Goal: Task Accomplishment & Management: Manage account settings

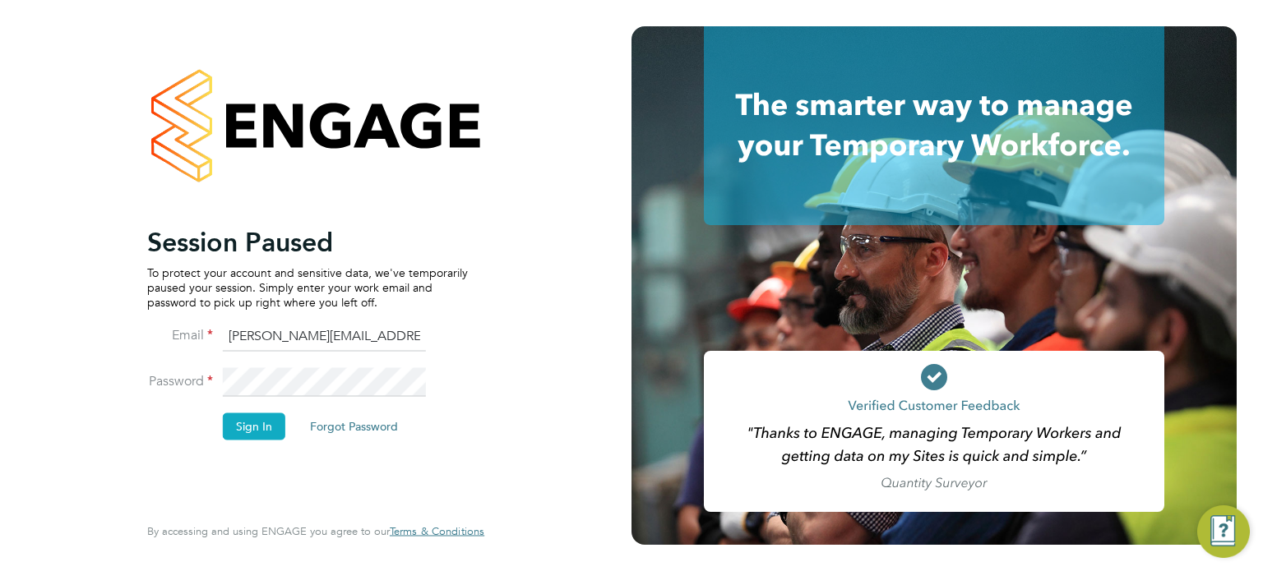
click at [249, 417] on button "Sign In" at bounding box center [254, 427] width 62 height 26
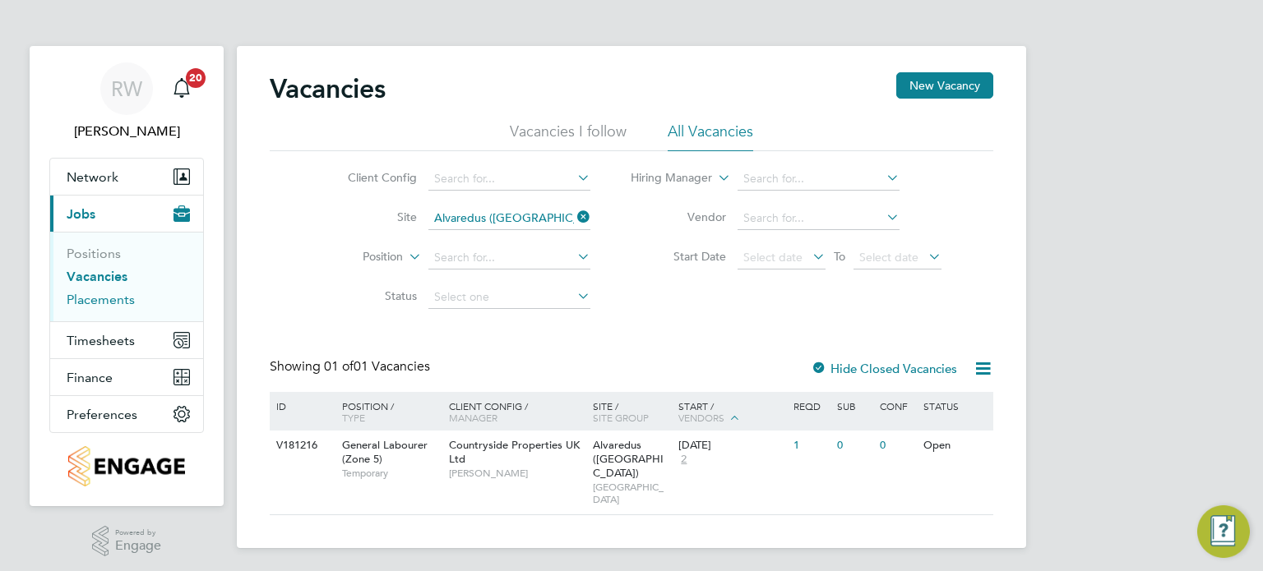
click at [107, 302] on link "Placements" at bounding box center [101, 300] width 68 height 16
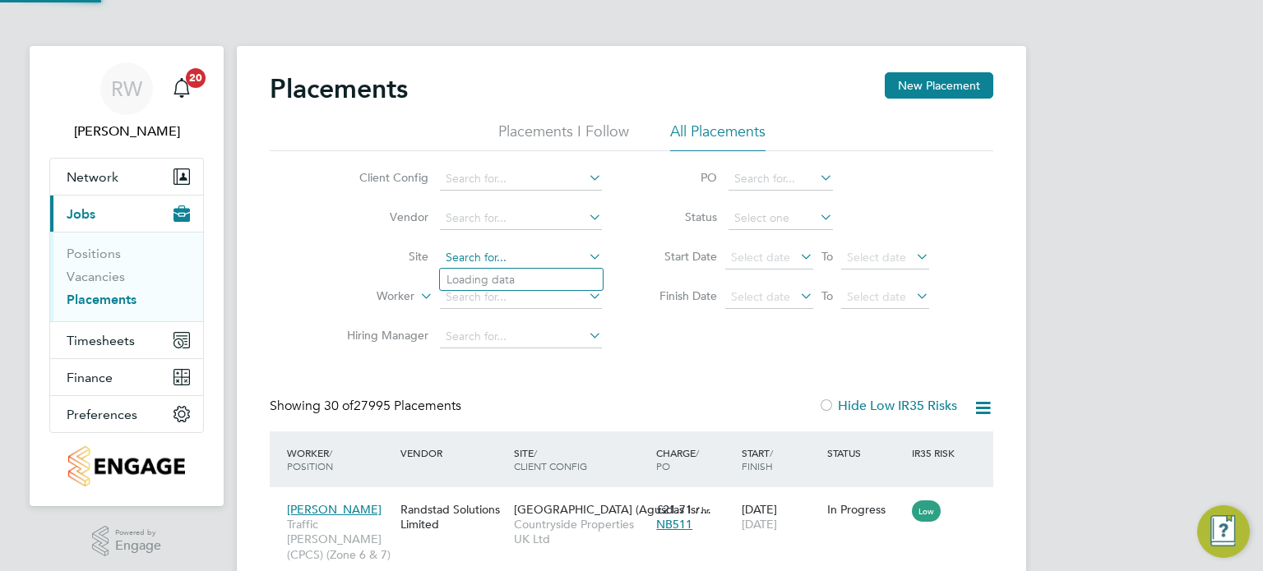
click at [474, 257] on input at bounding box center [521, 258] width 162 height 23
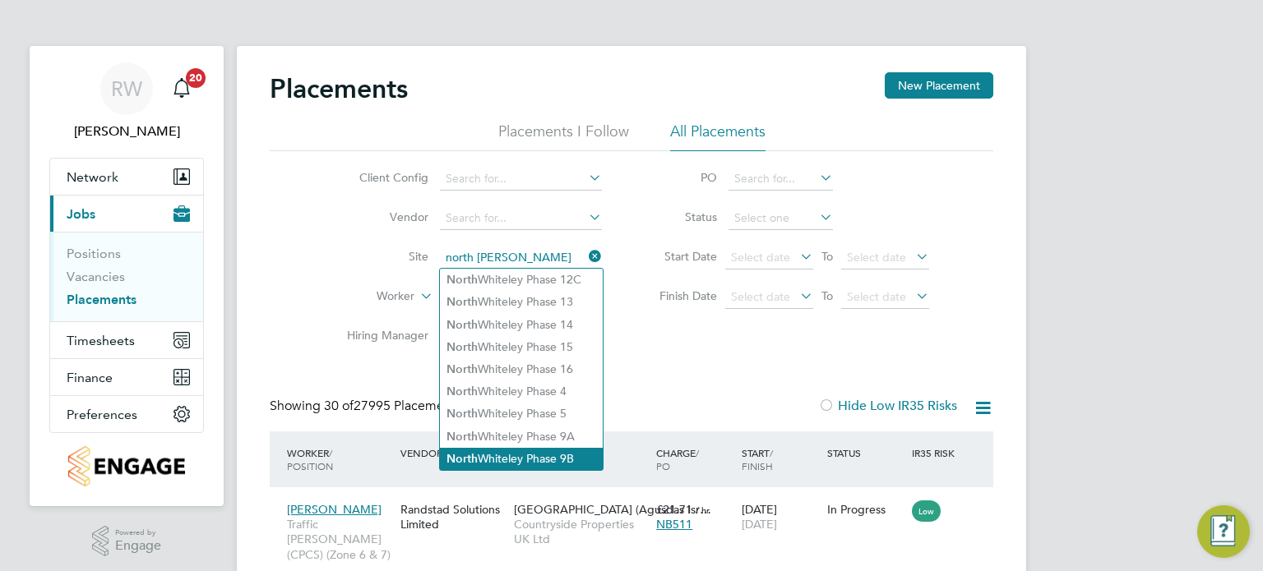
click at [539, 454] on li "North Whiteley Phase 9B" at bounding box center [521, 459] width 163 height 22
type input "North Whiteley Phase 9B"
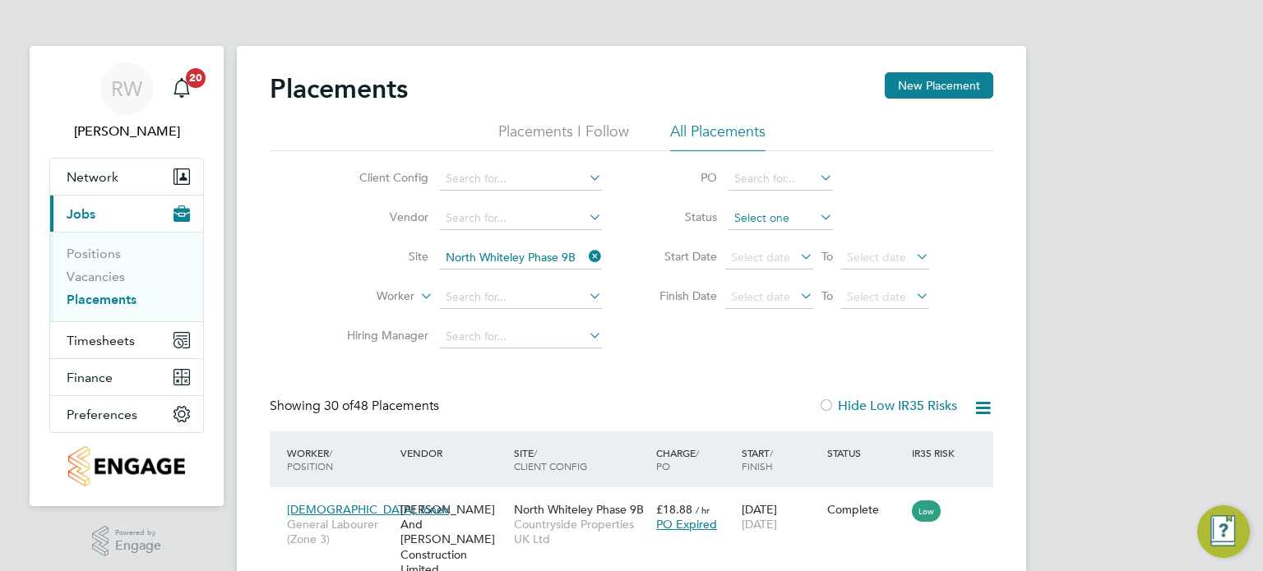
click at [775, 223] on input at bounding box center [780, 218] width 104 height 23
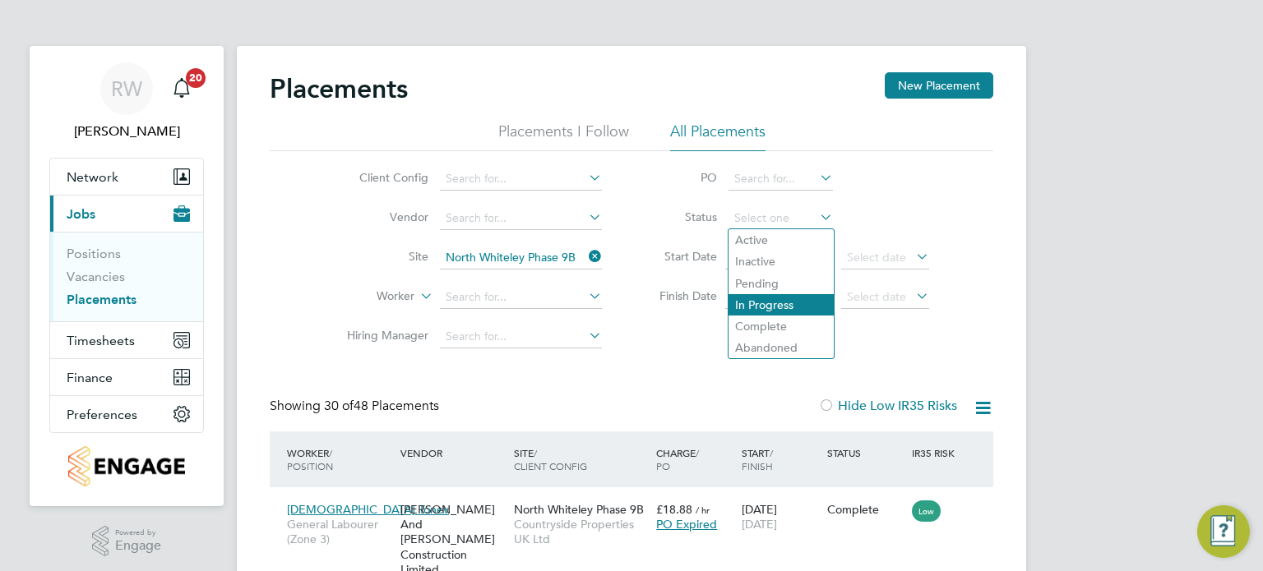
click at [778, 298] on li "In Progress" at bounding box center [780, 304] width 105 height 21
type input "In Progress"
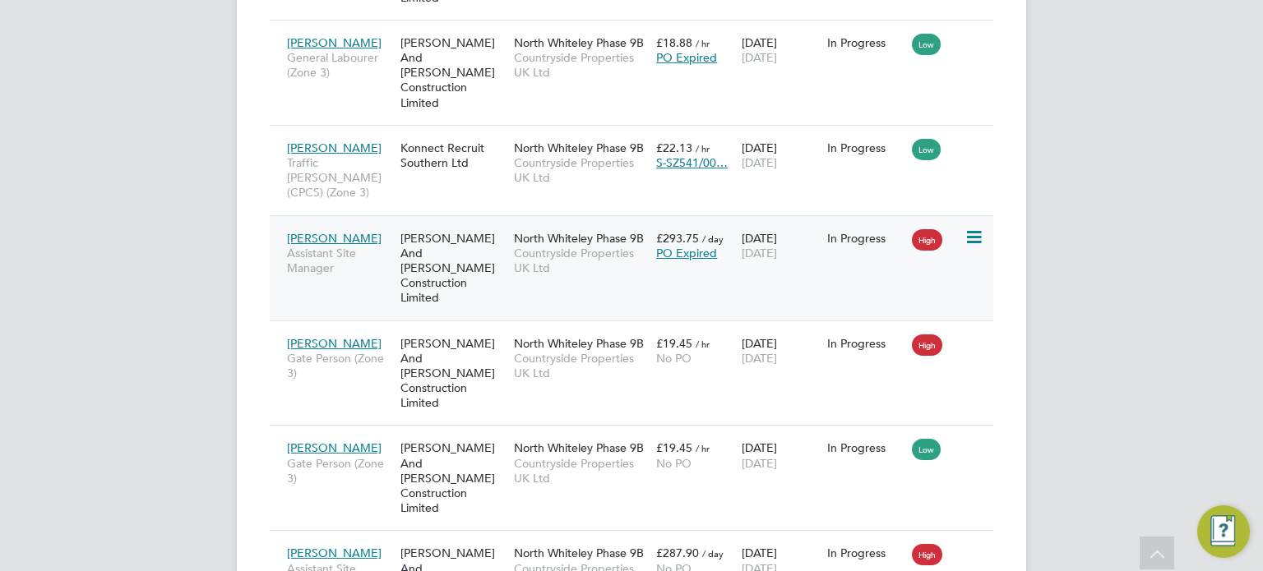
click at [583, 231] on span "North Whiteley Phase 9B" at bounding box center [579, 238] width 130 height 15
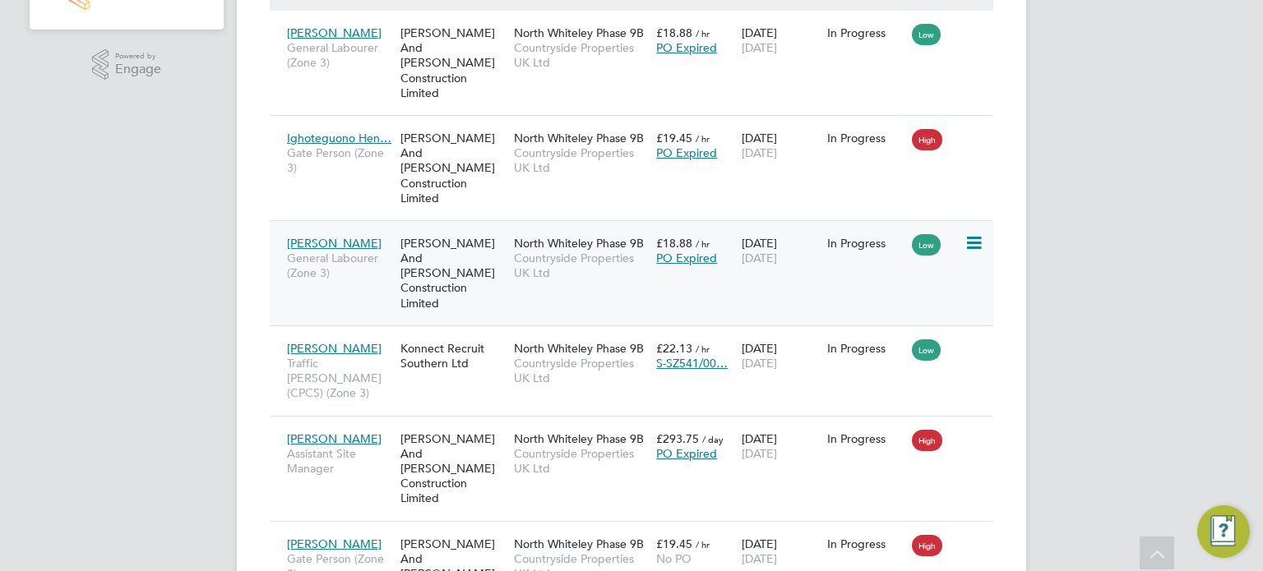
scroll to position [477, 0]
click at [549, 55] on span "Countryside Properties UK Ltd" at bounding box center [581, 55] width 134 height 30
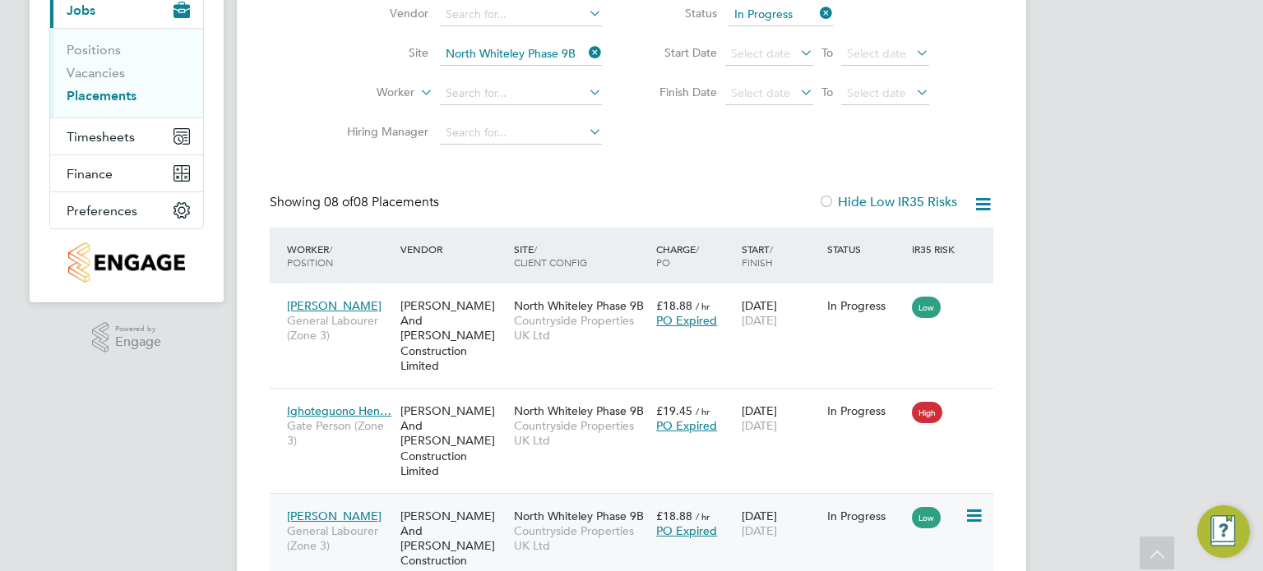
scroll to position [203, 0]
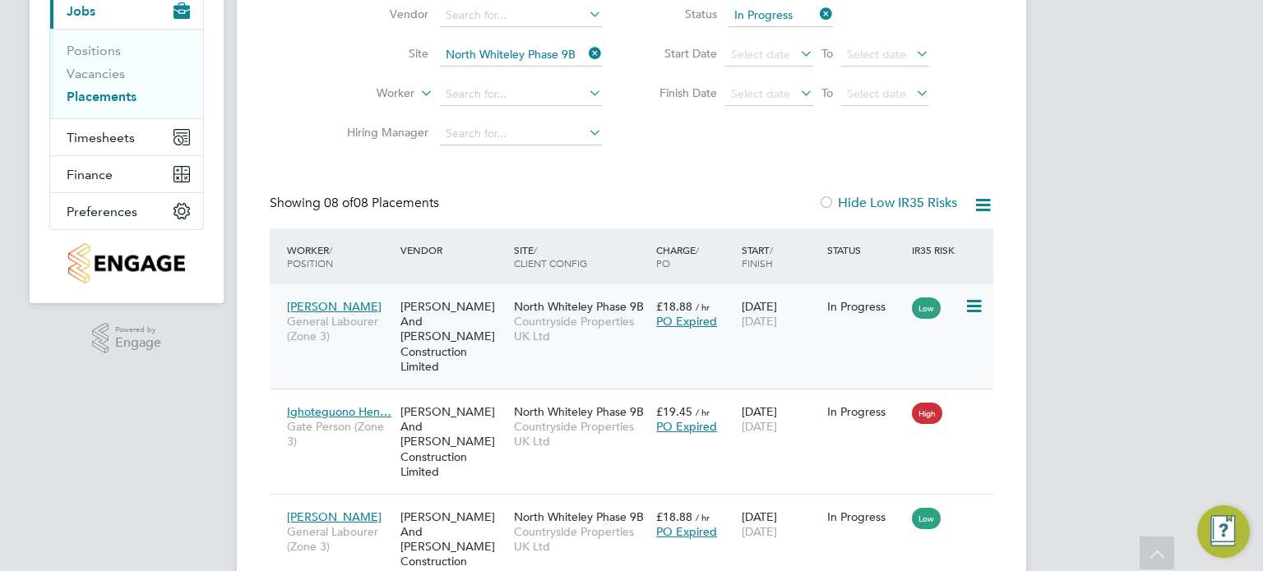
click at [568, 326] on span "Countryside Properties UK Ltd" at bounding box center [581, 329] width 134 height 30
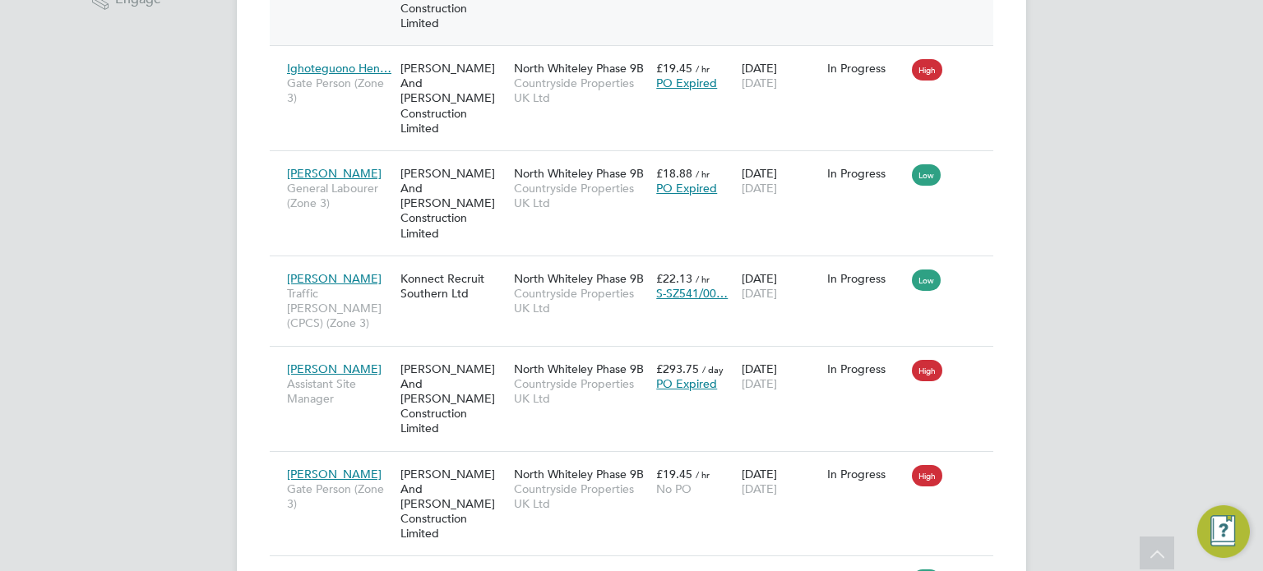
scroll to position [558, 0]
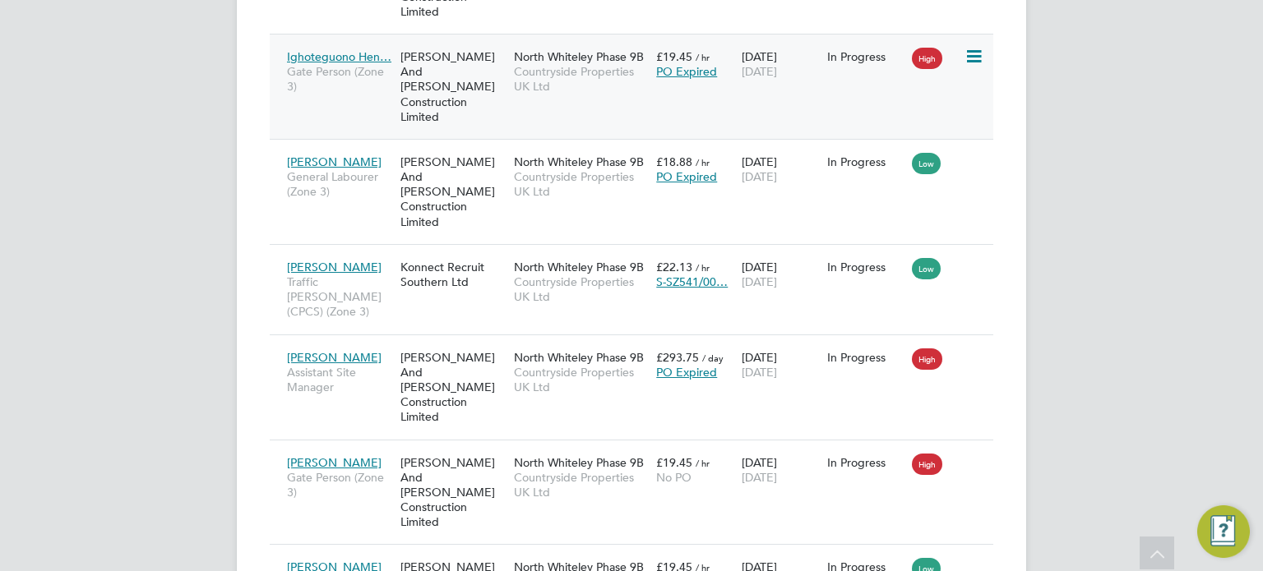
click at [553, 67] on span "Countryside Properties UK Ltd" at bounding box center [581, 79] width 134 height 30
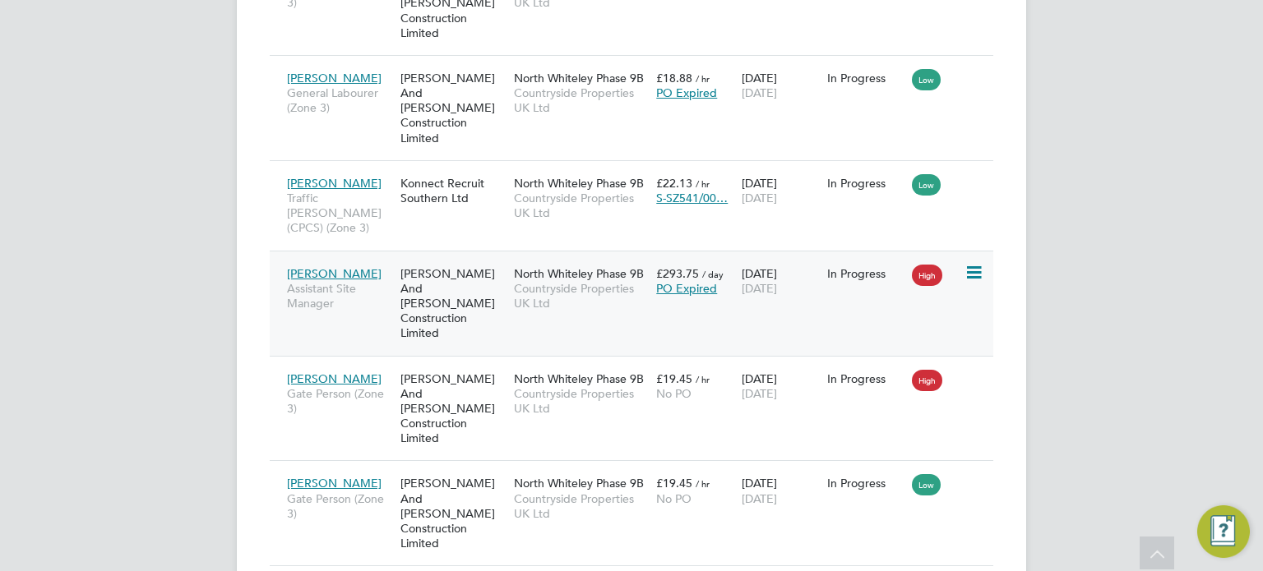
scroll to position [644, 0]
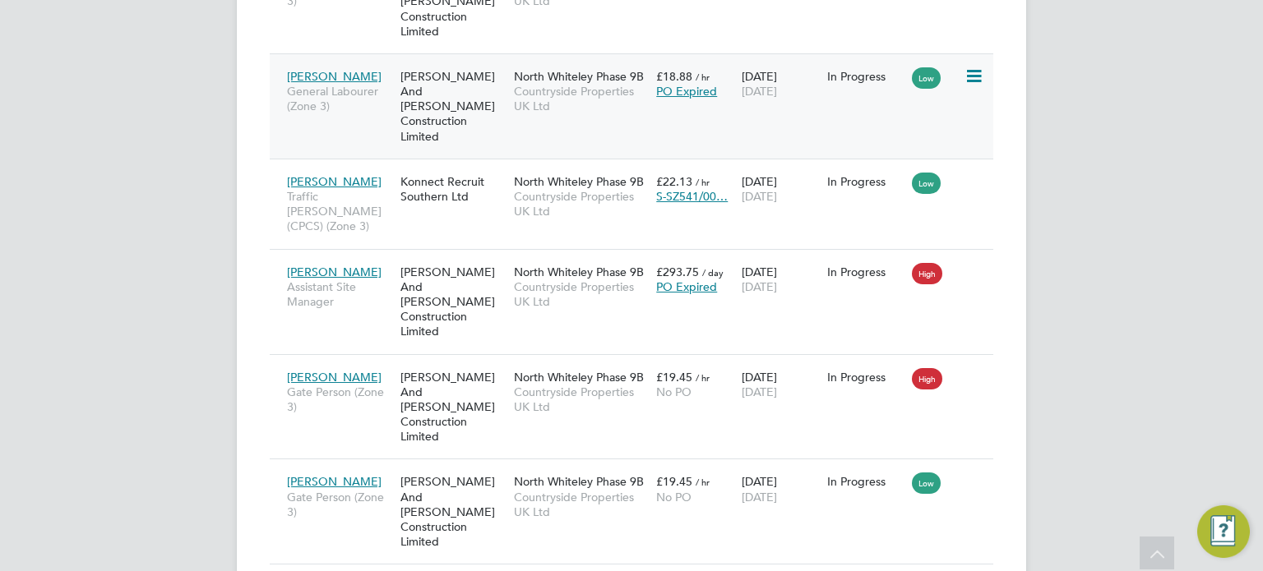
click at [468, 65] on div "[PERSON_NAME] And [PERSON_NAME] Construction Limited" at bounding box center [452, 106] width 113 height 91
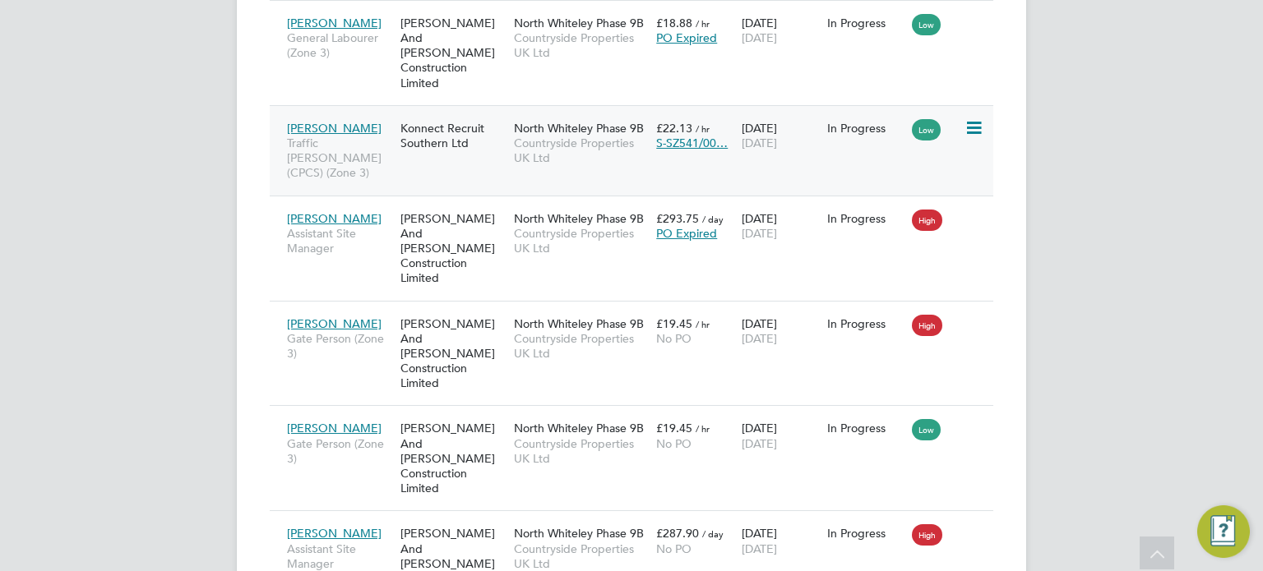
click at [548, 136] on span "Countryside Properties UK Ltd" at bounding box center [581, 151] width 134 height 30
click at [505, 203] on div "[PERSON_NAME] And [PERSON_NAME] Construction Limited" at bounding box center [452, 248] width 113 height 91
click at [574, 331] on span "Countryside Properties UK Ltd" at bounding box center [581, 346] width 134 height 30
click at [535, 437] on span "Countryside Properties UK Ltd" at bounding box center [581, 452] width 134 height 30
click at [523, 542] on span "Countryside Properties UK Ltd" at bounding box center [581, 557] width 134 height 30
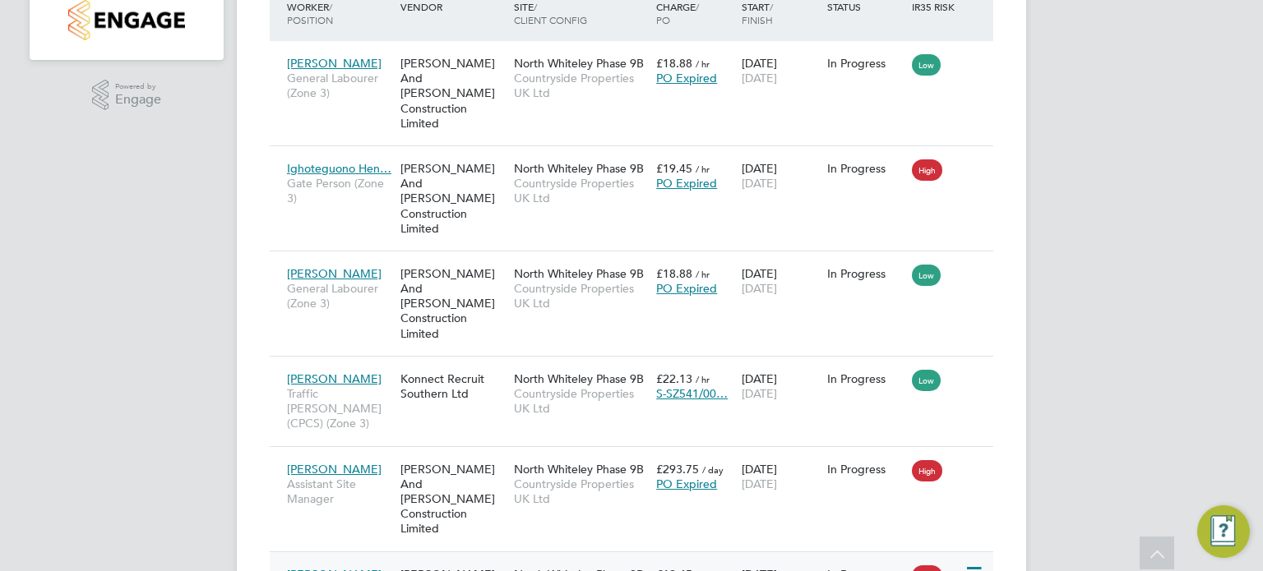
scroll to position [444, 0]
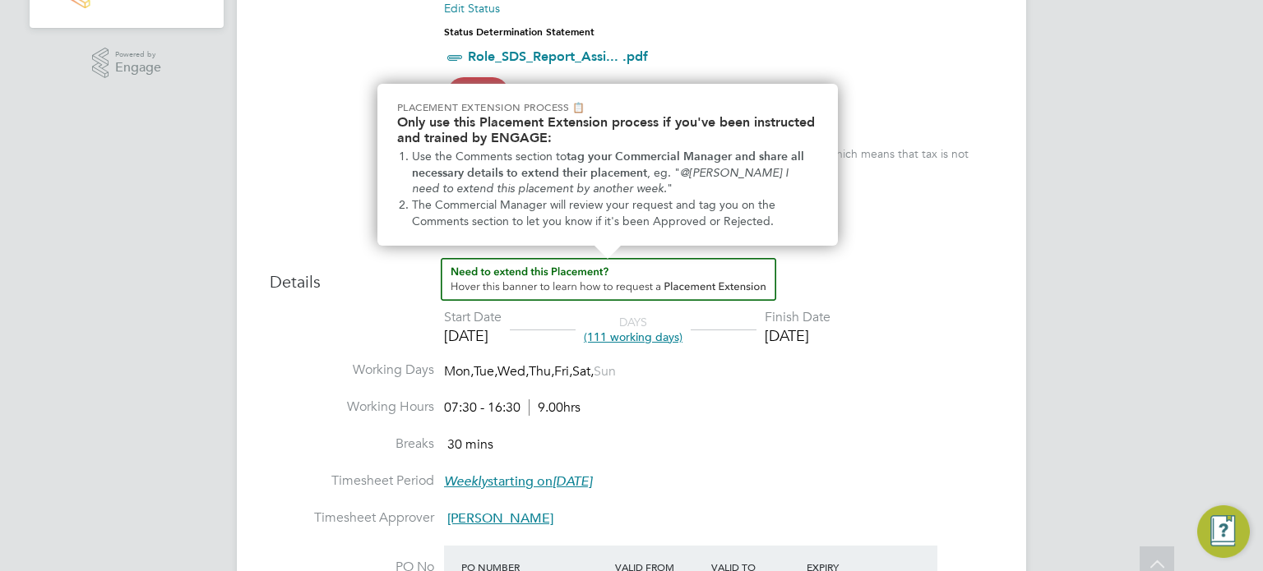
scroll to position [487, 0]
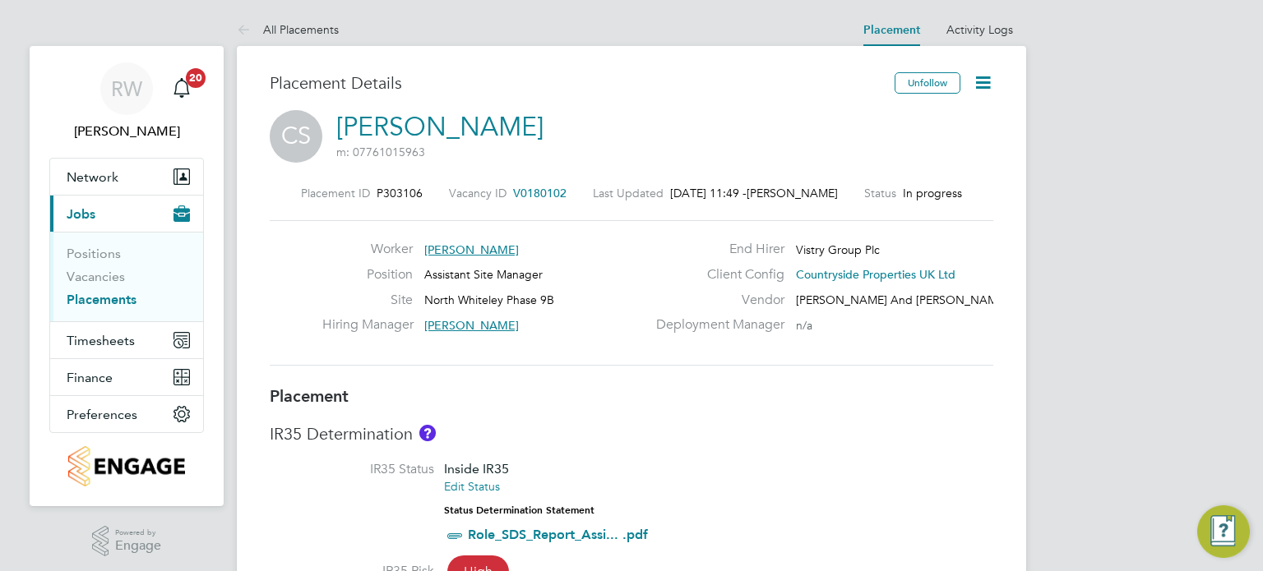
click at [992, 78] on icon at bounding box center [983, 82] width 21 height 21
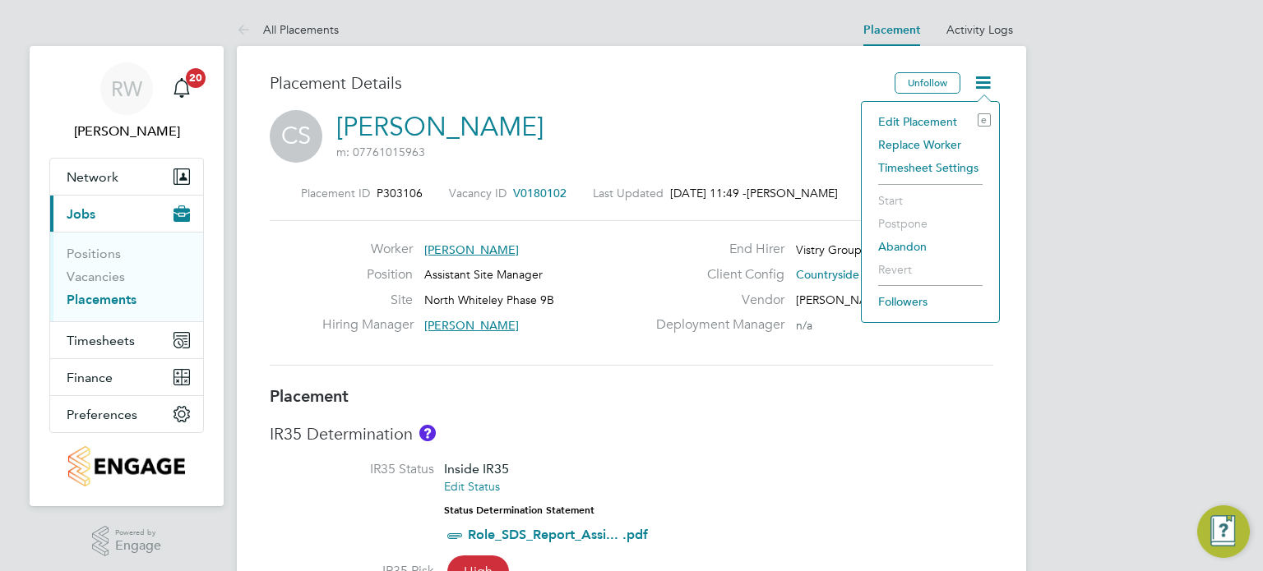
click at [934, 114] on li "Edit Placement e" at bounding box center [930, 121] width 121 height 23
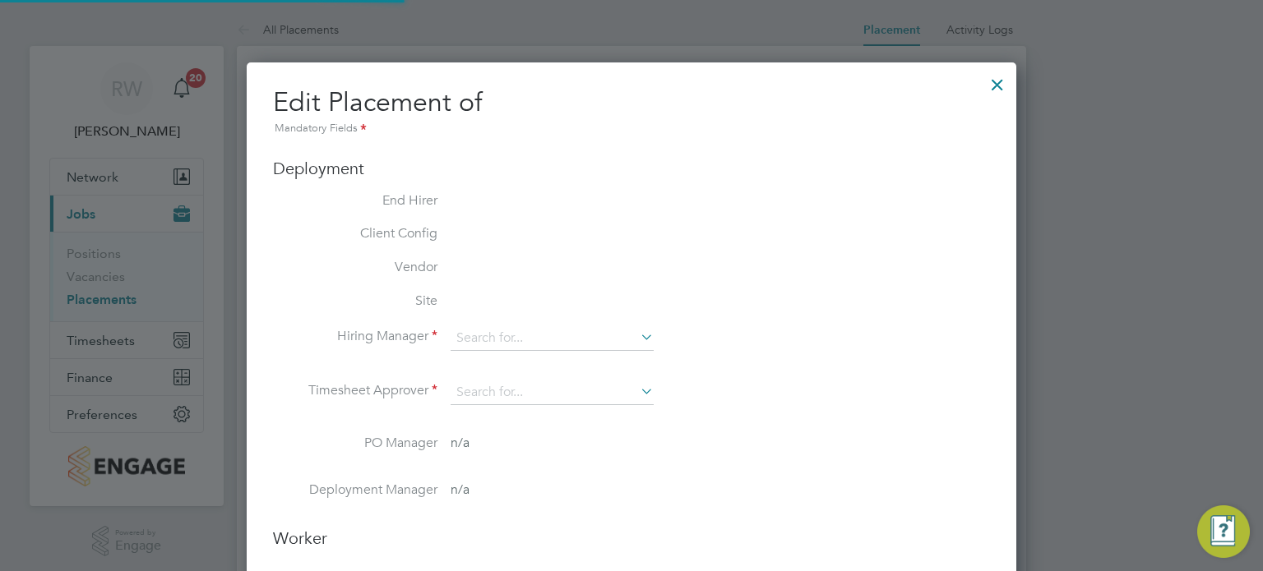
type input "Jack Hall"
type input "Dale Athey"
type input "[DATE]"
type input "07:30"
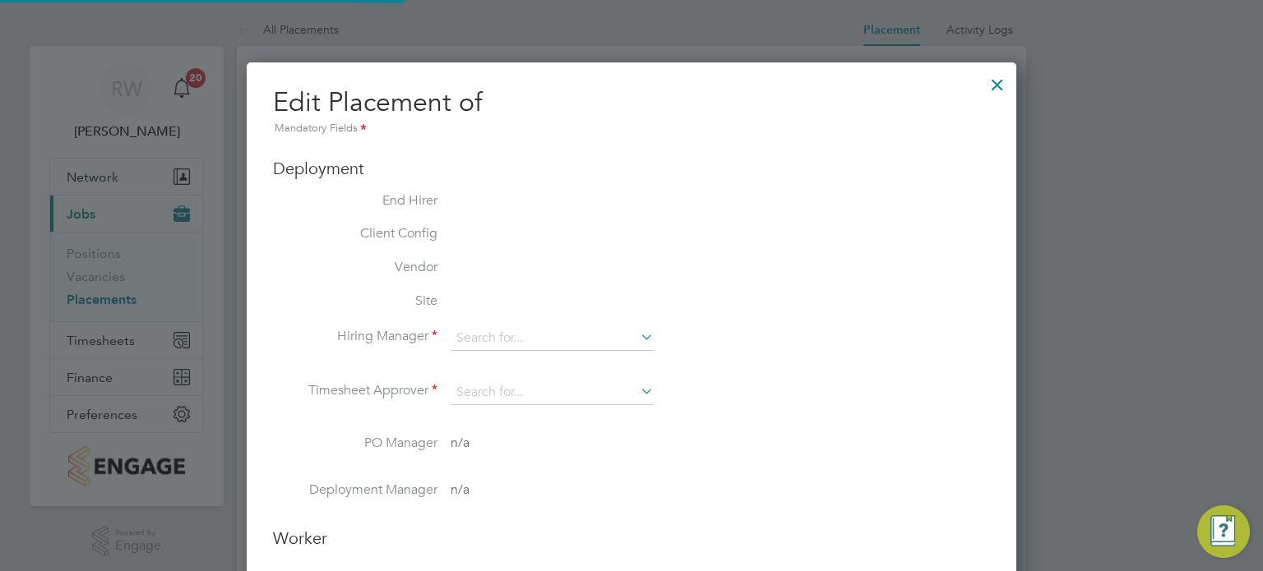
type input "16:30"
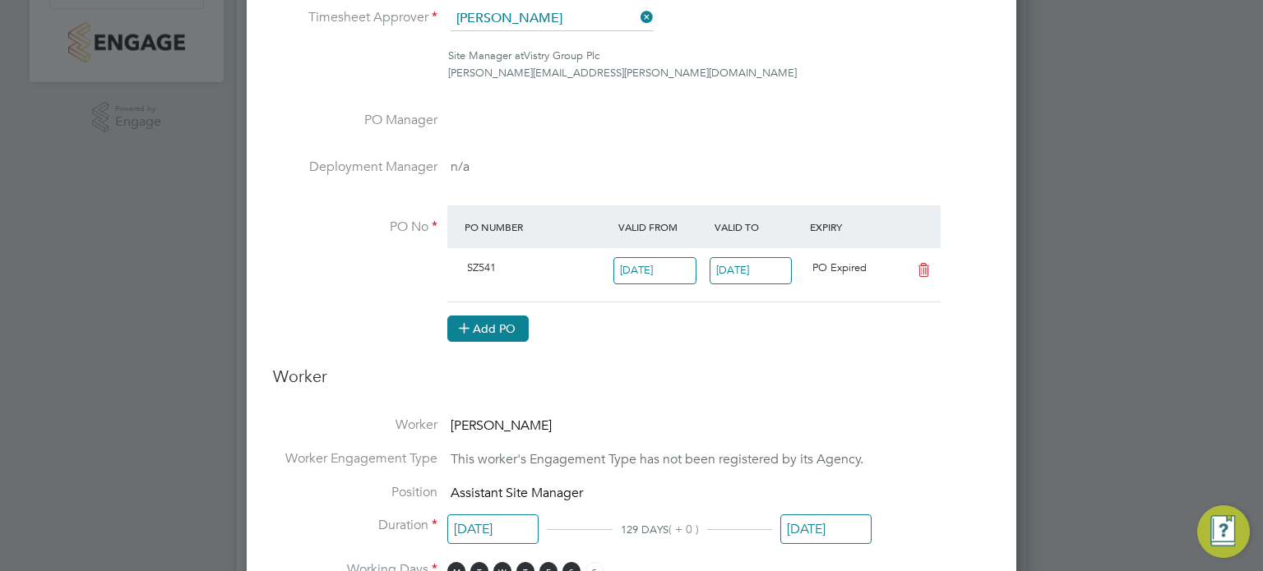
click at [496, 318] on button "Add PO" at bounding box center [487, 329] width 81 height 26
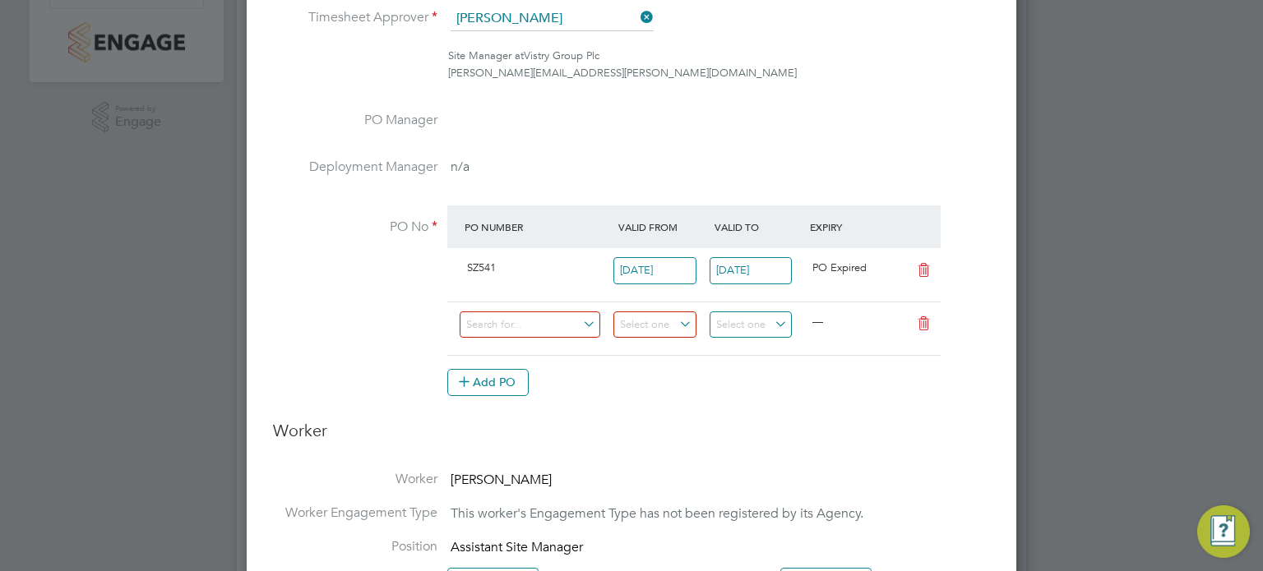
click at [512, 309] on div at bounding box center [537, 329] width 154 height 40
click at [516, 316] on input at bounding box center [530, 325] width 141 height 27
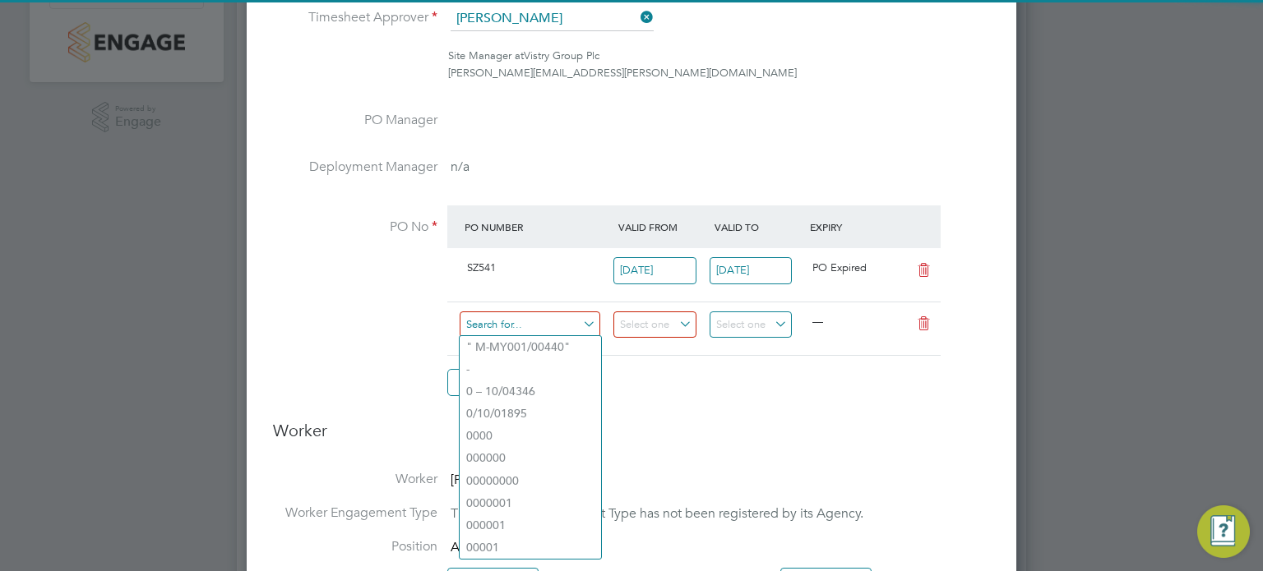
paste input "S-SZ541/00084"
type input "S-SZ541/00084"
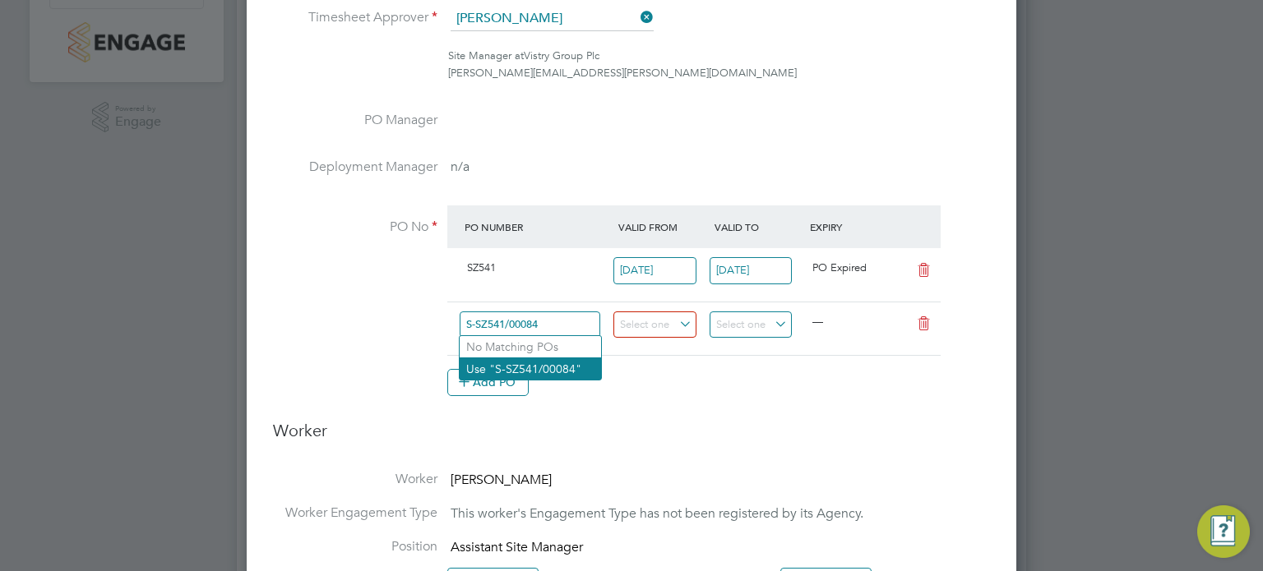
click at [544, 363] on li "Use "S-SZ541/00084"" at bounding box center [530, 369] width 141 height 22
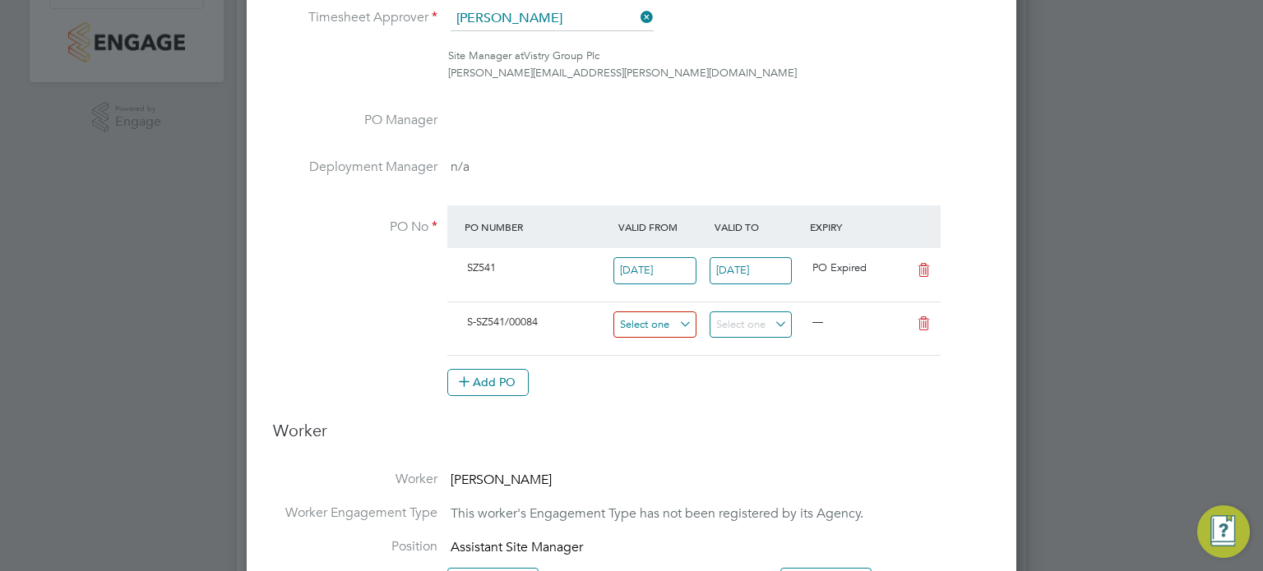
click at [638, 326] on input at bounding box center [654, 325] width 83 height 27
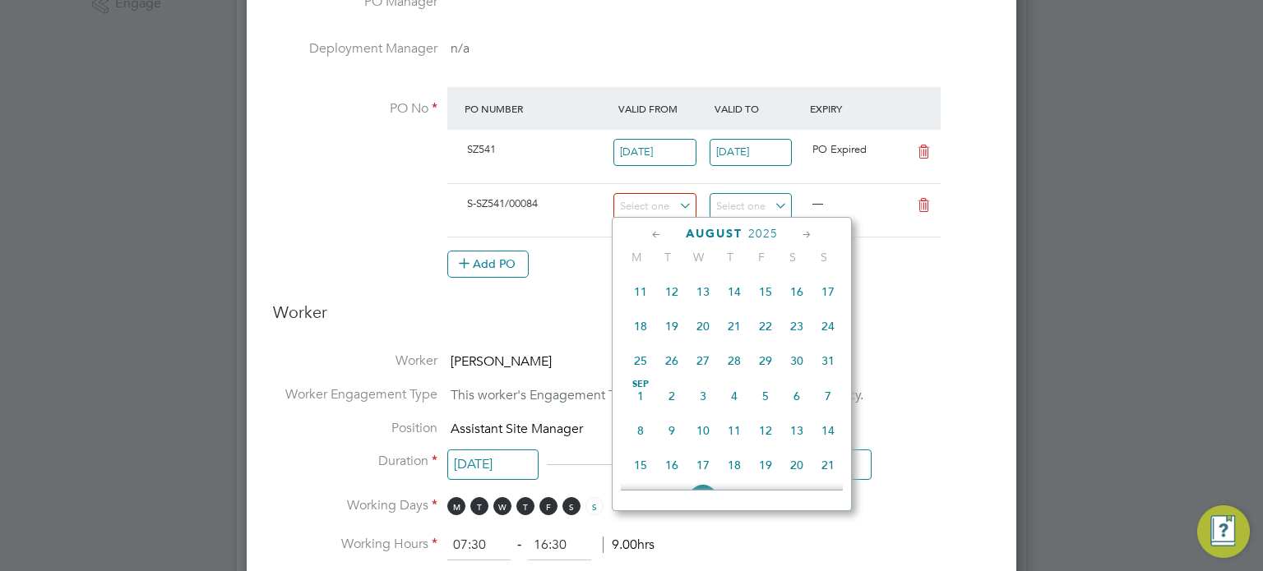
click at [636, 408] on span "Sep 1" at bounding box center [640, 396] width 31 height 31
type input "01 Sep 2025"
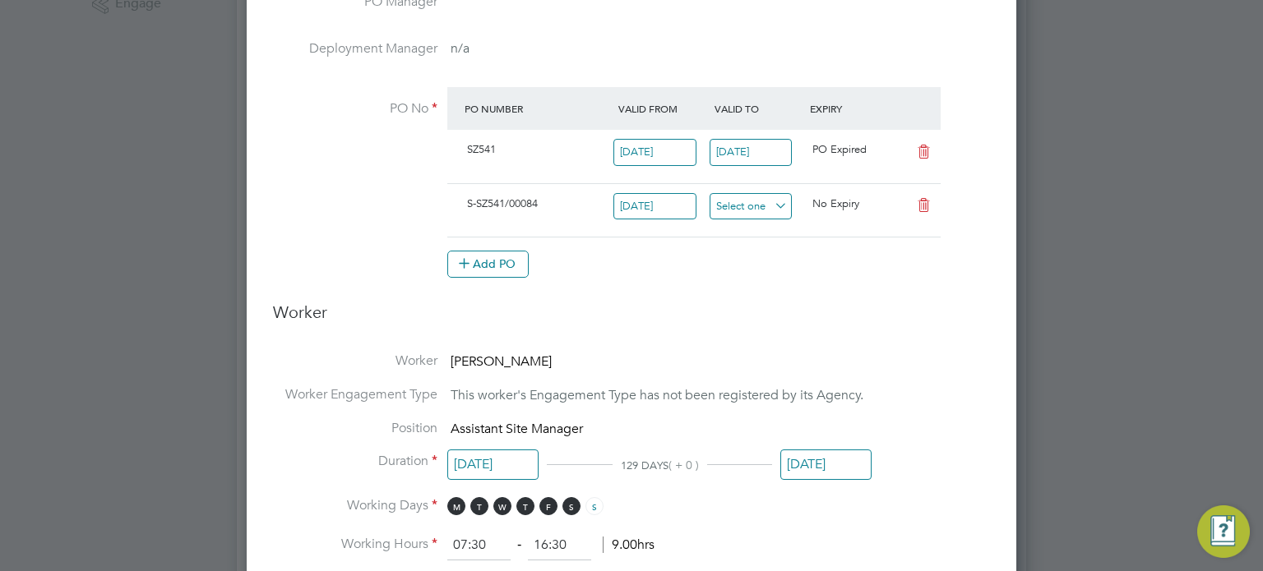
click at [756, 203] on input at bounding box center [751, 206] width 83 height 27
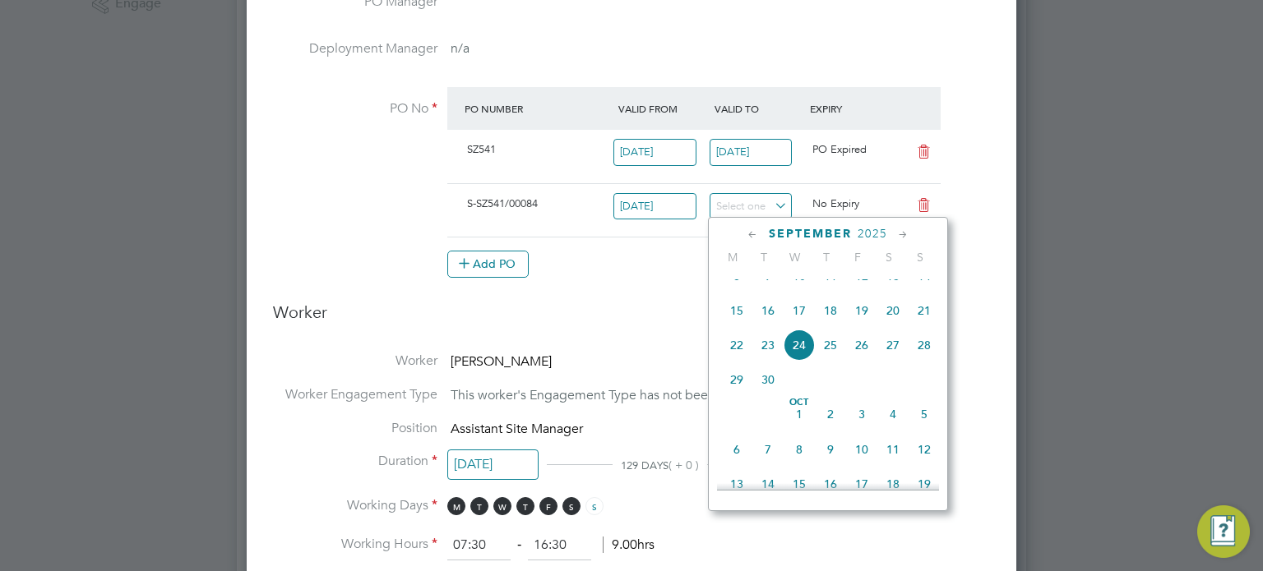
click at [921, 151] on icon at bounding box center [923, 152] width 21 height 13
type input "01 Sep 2025"
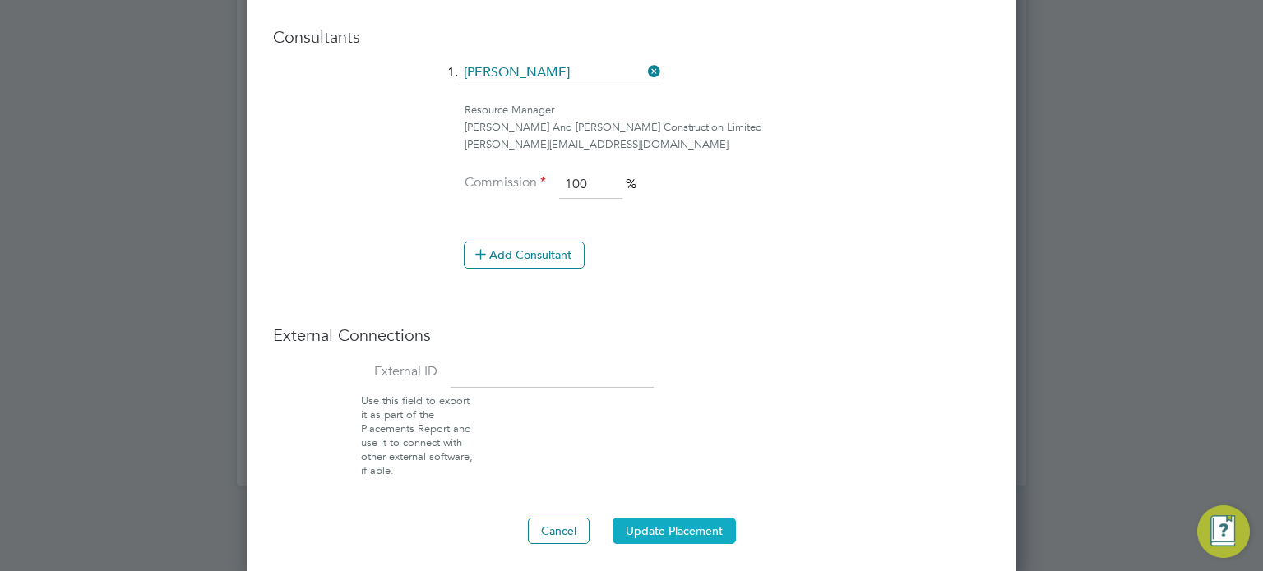
click at [651, 527] on button "Update Placement" at bounding box center [674, 531] width 123 height 26
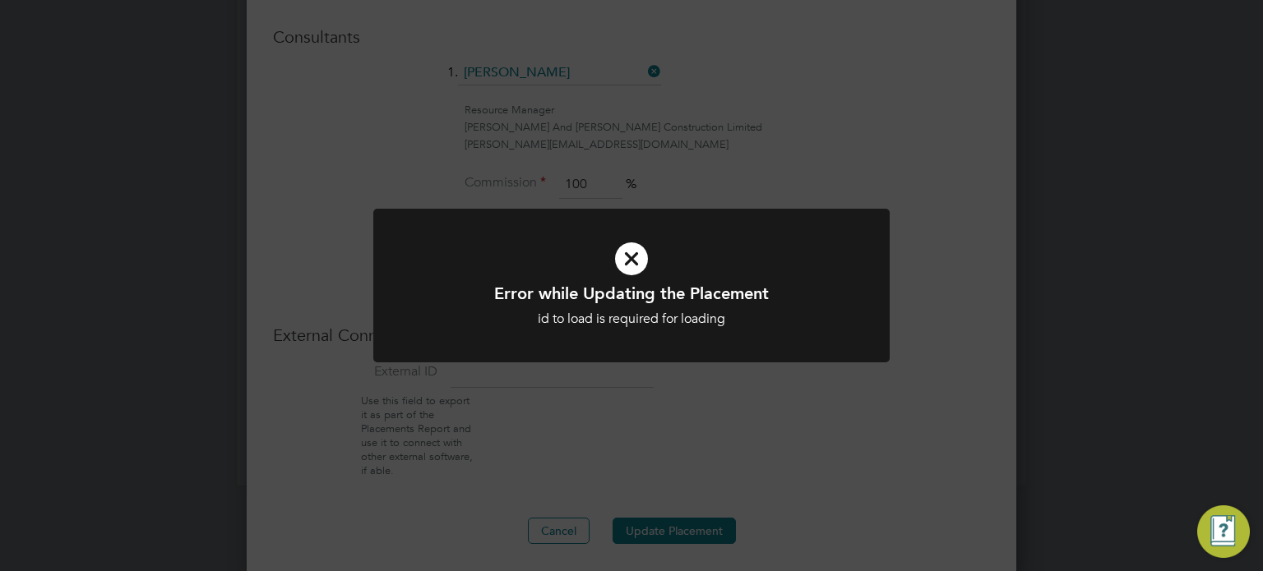
click at [696, 456] on div "Error while Updating the Placement id to load is required for loading Cancel Ok…" at bounding box center [631, 285] width 1263 height 571
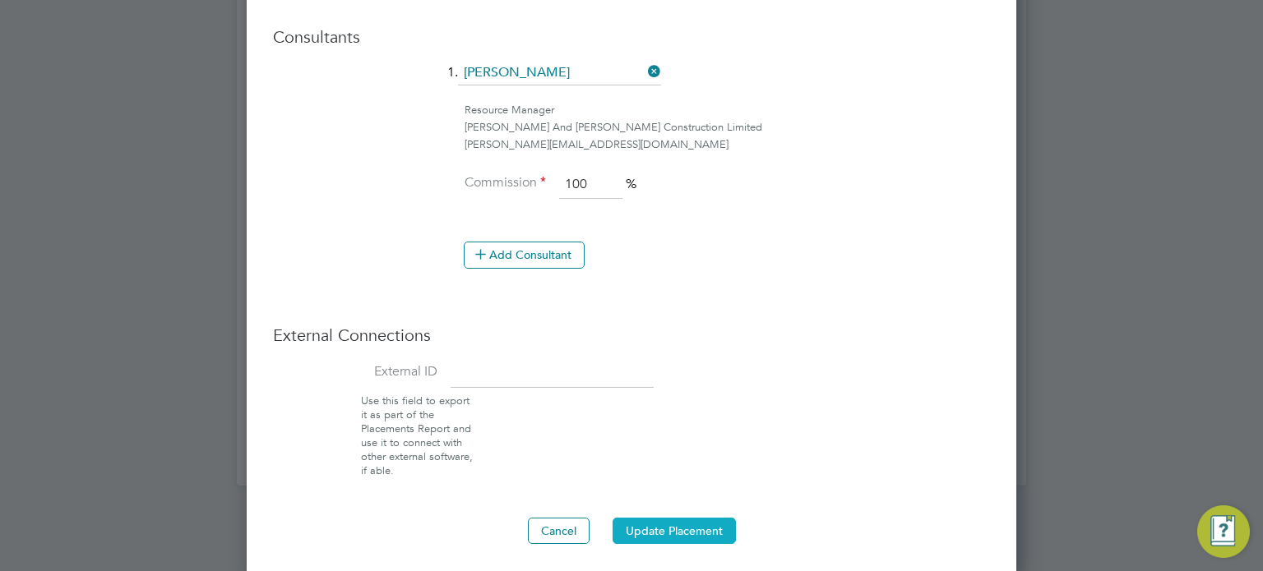
click at [672, 537] on button "Update Placement" at bounding box center [674, 531] width 123 height 26
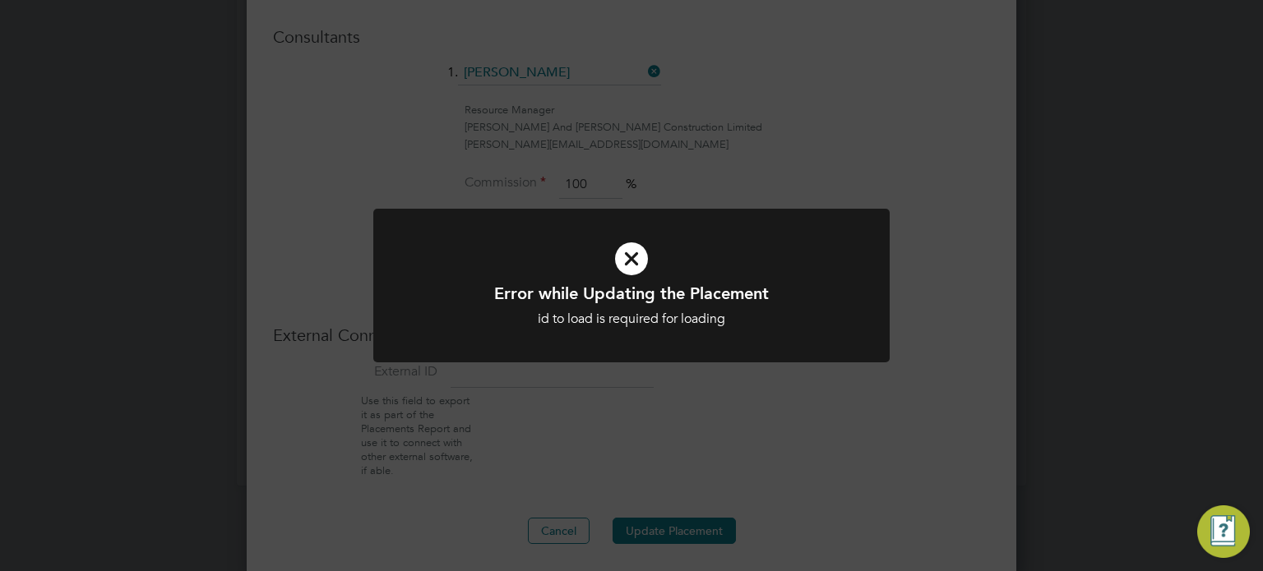
click at [748, 448] on div "Error while Updating the Placement id to load is required for loading Cancel Ok…" at bounding box center [631, 285] width 1263 height 571
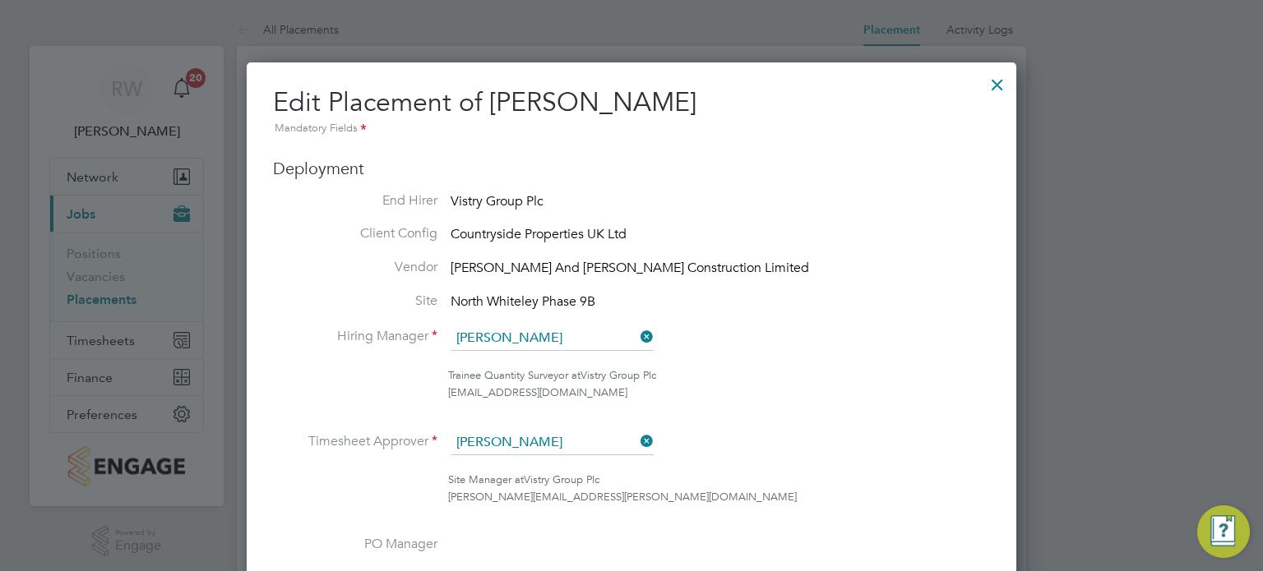
click at [995, 83] on div at bounding box center [998, 81] width 30 height 30
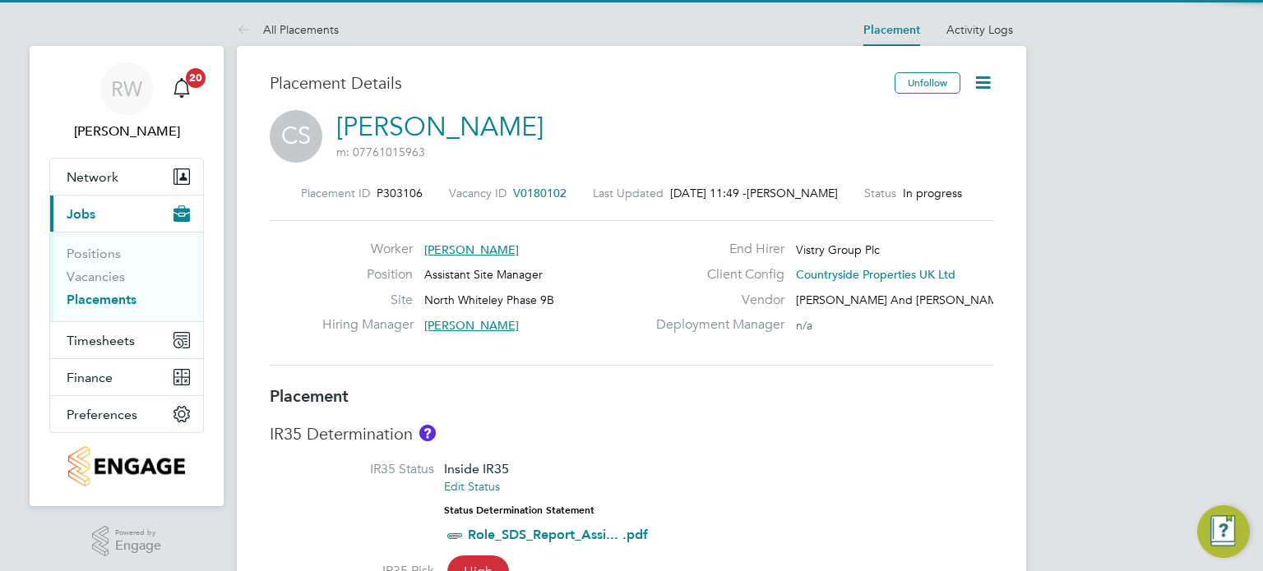
click at [976, 76] on icon at bounding box center [983, 82] width 21 height 21
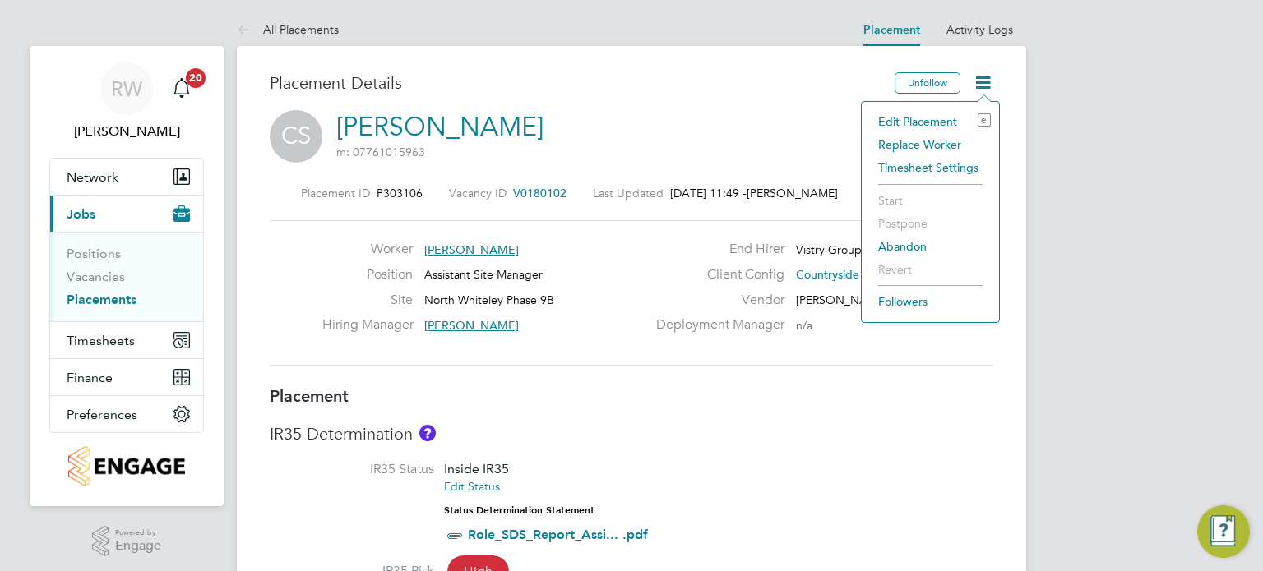
click at [939, 113] on li "Edit Placement e" at bounding box center [930, 121] width 121 height 23
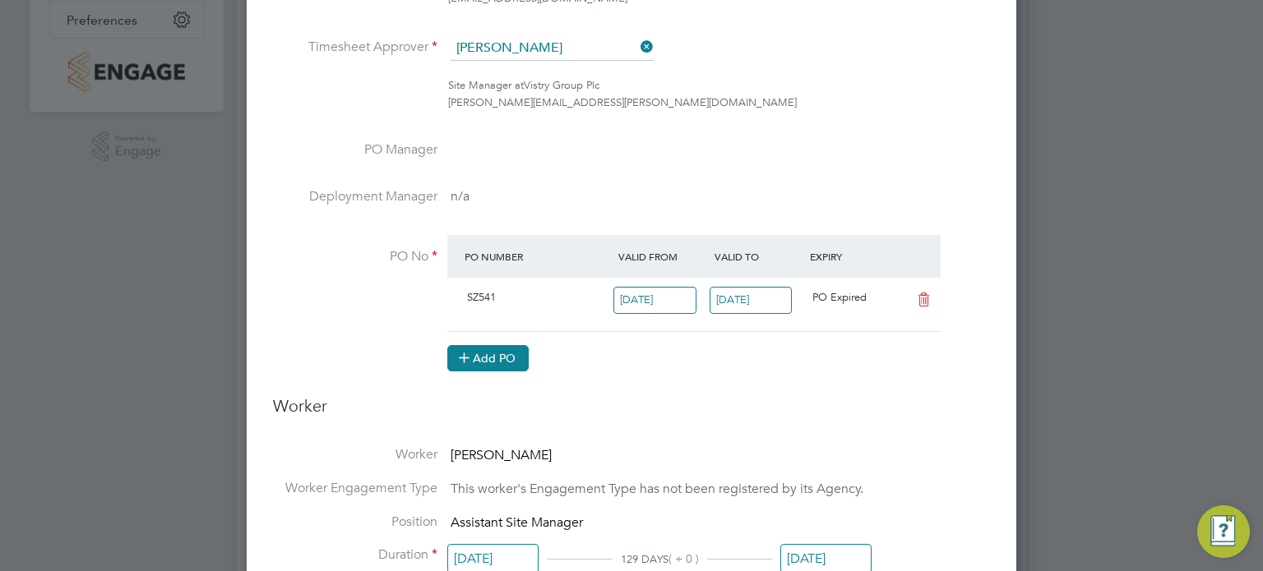
click at [516, 354] on button "Add PO" at bounding box center [487, 358] width 81 height 26
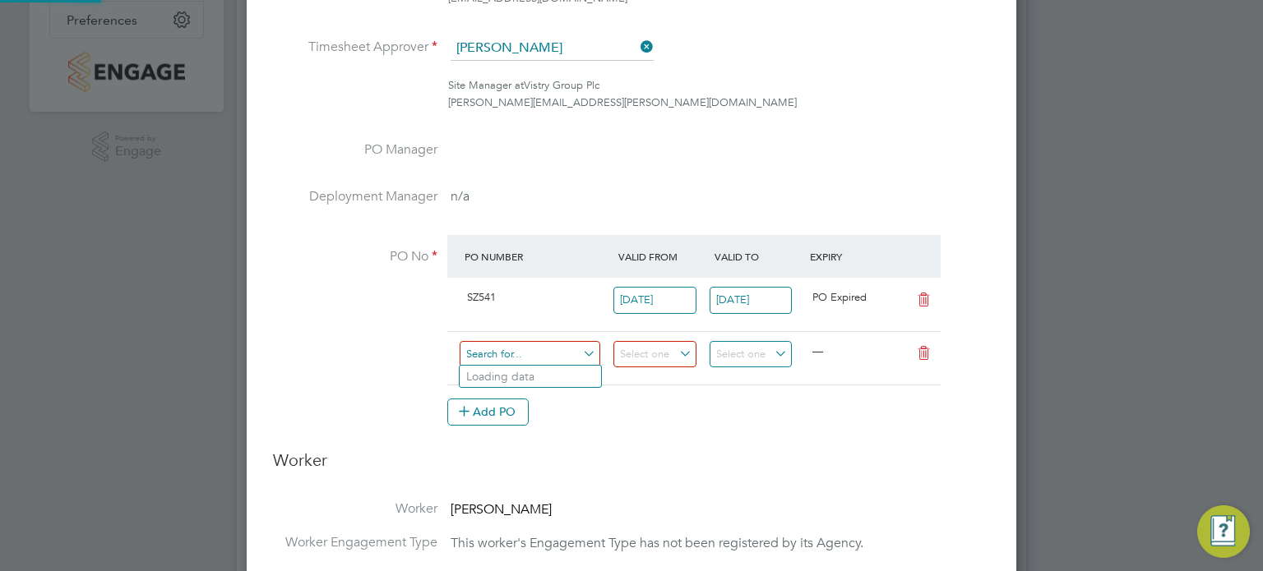
click at [505, 348] on input at bounding box center [530, 354] width 141 height 27
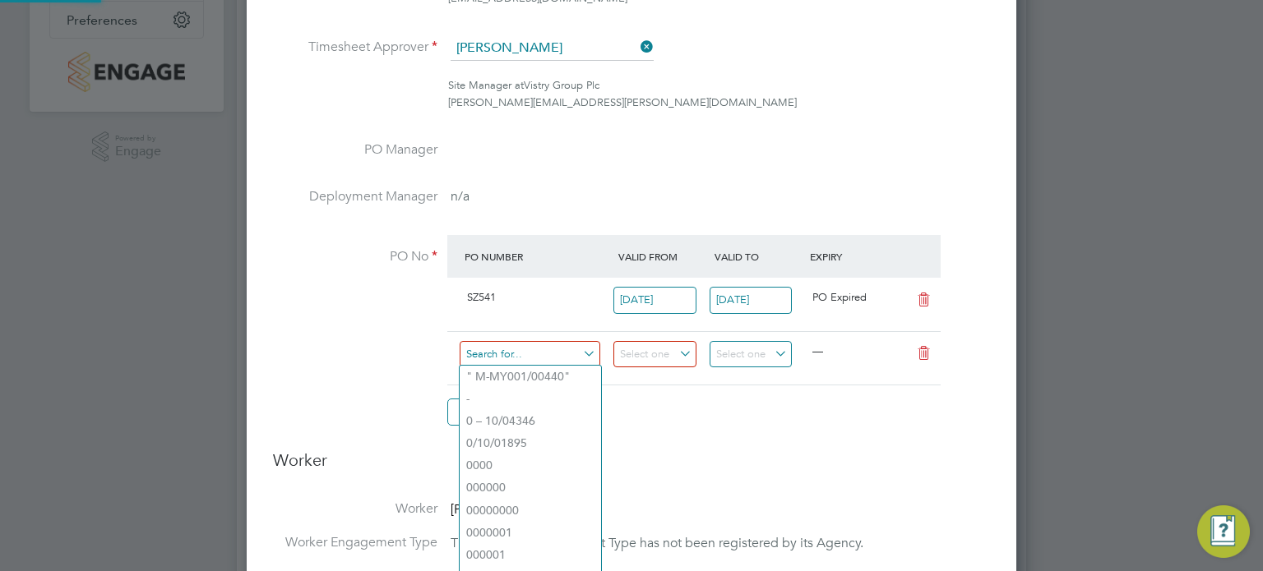
paste input "S-SZ541/00084"
type input "S-SZ541/00084"
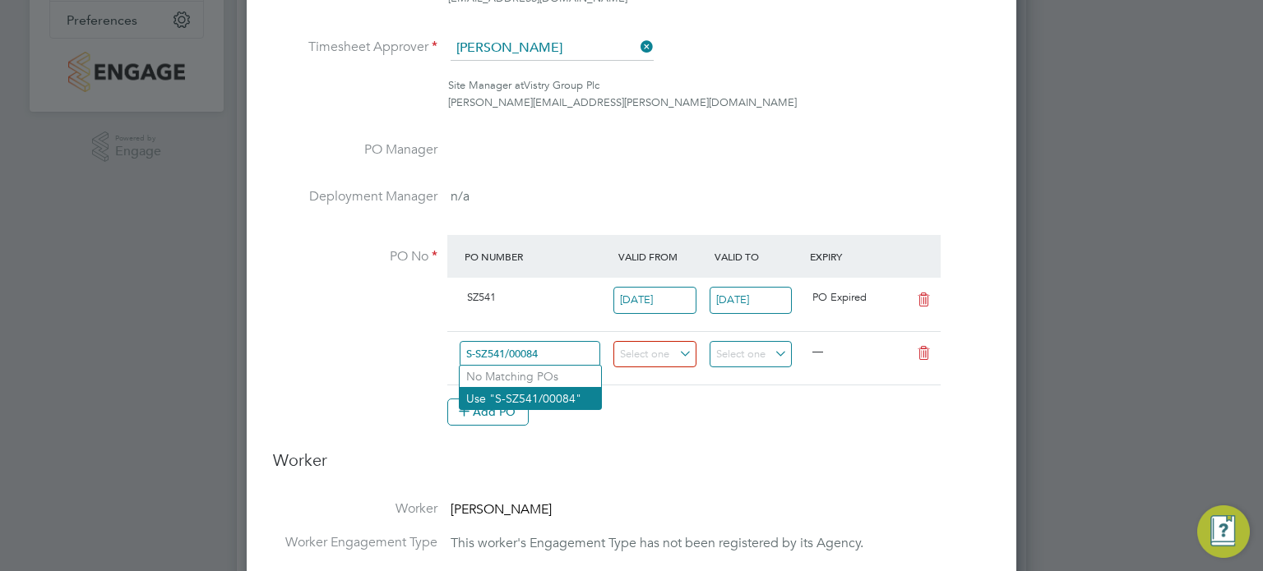
click at [549, 397] on li "Use "S-SZ541/00084"" at bounding box center [530, 398] width 141 height 22
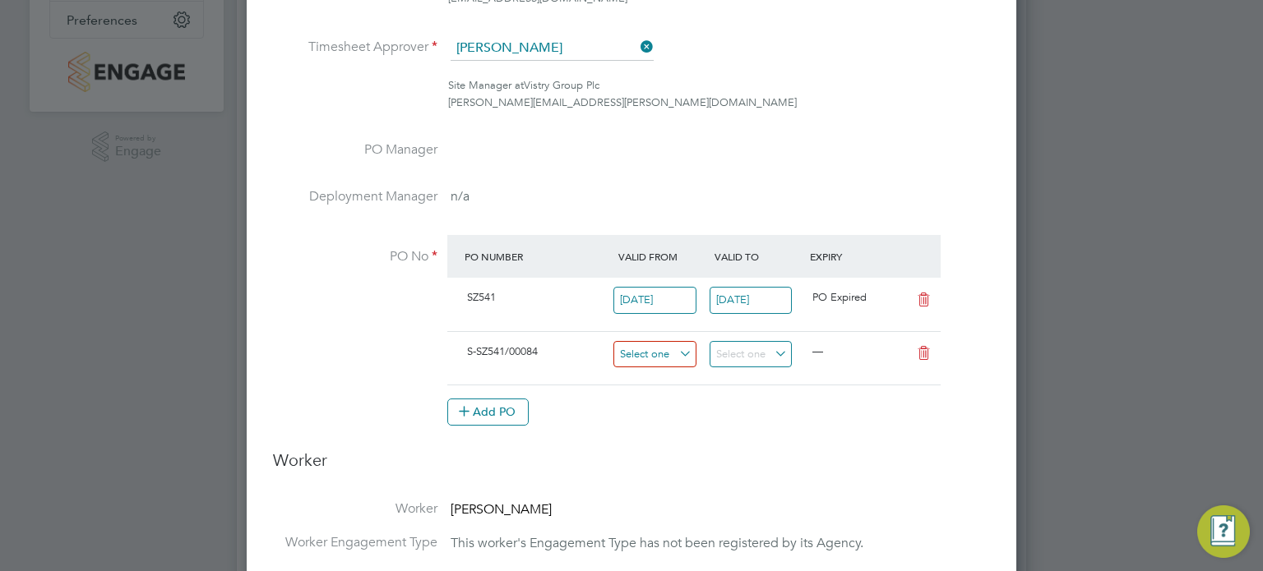
click at [660, 351] on input at bounding box center [654, 354] width 83 height 27
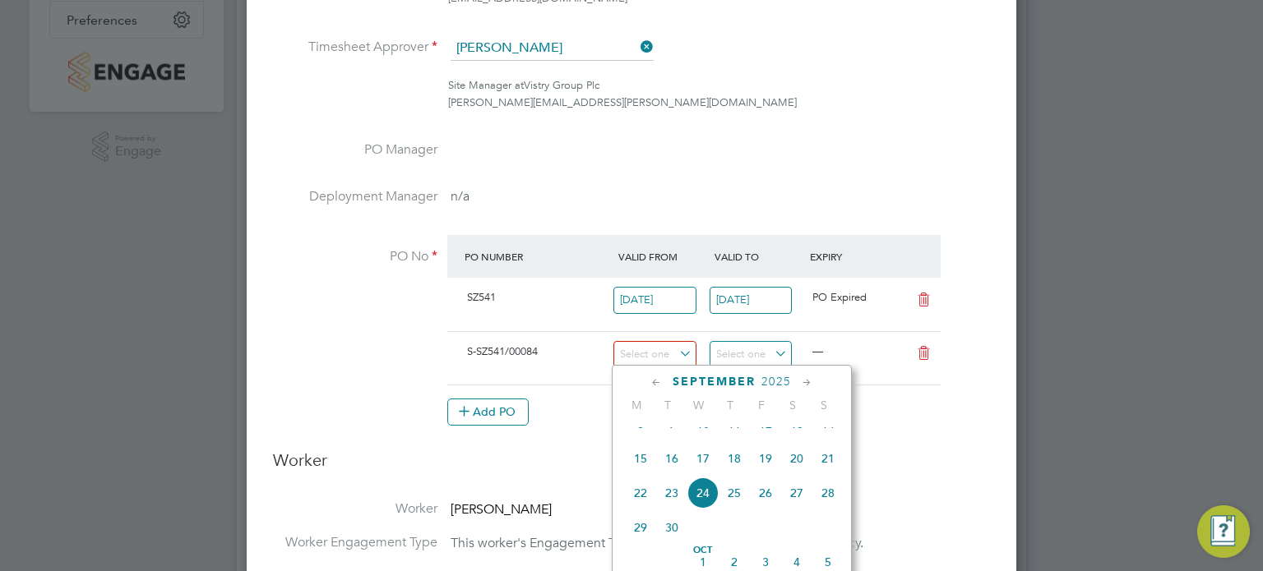
click at [631, 439] on span "8" at bounding box center [640, 424] width 31 height 31
type input "[DATE]"
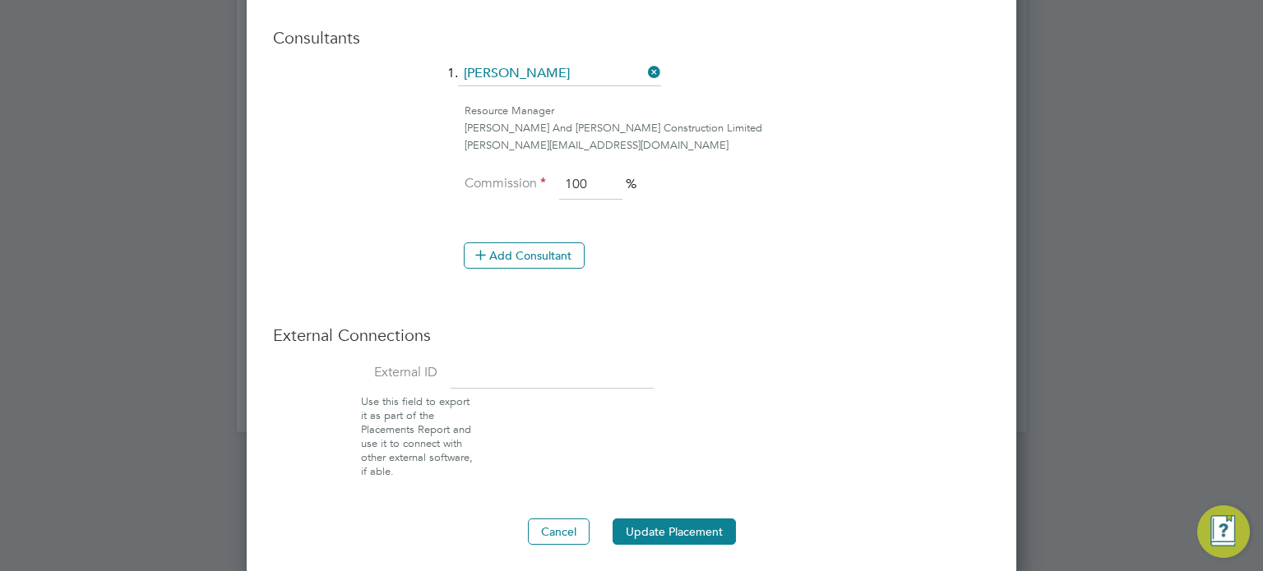
click at [673, 519] on button "Update Placement" at bounding box center [674, 532] width 123 height 26
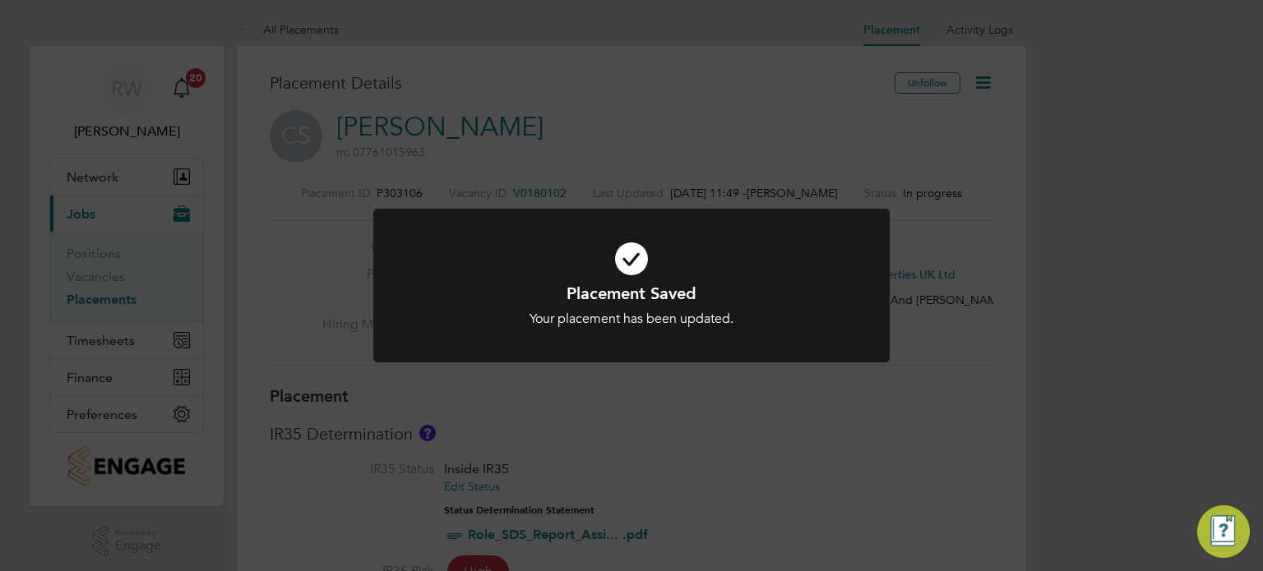
click at [747, 466] on div "Placement Saved Your placement has been updated. Cancel Okay" at bounding box center [631, 285] width 1263 height 571
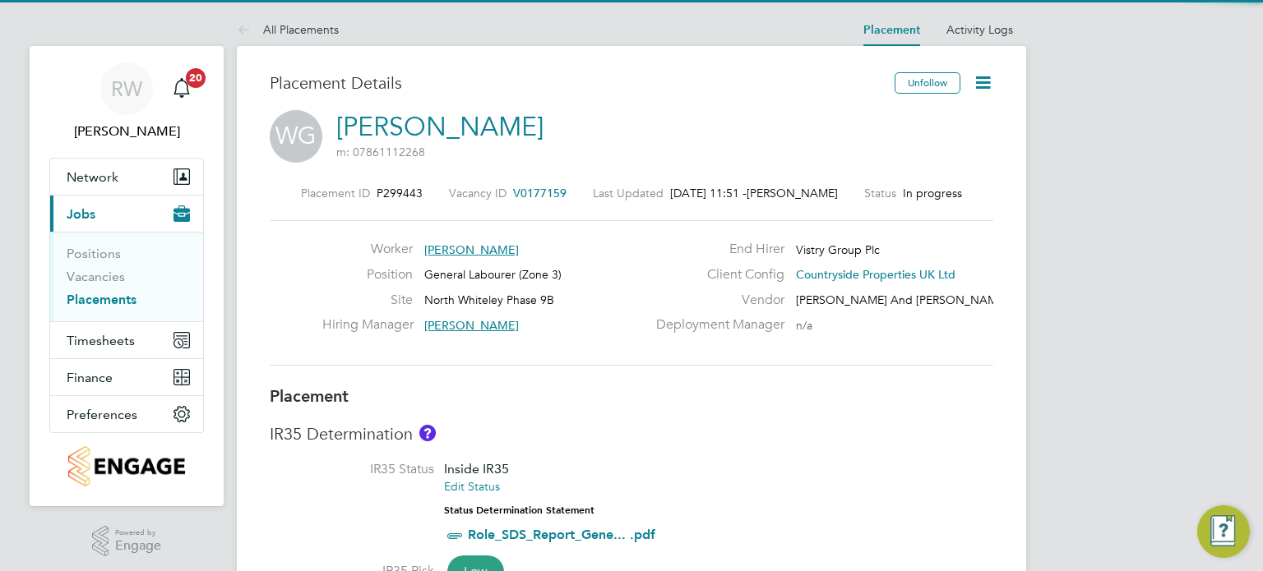
click at [978, 81] on icon at bounding box center [983, 82] width 21 height 21
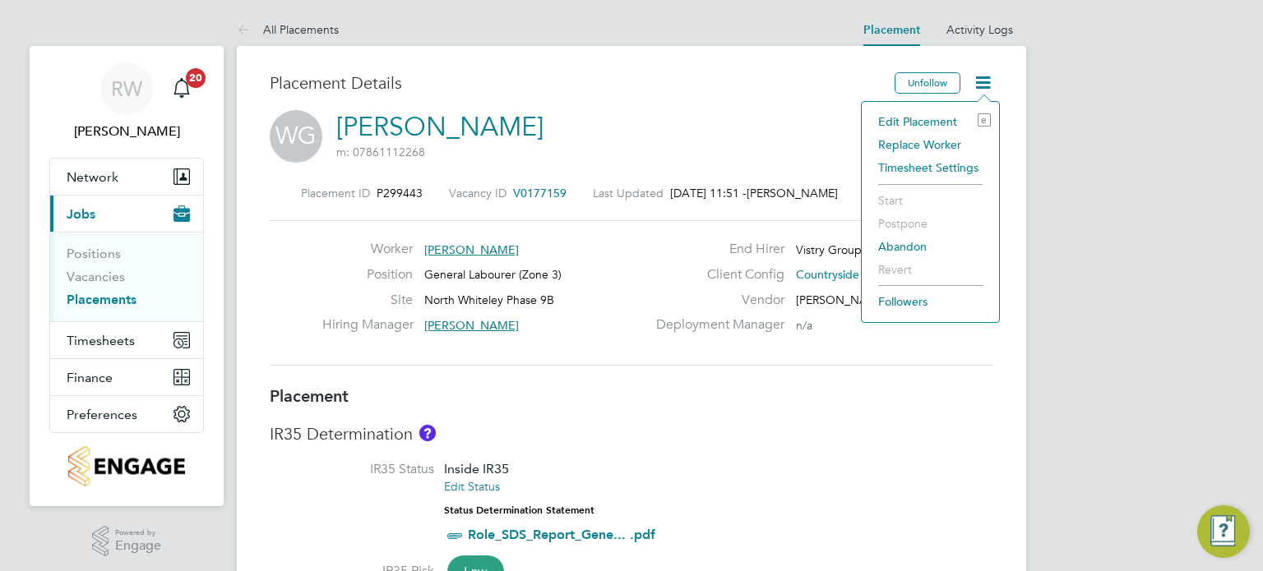
click at [946, 118] on li "Edit Placement e" at bounding box center [930, 121] width 121 height 23
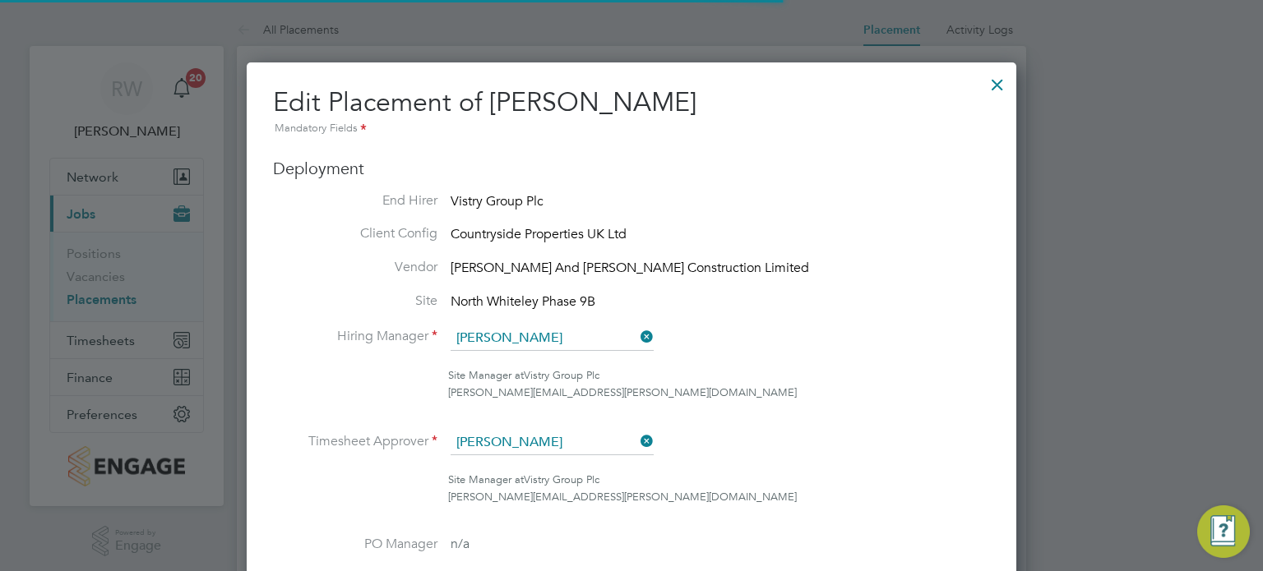
scroll to position [8, 8]
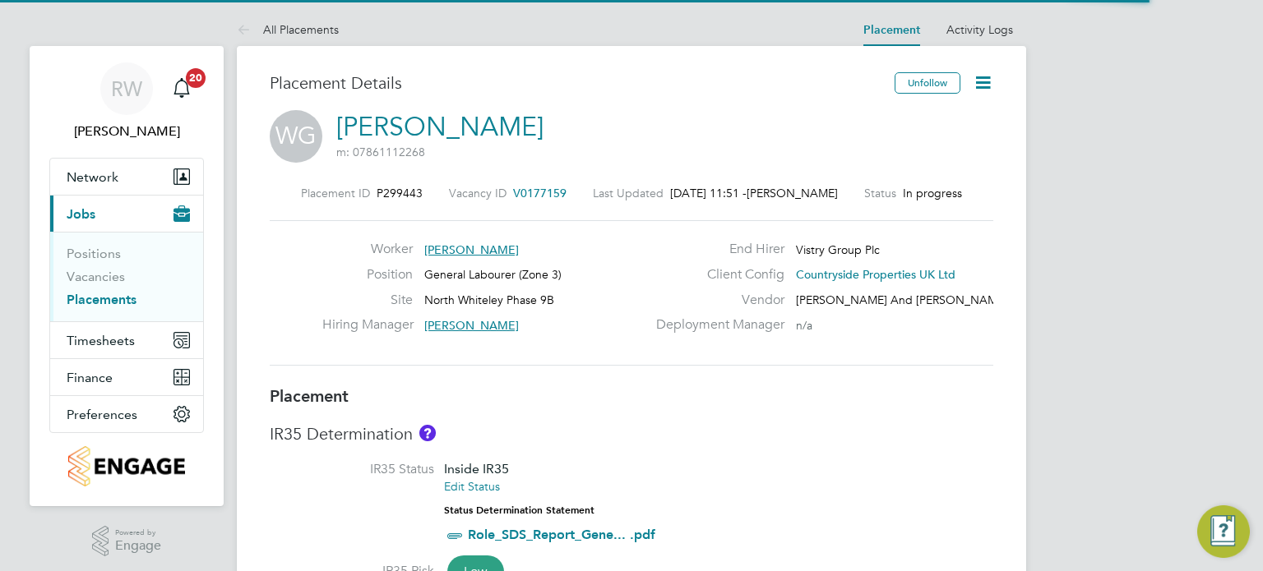
click at [983, 88] on icon at bounding box center [983, 82] width 21 height 21
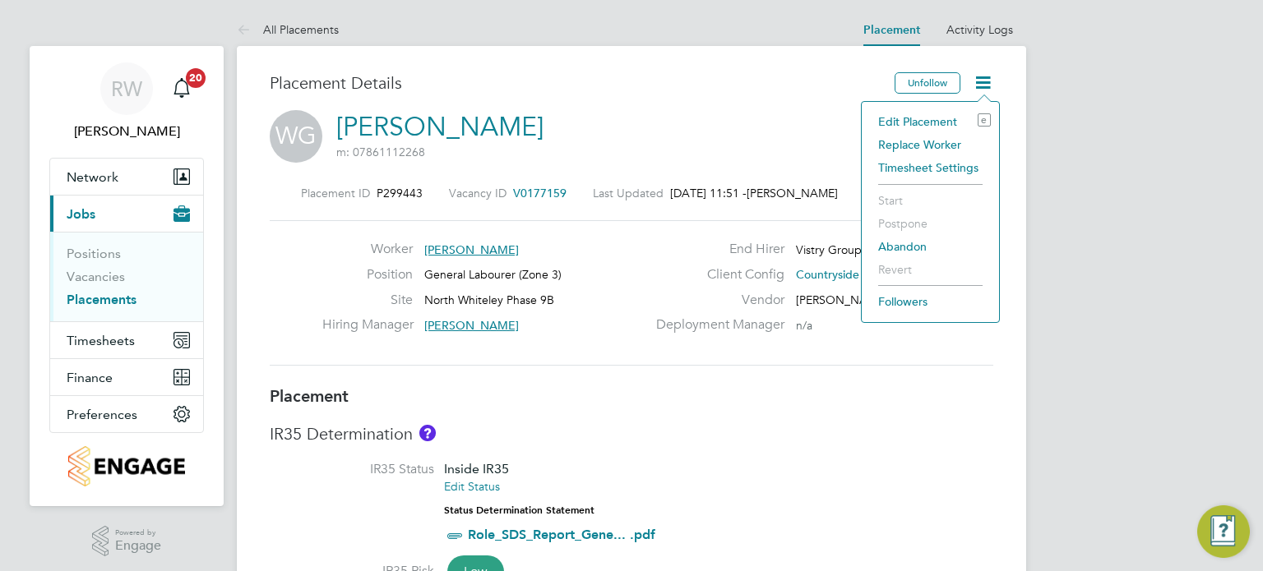
click at [944, 119] on li "Edit Placement e" at bounding box center [930, 121] width 121 height 23
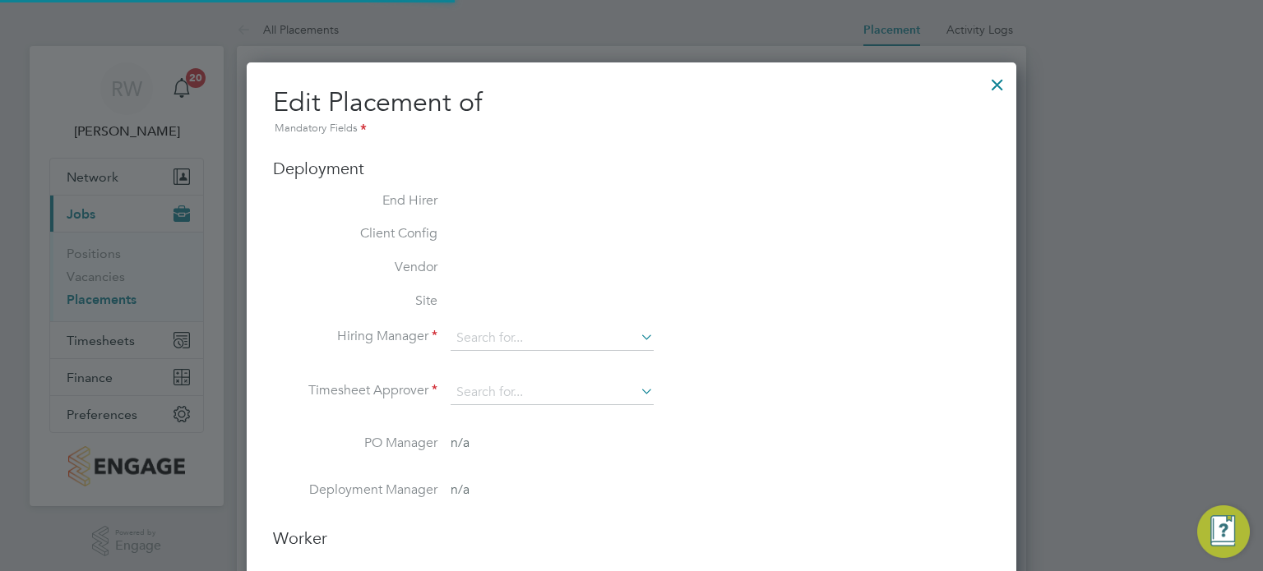
type input "[PERSON_NAME]"
type input "24 Jul 2025"
type input "30 Sep 2025"
type input "07:30"
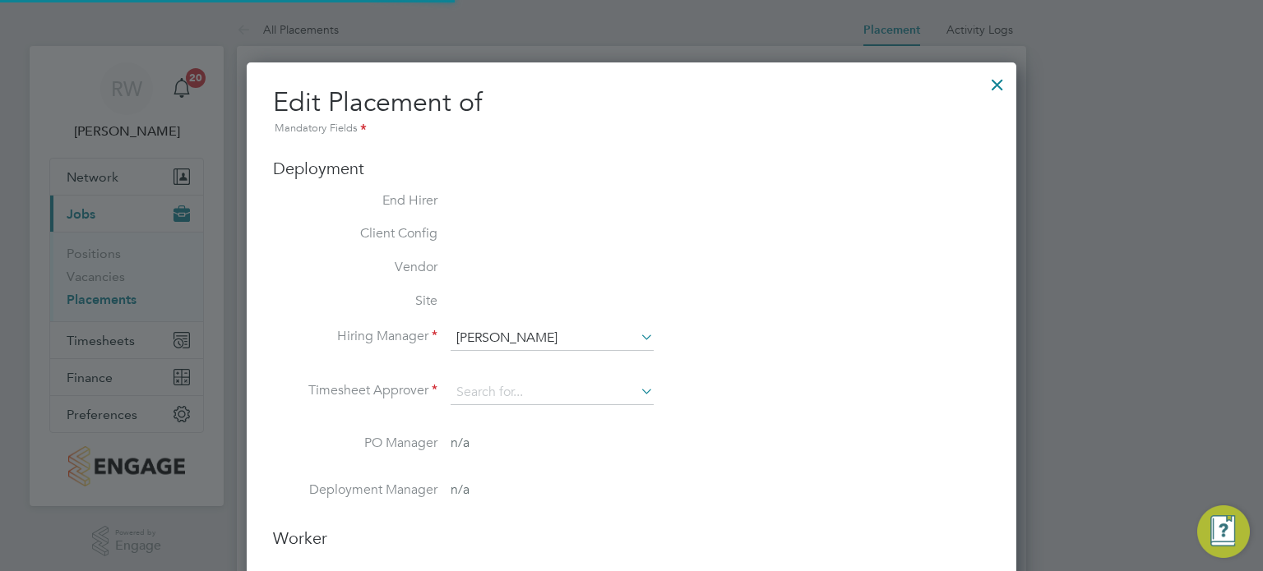
type input "16:30"
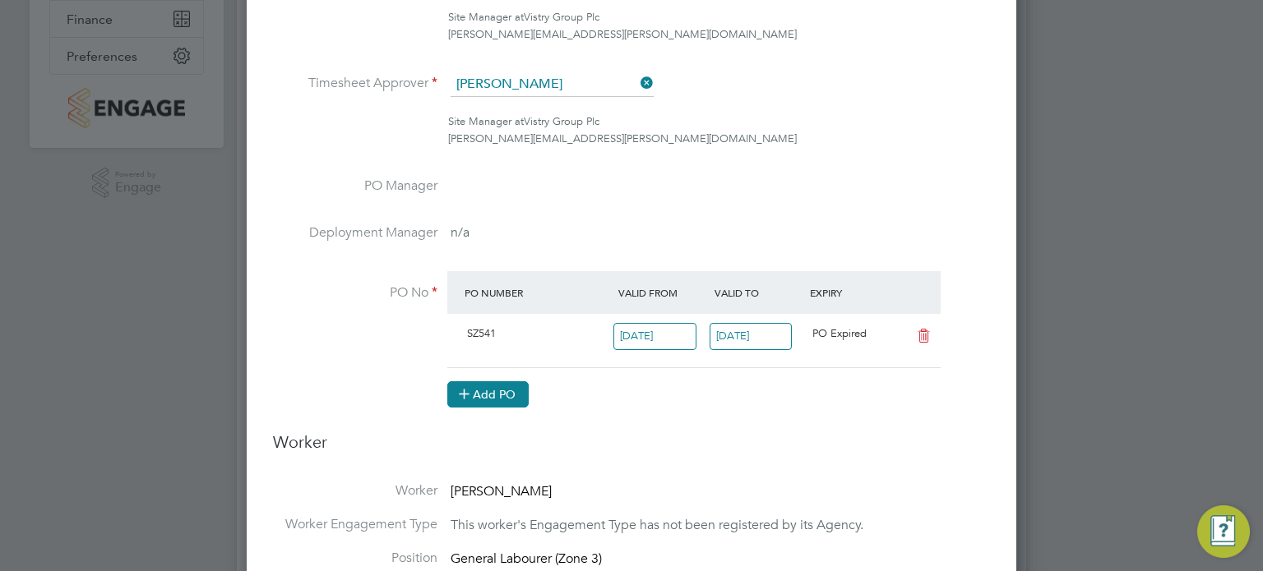
click at [510, 386] on button "Add PO" at bounding box center [487, 395] width 81 height 26
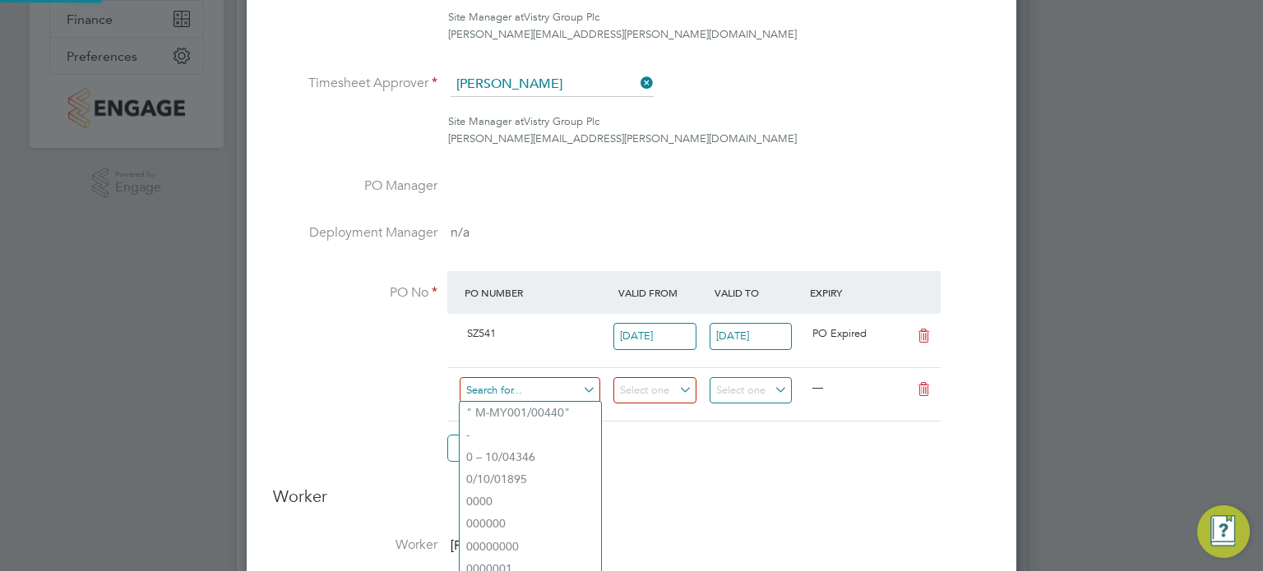
click at [510, 377] on input at bounding box center [530, 390] width 141 height 27
paste input "S-SZ541/00084"
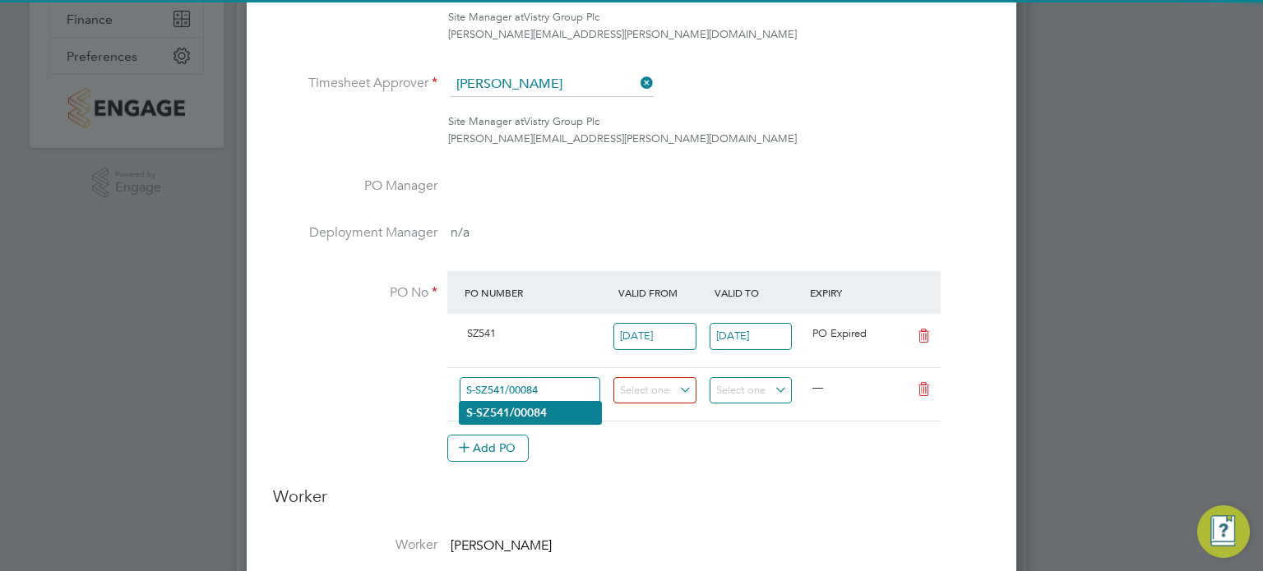
type input "S-SZ541/00084"
click at [516, 411] on b "S-SZ541/00084" at bounding box center [506, 413] width 81 height 14
type input "[DATE]"
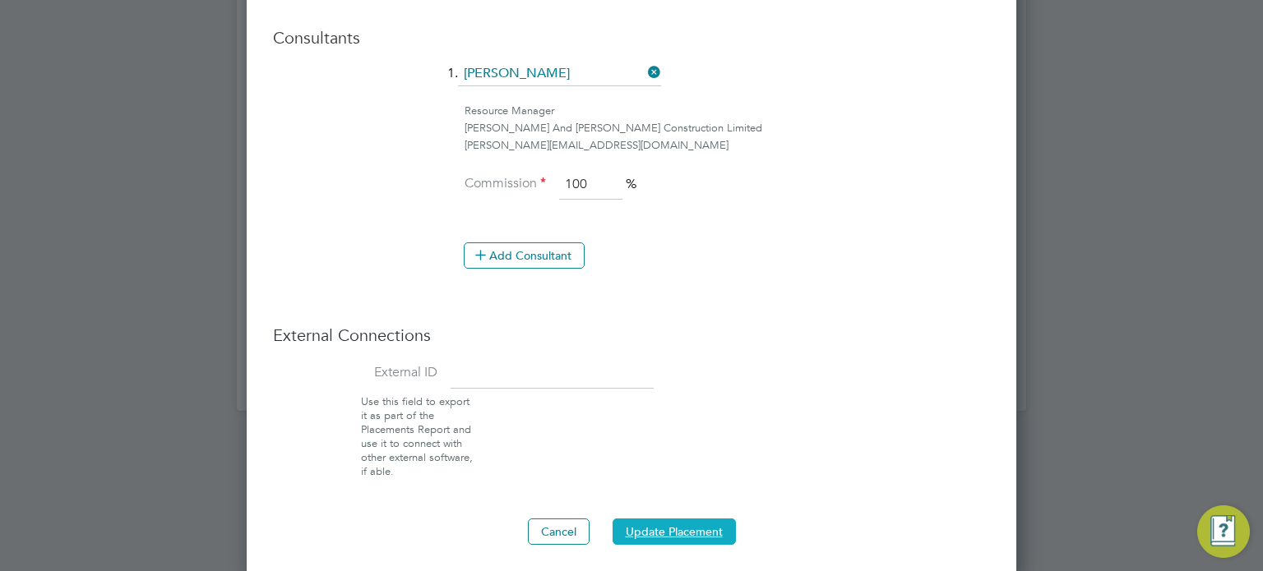
click at [675, 524] on button "Update Placement" at bounding box center [674, 532] width 123 height 26
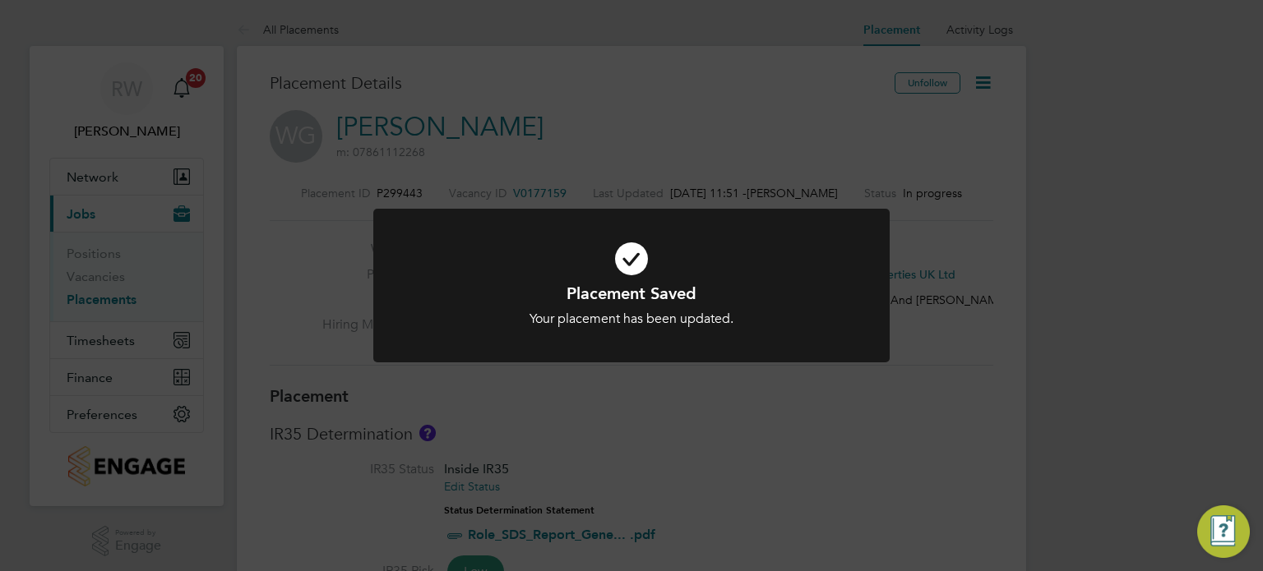
click at [834, 411] on div "Placement Saved Your placement has been updated. Cancel Okay" at bounding box center [631, 285] width 1263 height 571
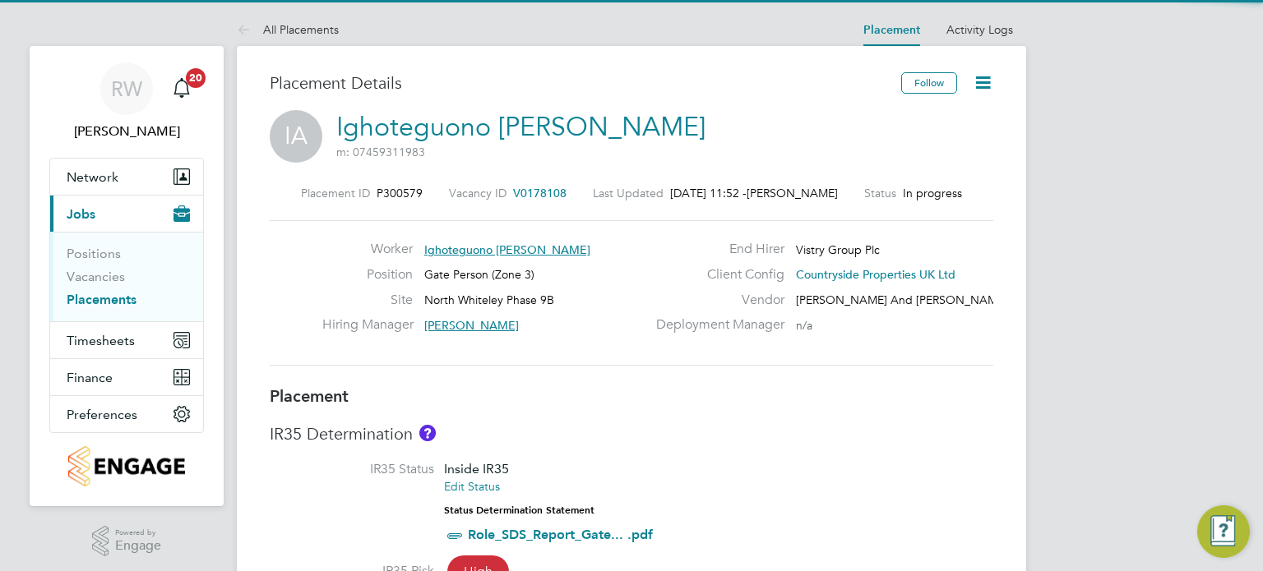
click at [986, 74] on icon at bounding box center [983, 82] width 21 height 21
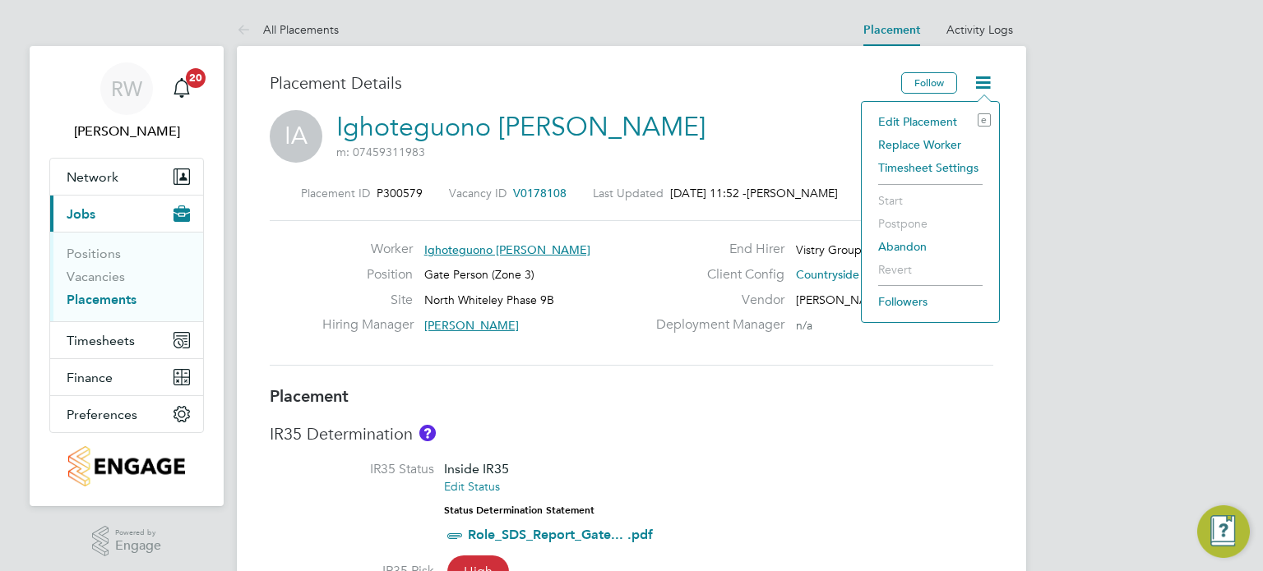
click at [937, 116] on li "Edit Placement e" at bounding box center [930, 121] width 121 height 23
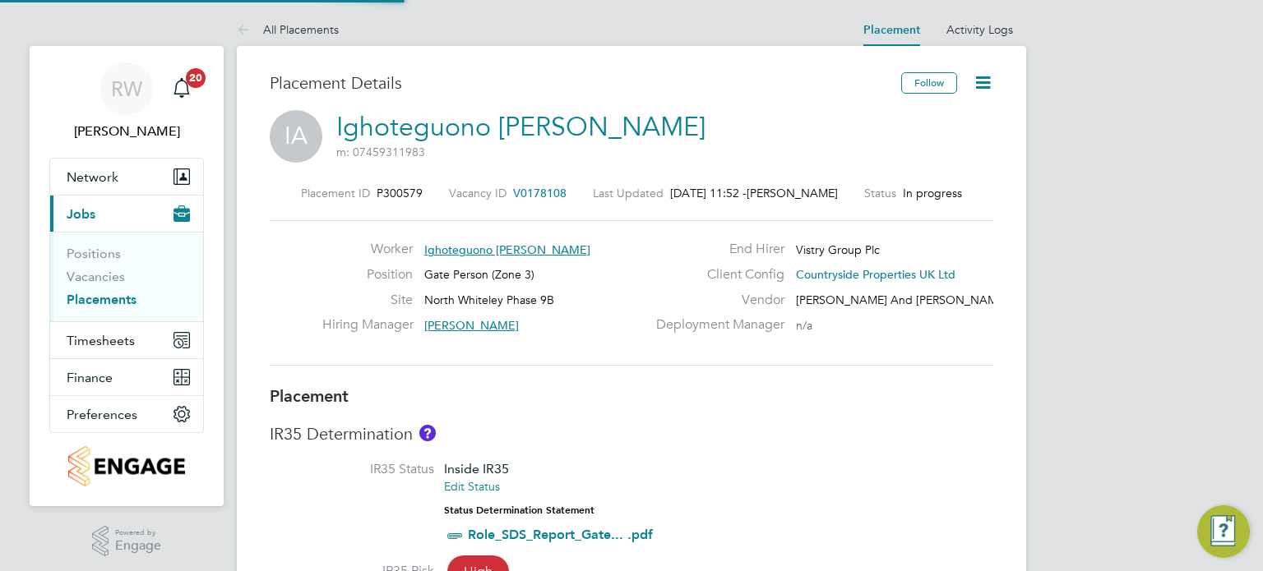
type input "[PERSON_NAME]"
type input "Tom Blunden"
type input "04 Aug 2025"
type input "[DATE]"
type input "07:30"
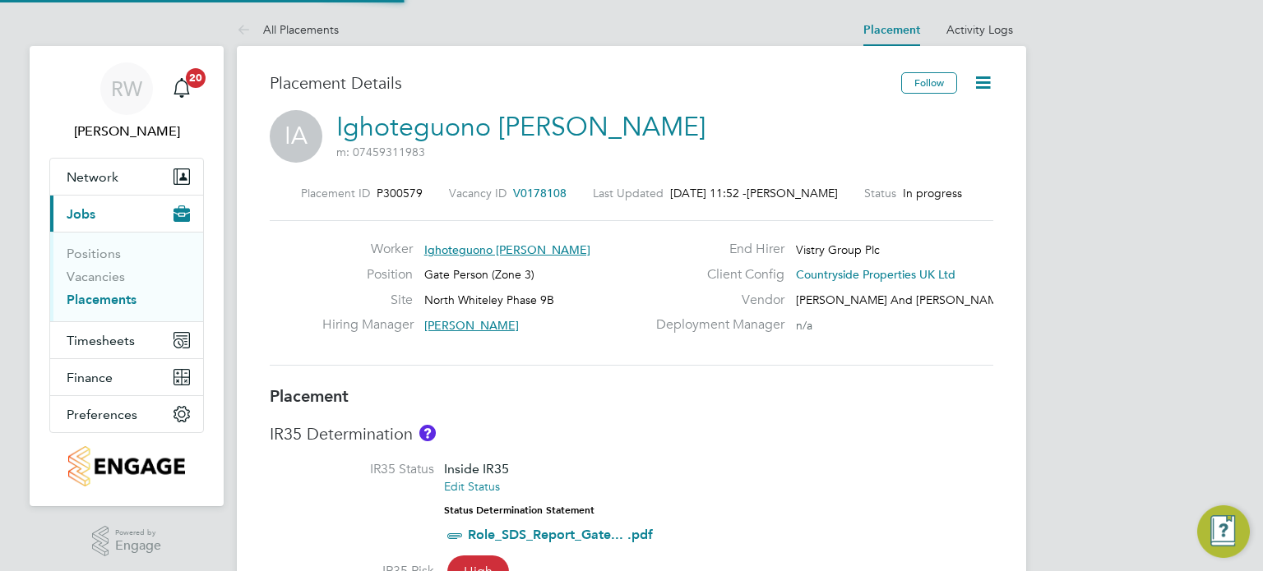
type input "16:30"
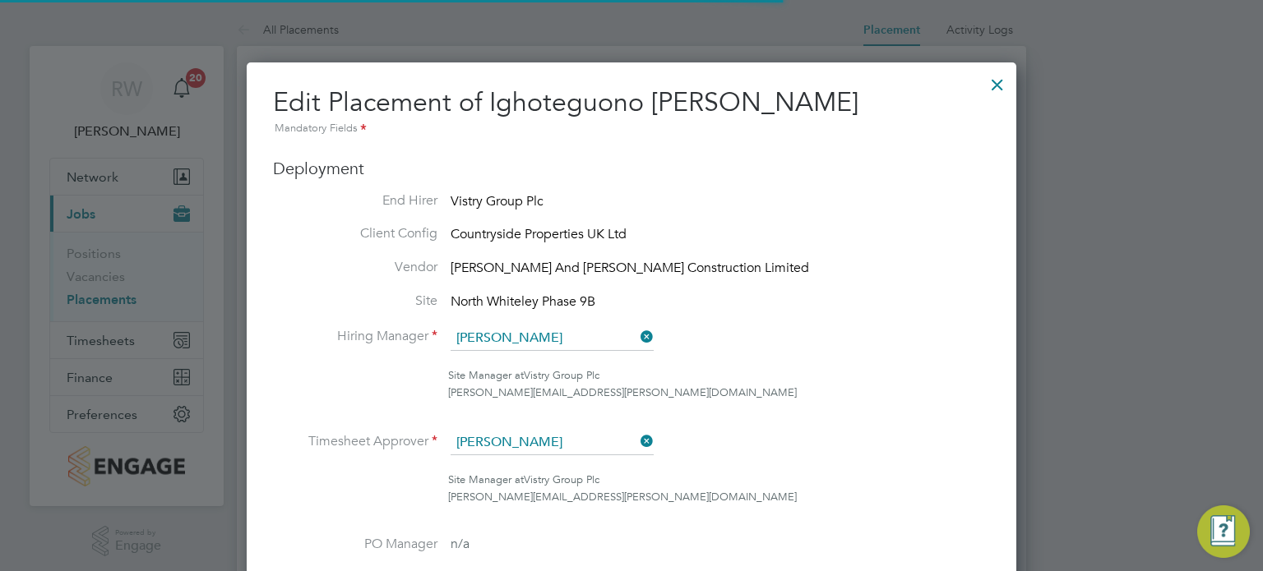
scroll to position [8, 8]
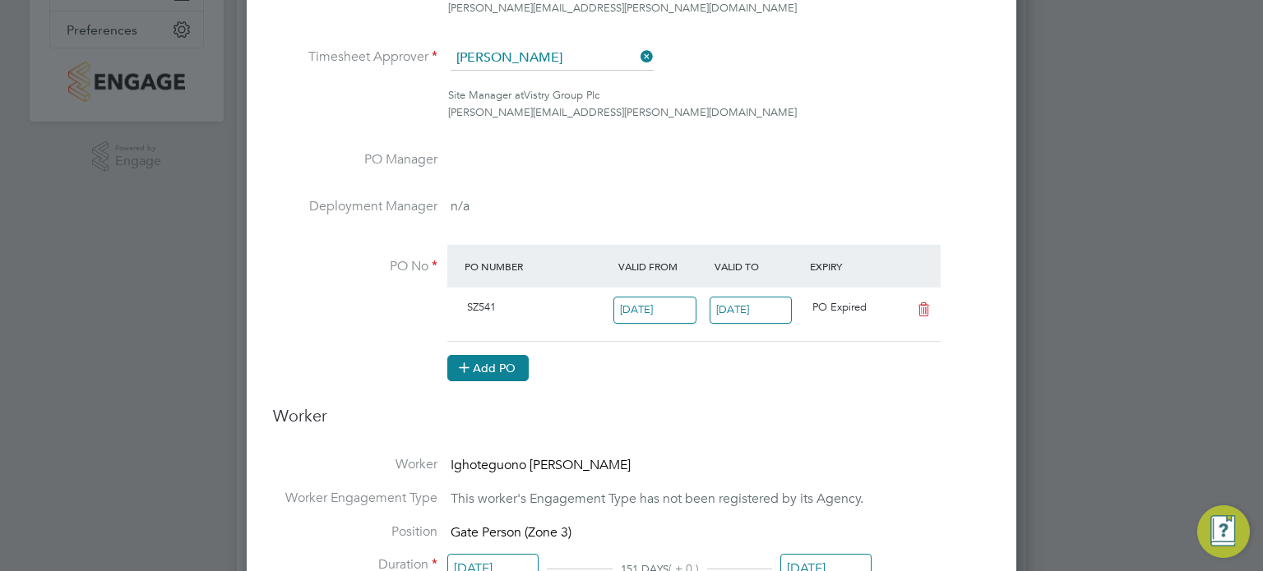
click at [513, 373] on button "Add PO" at bounding box center [487, 368] width 81 height 26
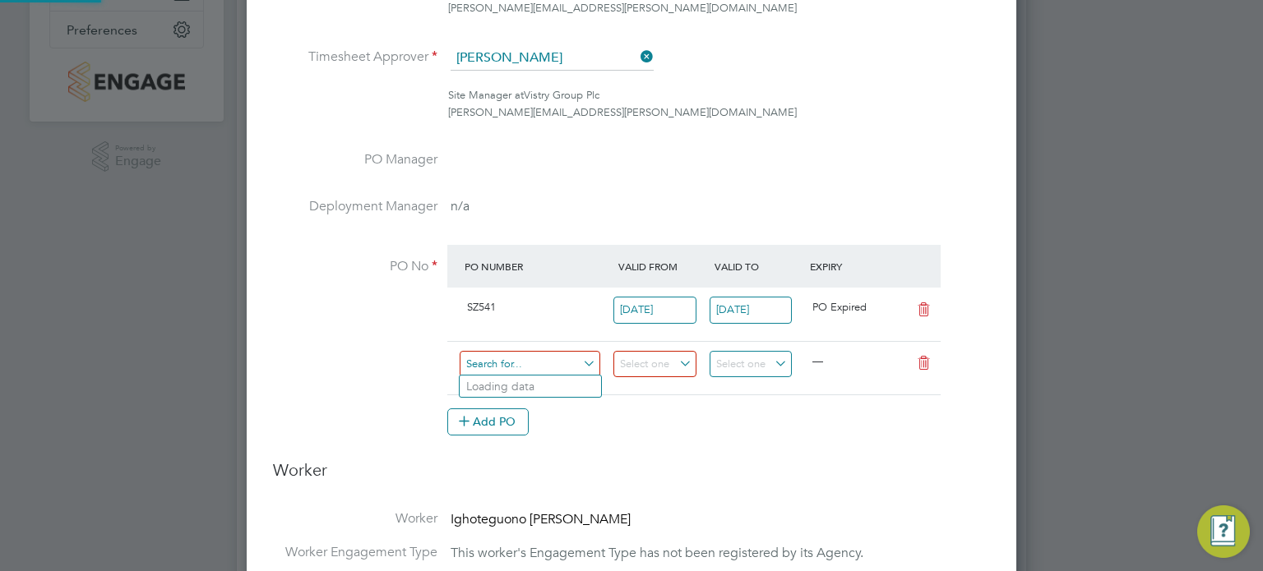
click at [526, 360] on input at bounding box center [530, 364] width 141 height 27
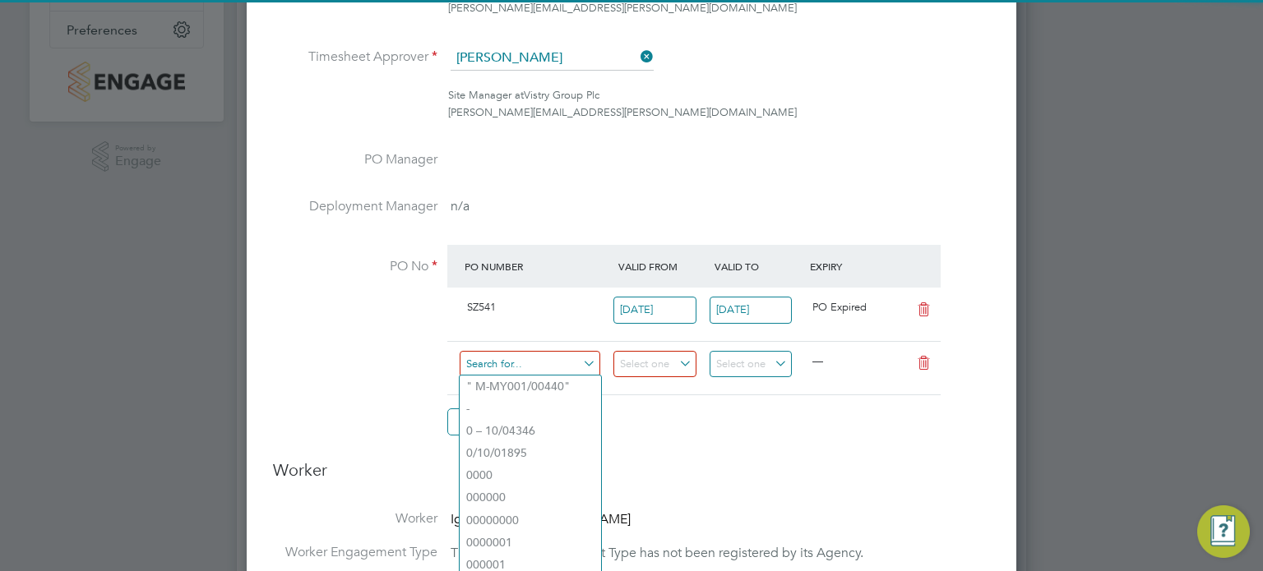
paste input "S-SZ541/00084"
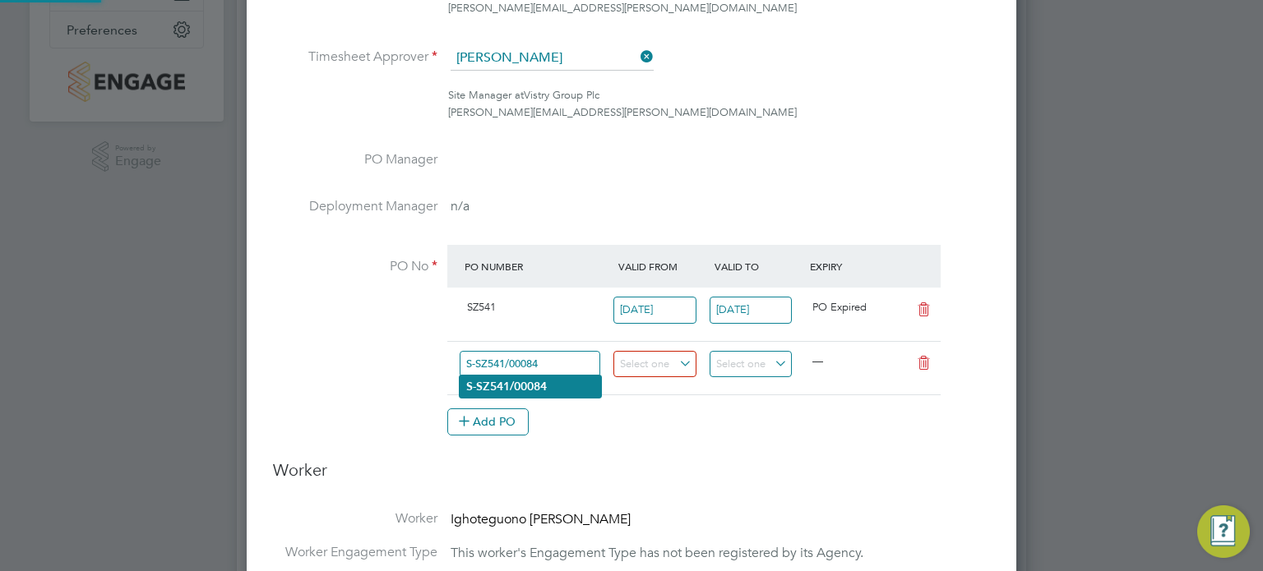
type input "S-SZ541/00084"
click at [524, 382] on b "S-SZ541/00084" at bounding box center [506, 387] width 81 height 14
type input "[DATE]"
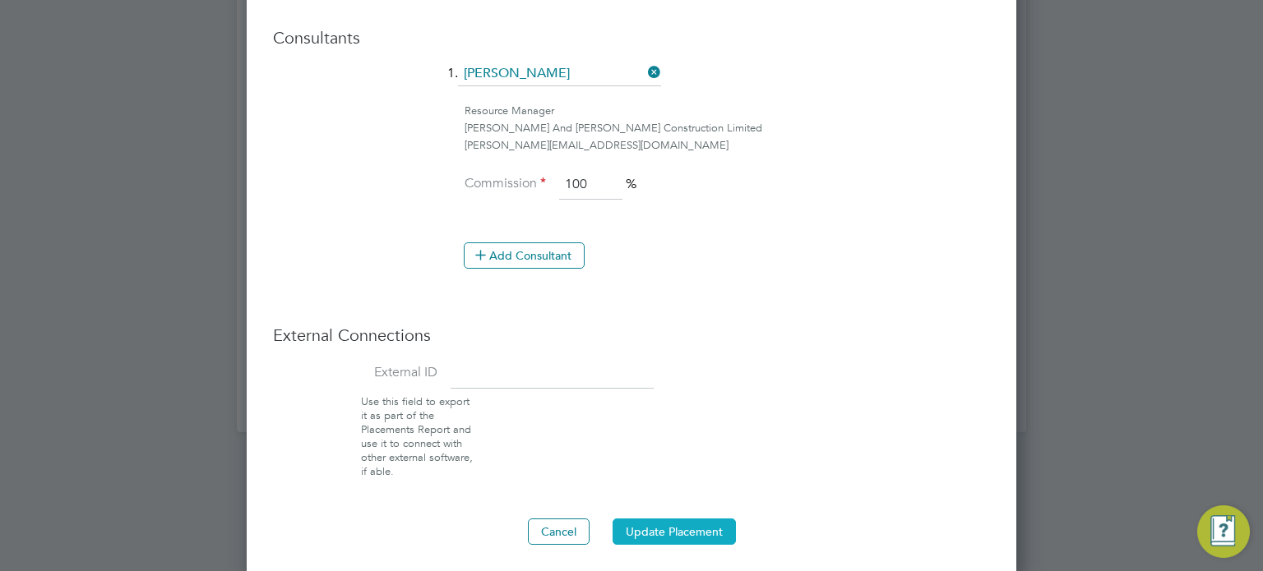
click at [693, 538] on button "Update Placement" at bounding box center [674, 532] width 123 height 26
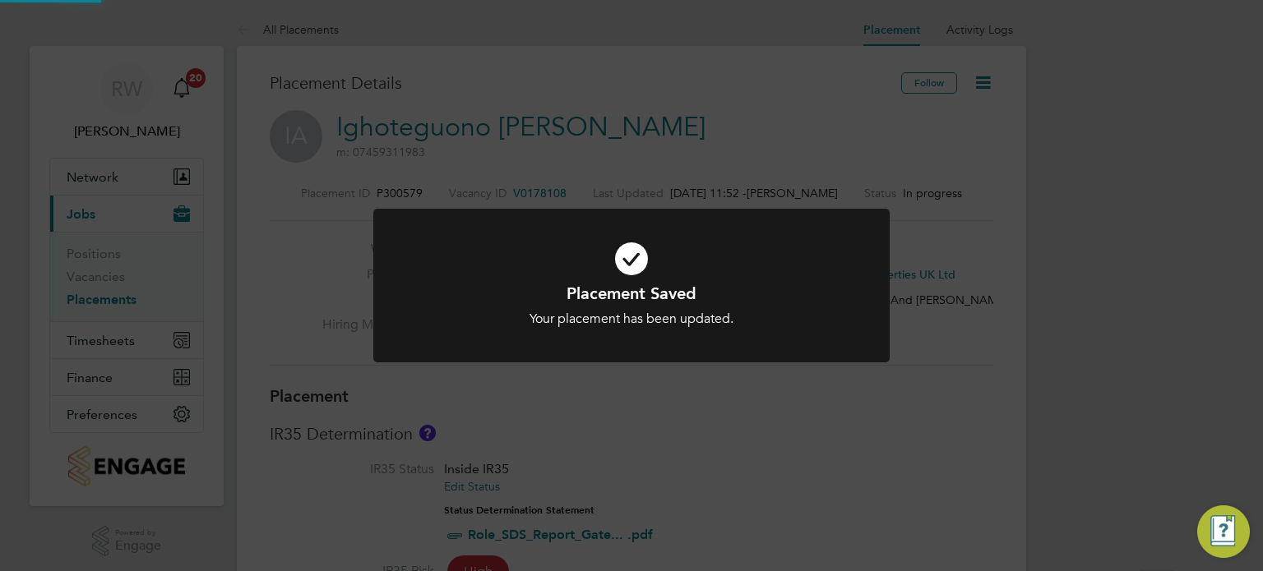
click at [904, 427] on div "Placement Saved Your placement has been updated. Cancel Okay" at bounding box center [631, 285] width 1263 height 571
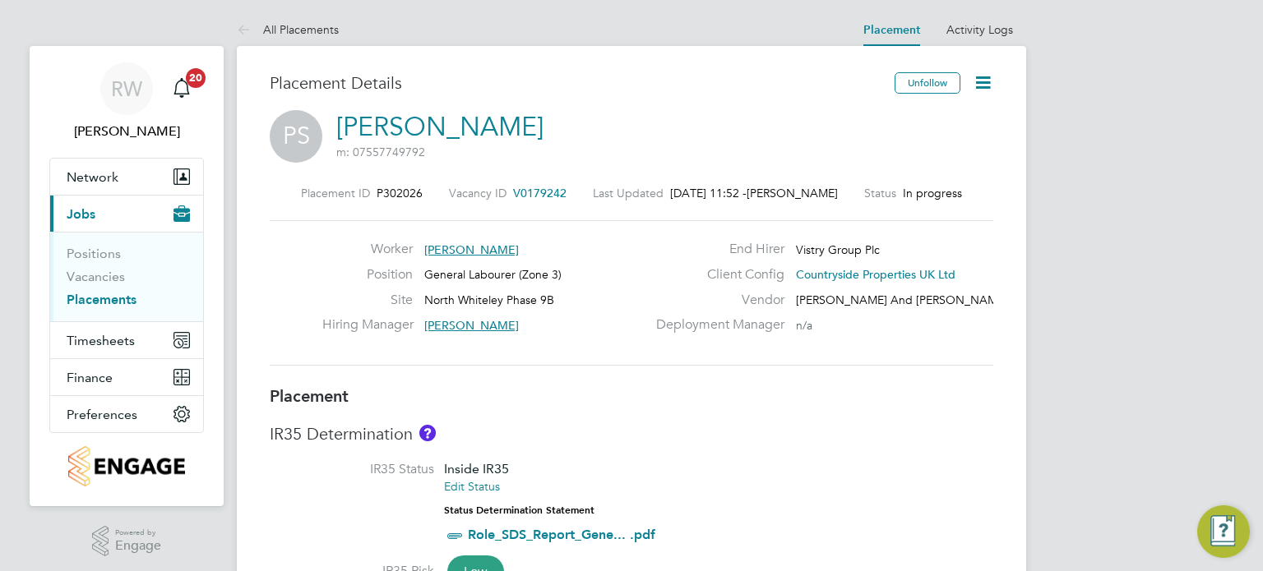
click at [987, 76] on icon at bounding box center [983, 82] width 21 height 21
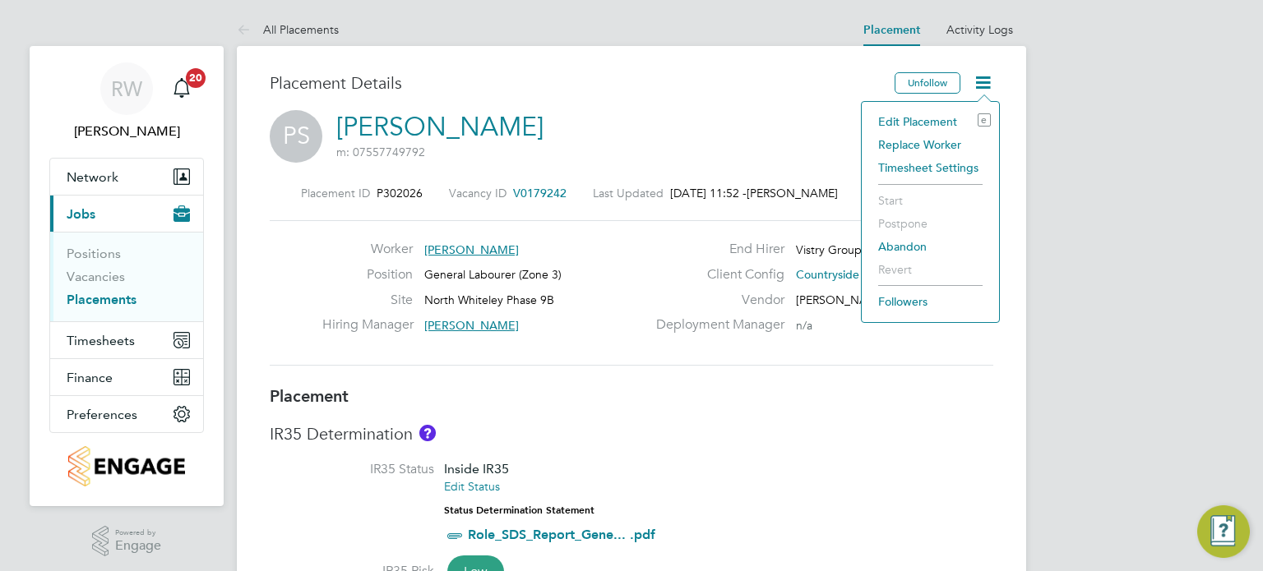
click at [937, 118] on li "Edit Placement e" at bounding box center [930, 121] width 121 height 23
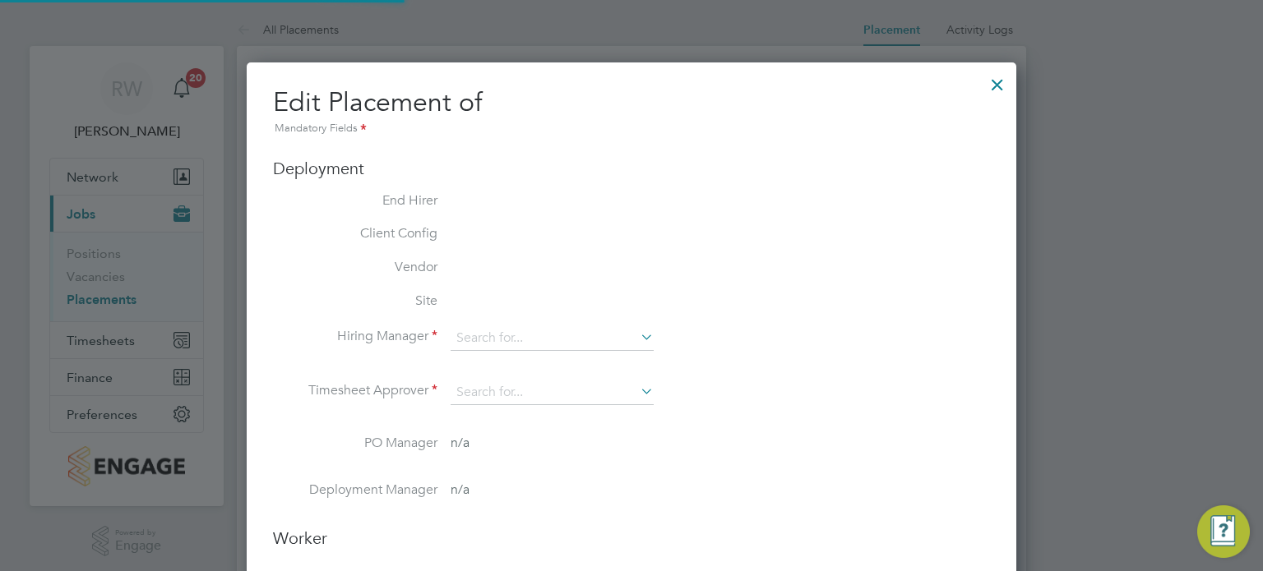
type input "[PERSON_NAME]"
type input "[DATE]"
type input "07:30"
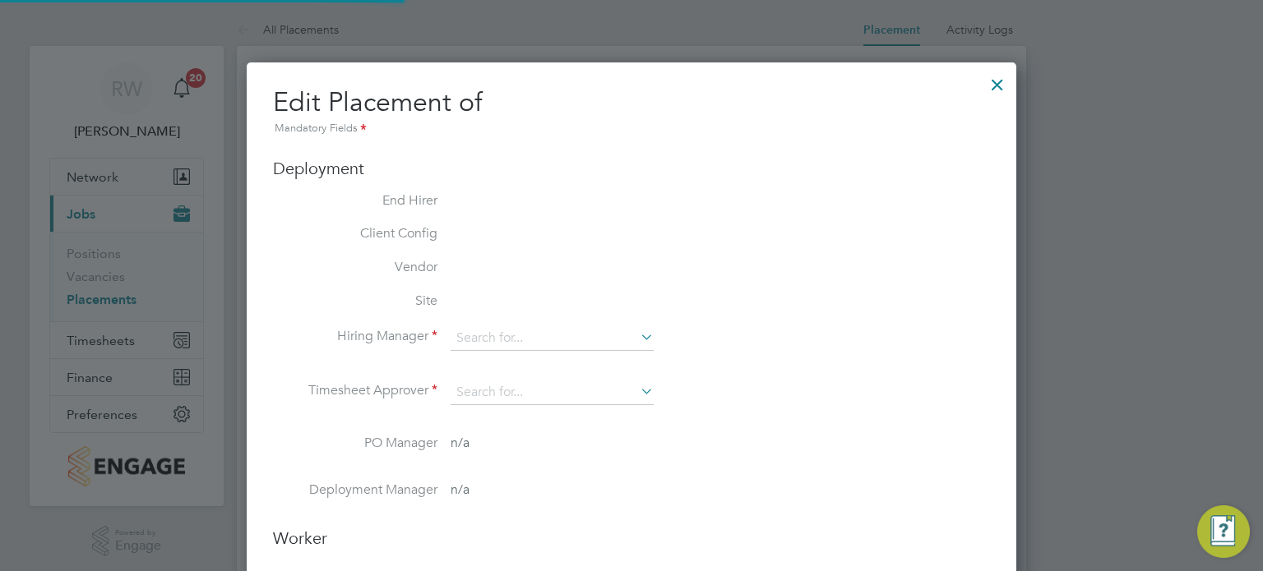
type input "16:30"
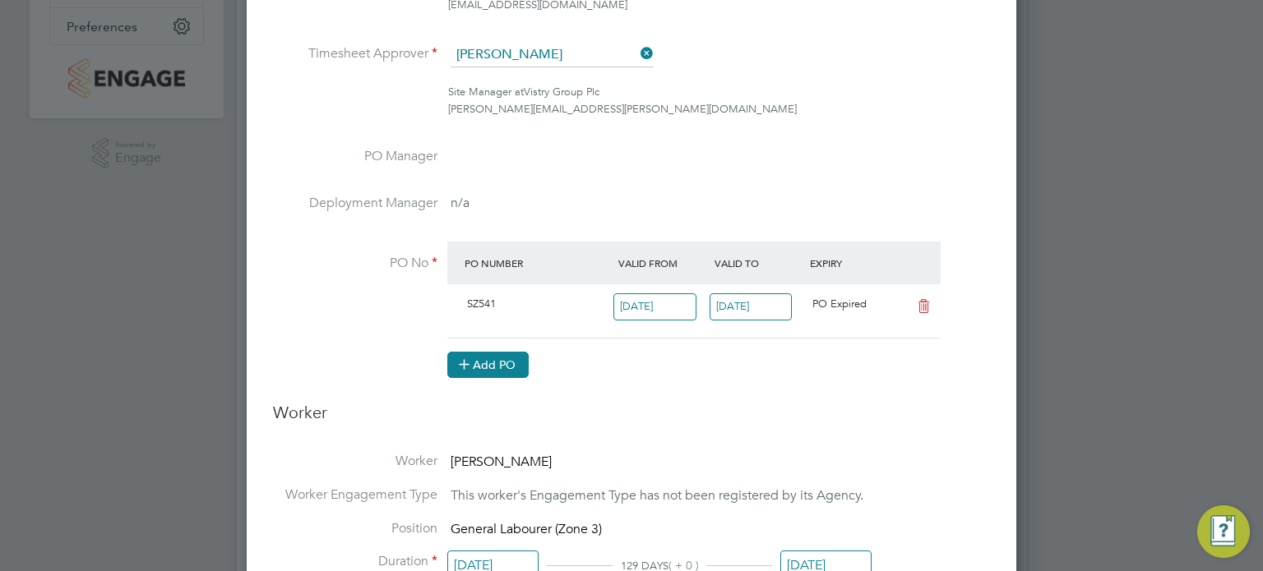
click at [498, 365] on button "Add PO" at bounding box center [487, 365] width 81 height 26
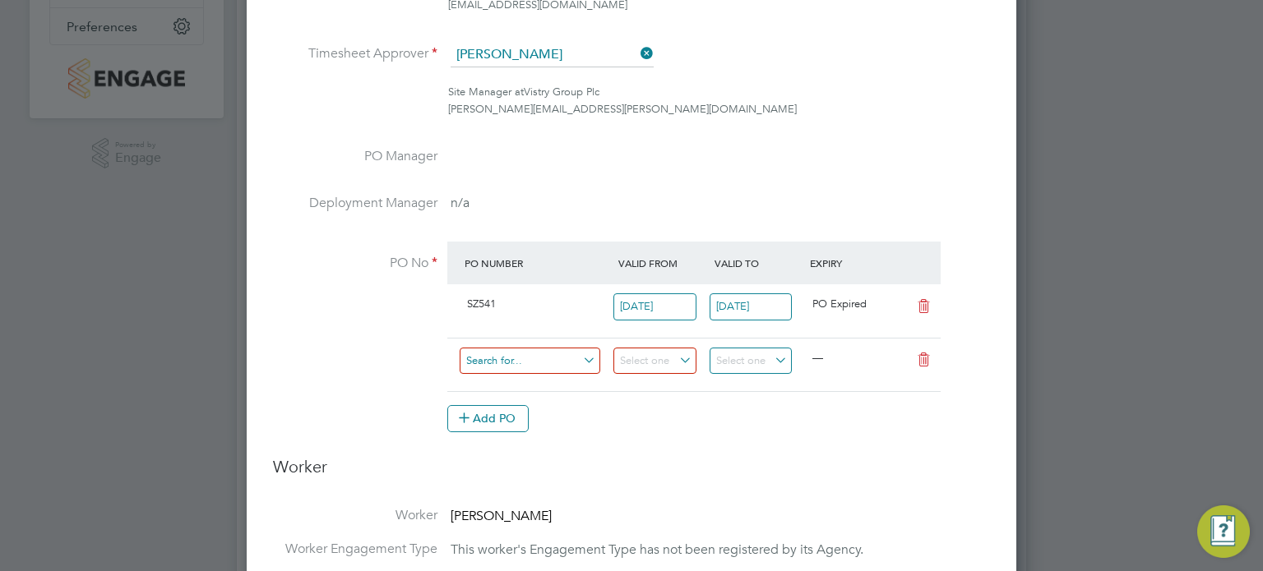
click at [497, 354] on input at bounding box center [530, 361] width 141 height 27
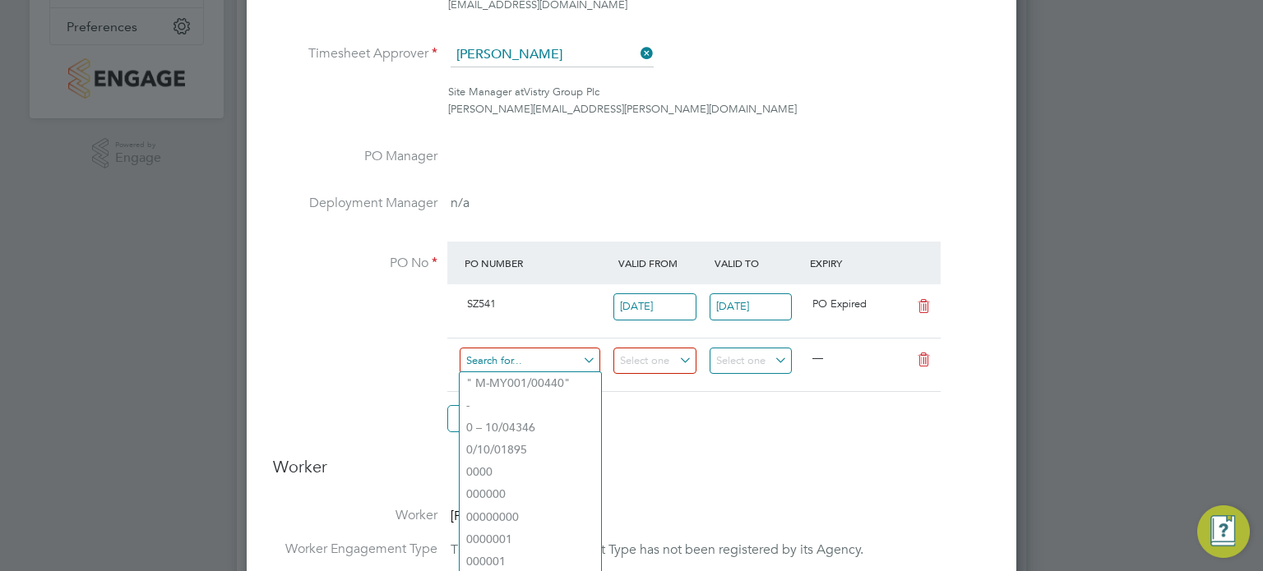
paste input "S-SZ541/00084"
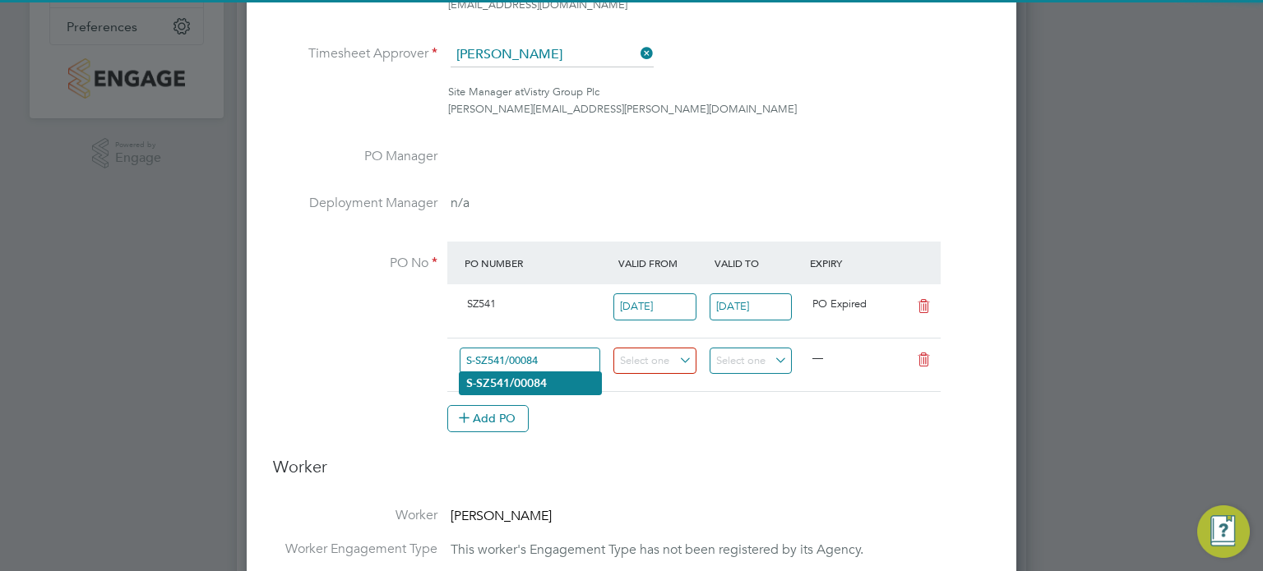
type input "S-SZ541/00084"
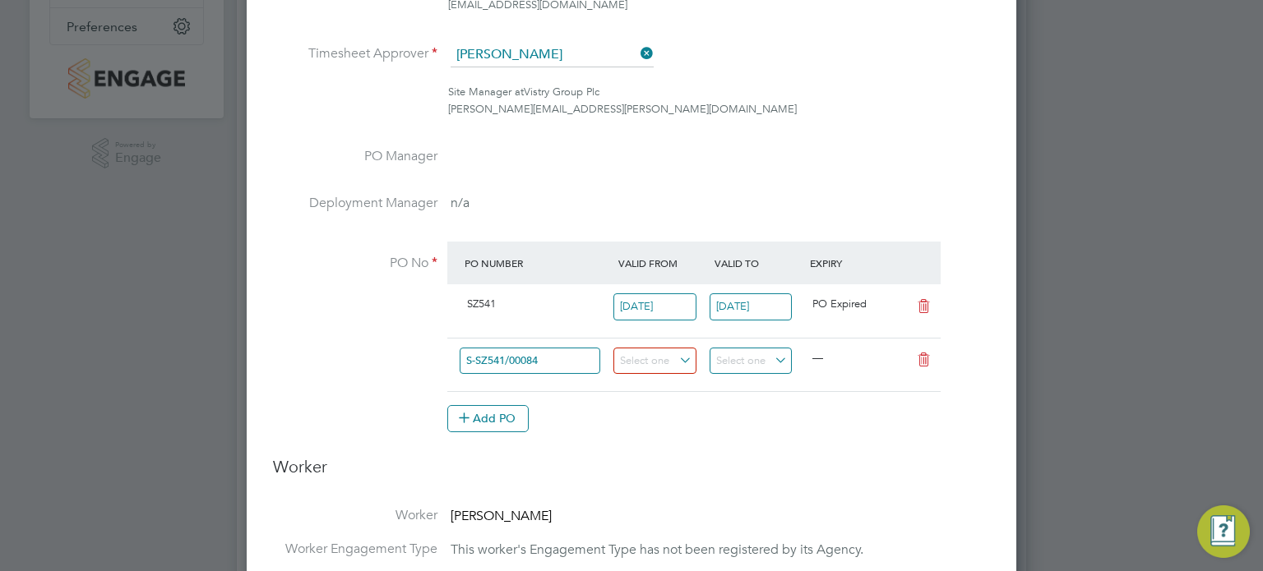
click at [546, 378] on b "S-SZ541/00084" at bounding box center [506, 384] width 81 height 14
type input "[DATE]"
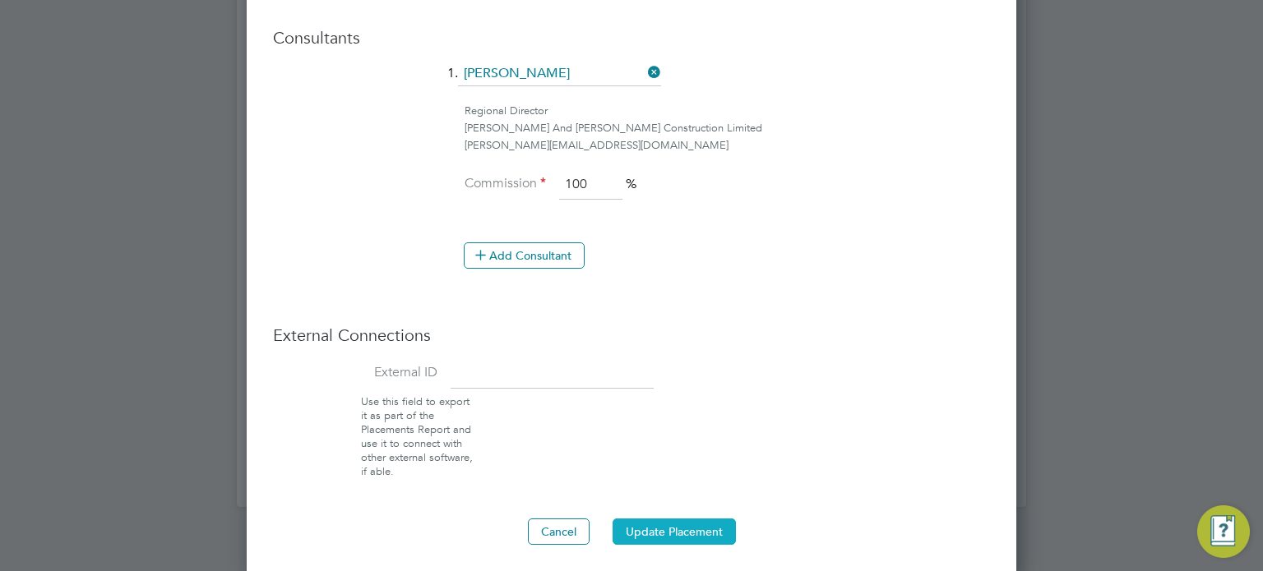
click at [639, 533] on button "Update Placement" at bounding box center [674, 532] width 123 height 26
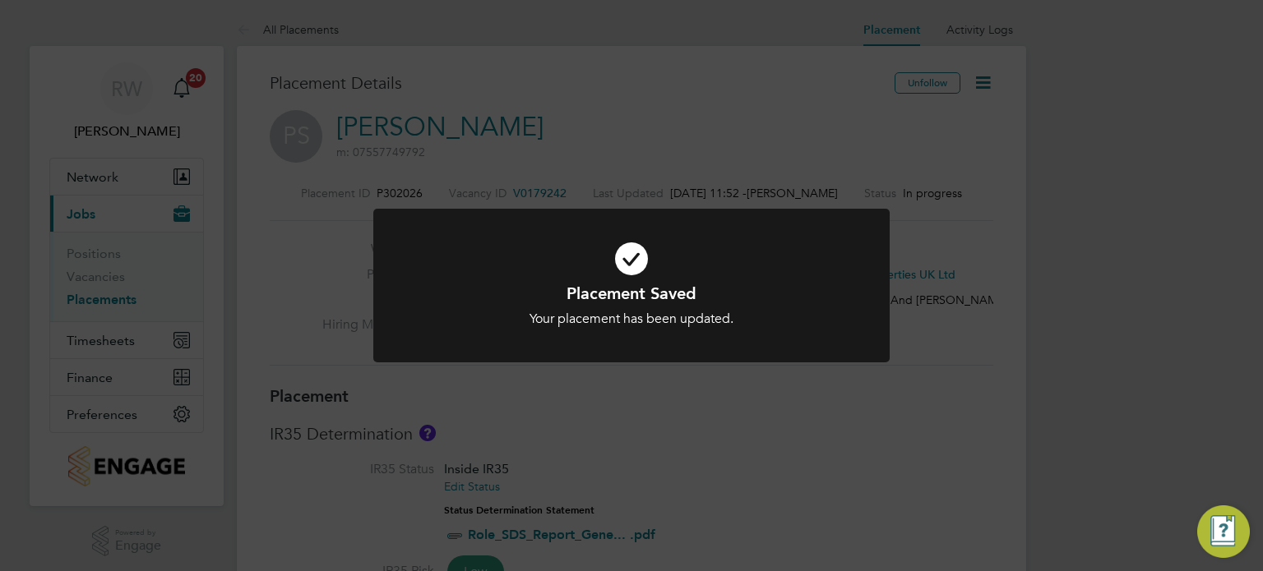
click at [758, 427] on div "Placement Saved Your placement has been updated. Cancel Okay" at bounding box center [631, 285] width 1263 height 571
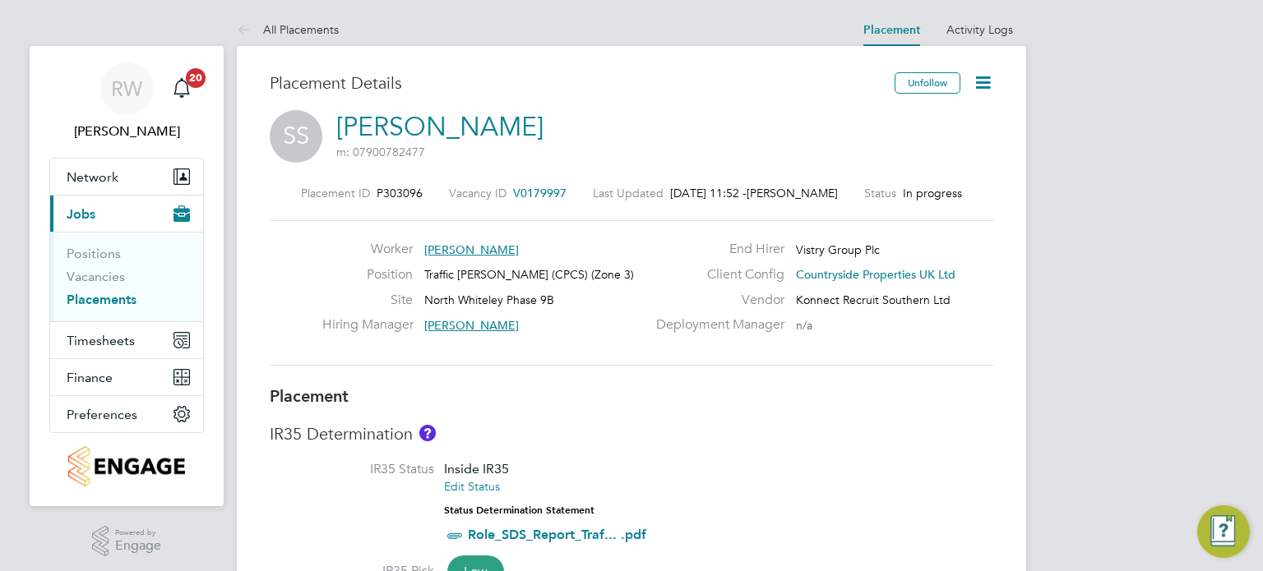
click at [980, 74] on icon at bounding box center [983, 82] width 21 height 21
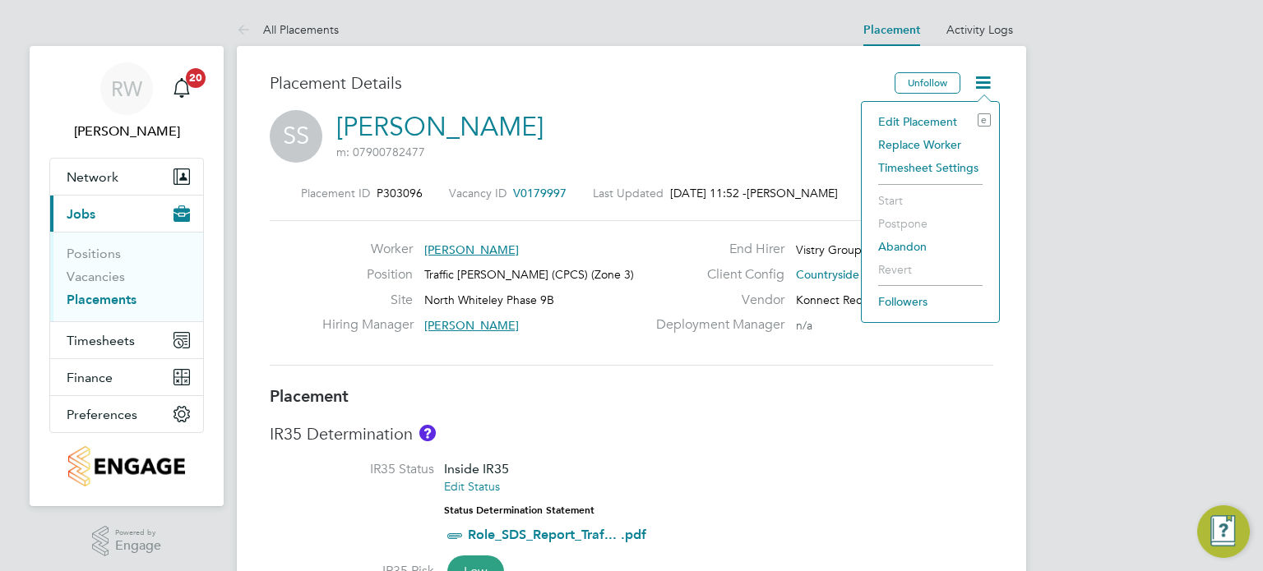
click at [933, 115] on li "Edit Placement e" at bounding box center [930, 121] width 121 height 23
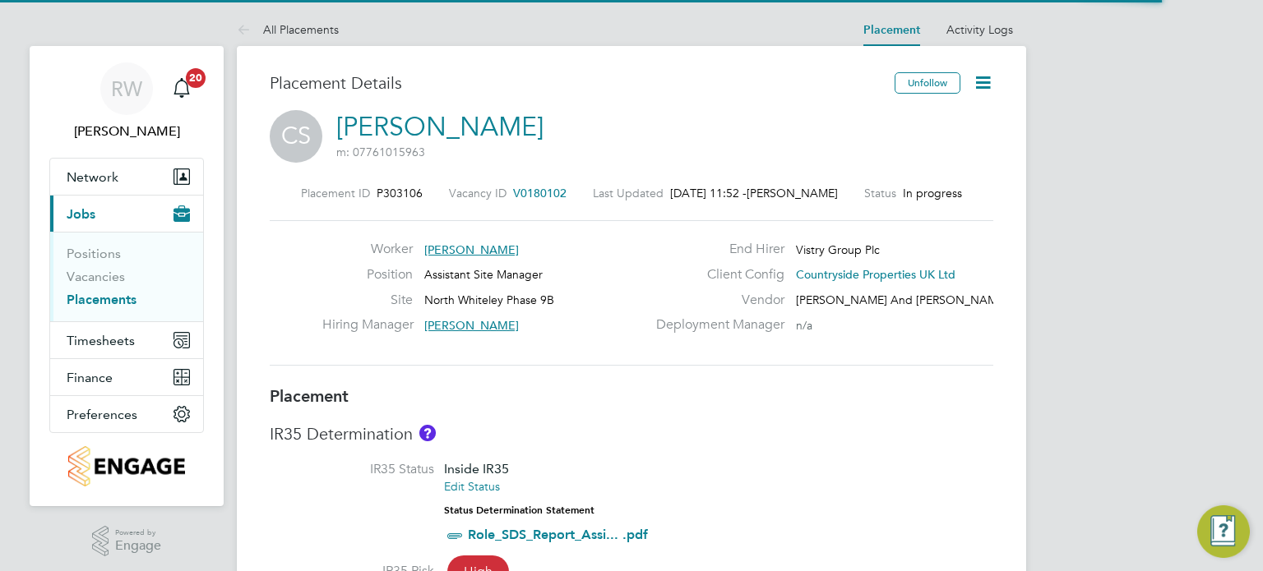
click at [990, 82] on icon at bounding box center [983, 82] width 21 height 21
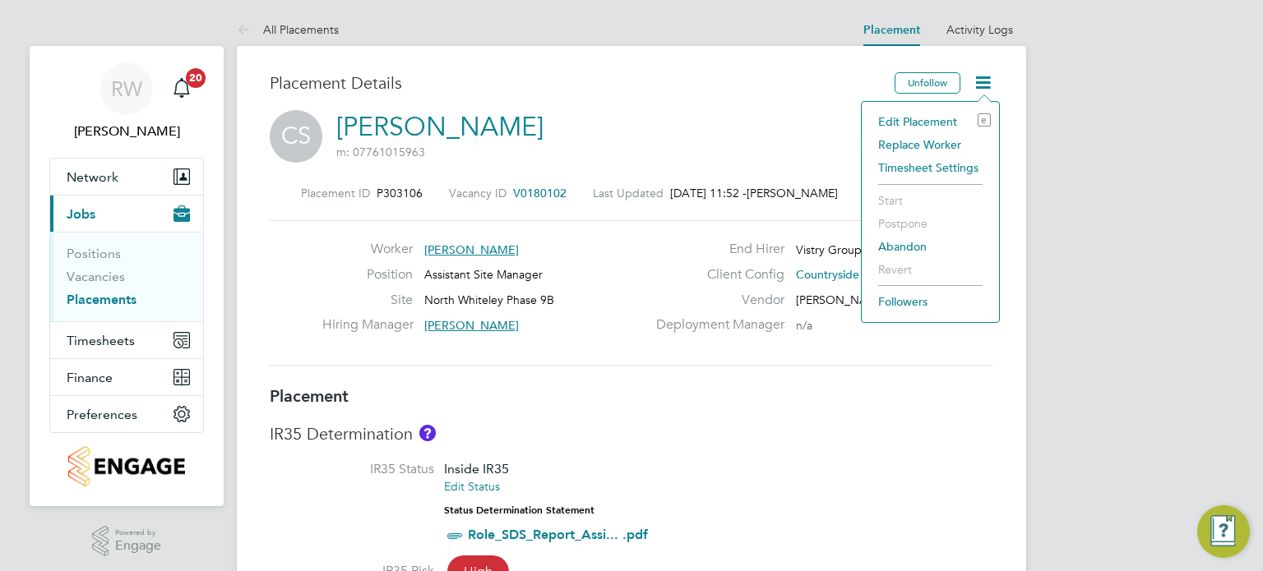
click at [943, 118] on li "Edit Placement e" at bounding box center [930, 121] width 121 height 23
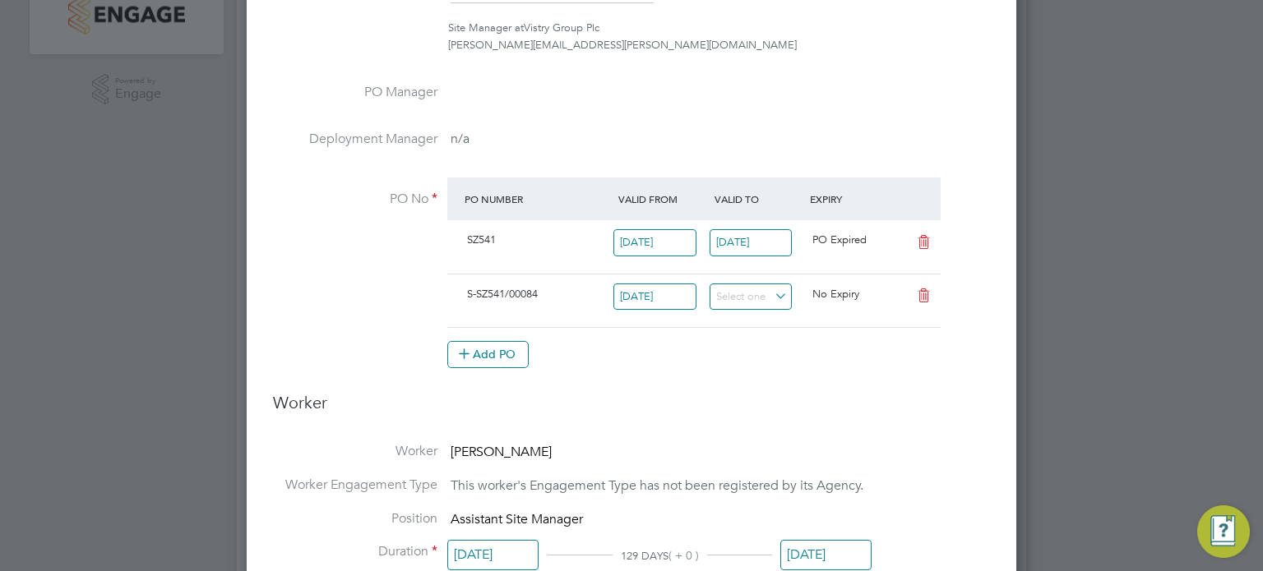
click at [925, 236] on icon at bounding box center [923, 242] width 21 height 13
type input "[DATE]"
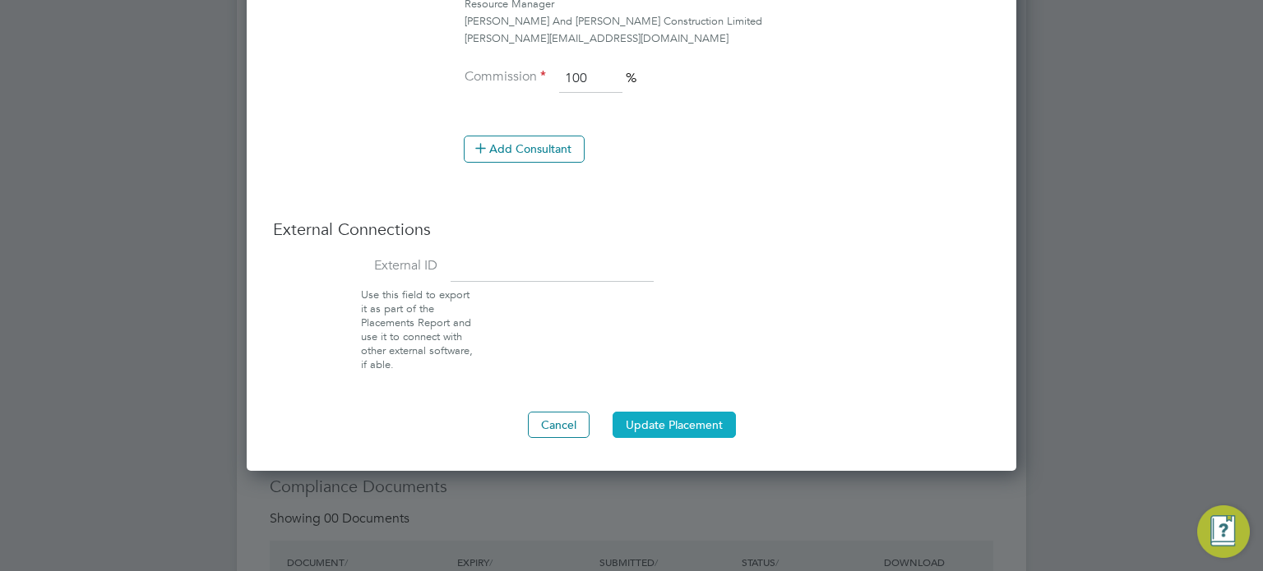
click at [683, 423] on button "Update Placement" at bounding box center [674, 425] width 123 height 26
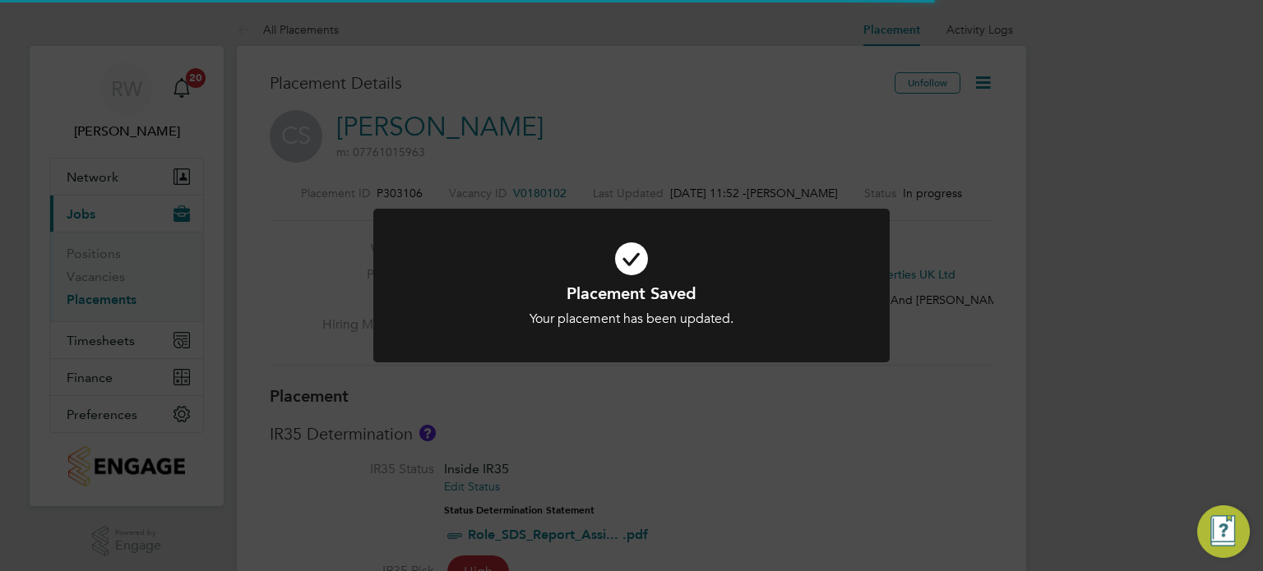
click at [737, 414] on div "Placement Saved Your placement has been updated. Cancel Okay" at bounding box center [631, 285] width 1263 height 571
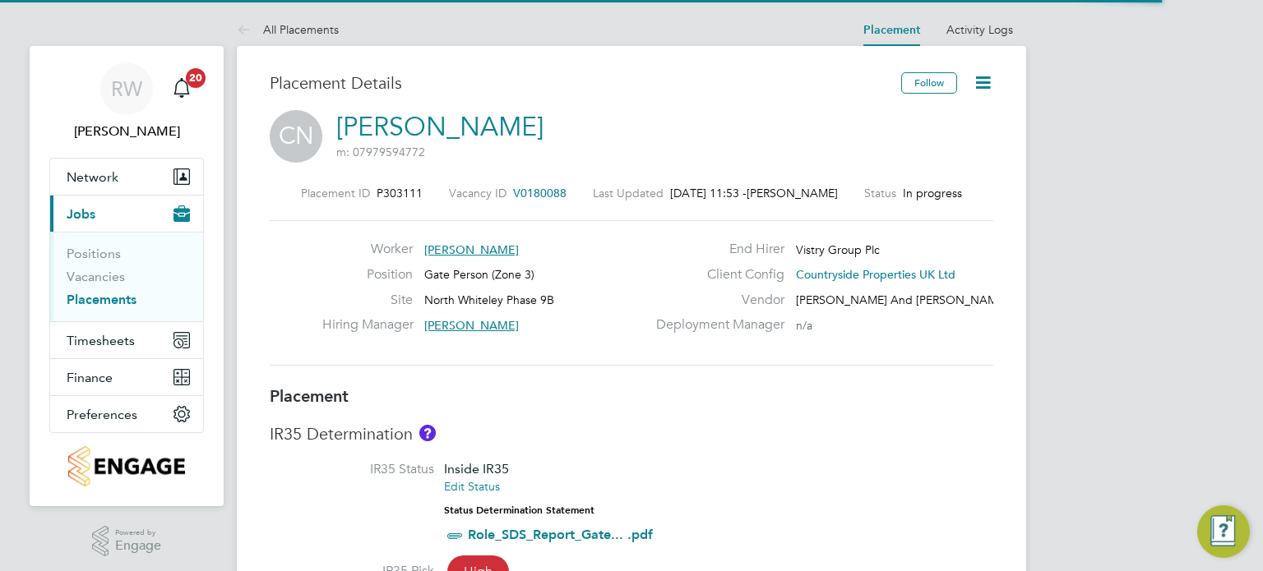
click at [992, 84] on icon at bounding box center [983, 82] width 21 height 21
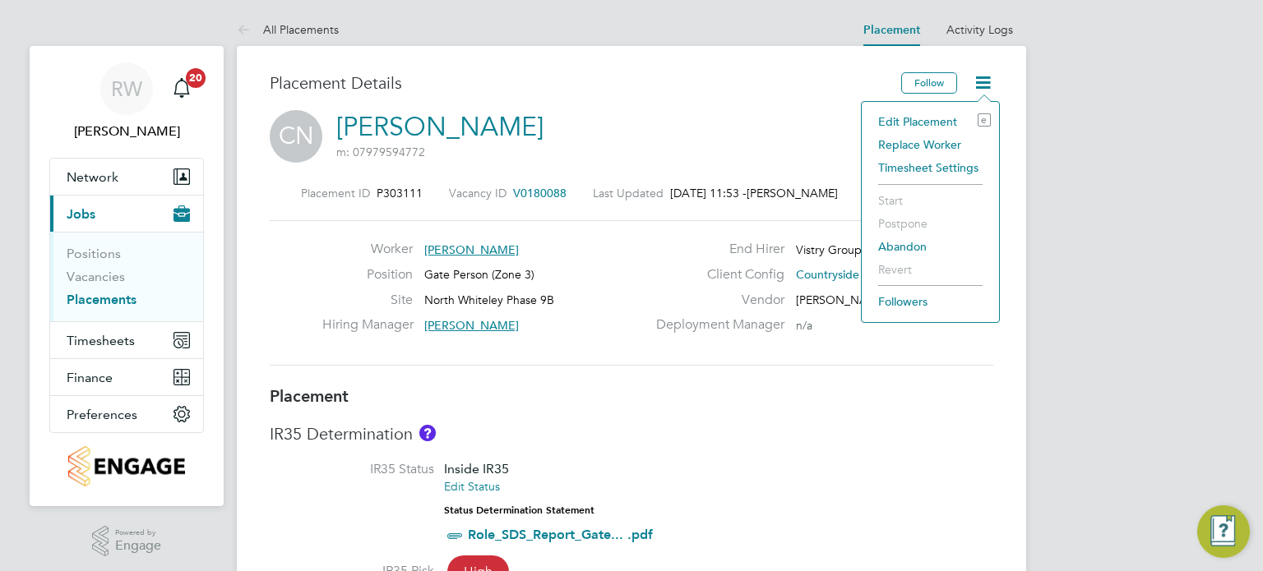
click at [945, 121] on li "Edit Placement e" at bounding box center [930, 121] width 121 height 23
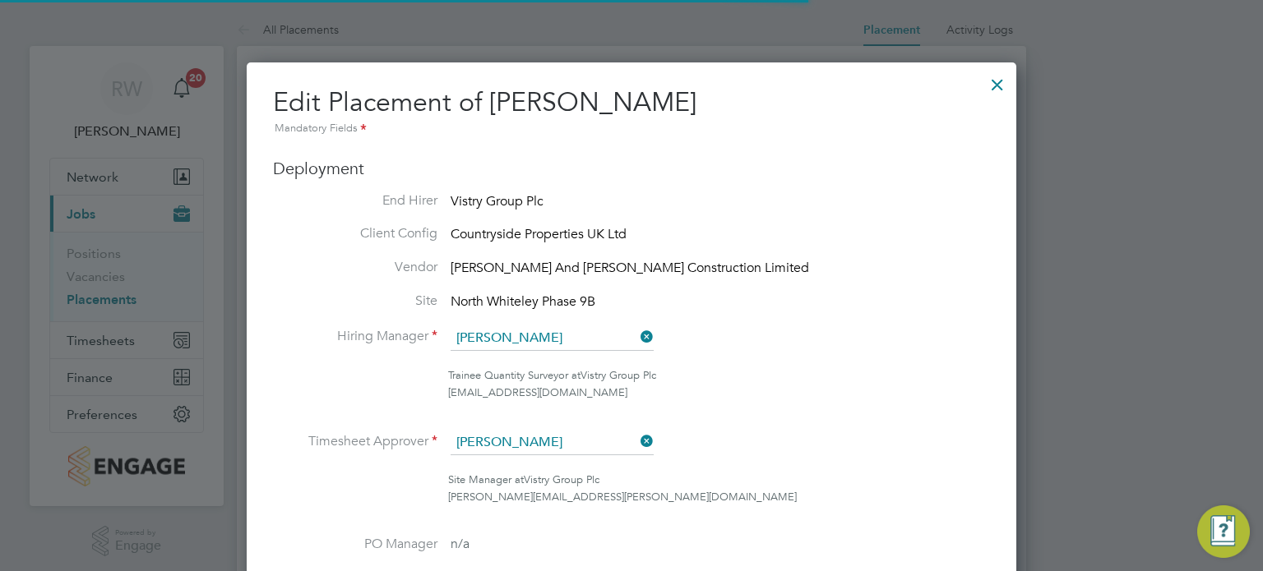
scroll to position [8, 8]
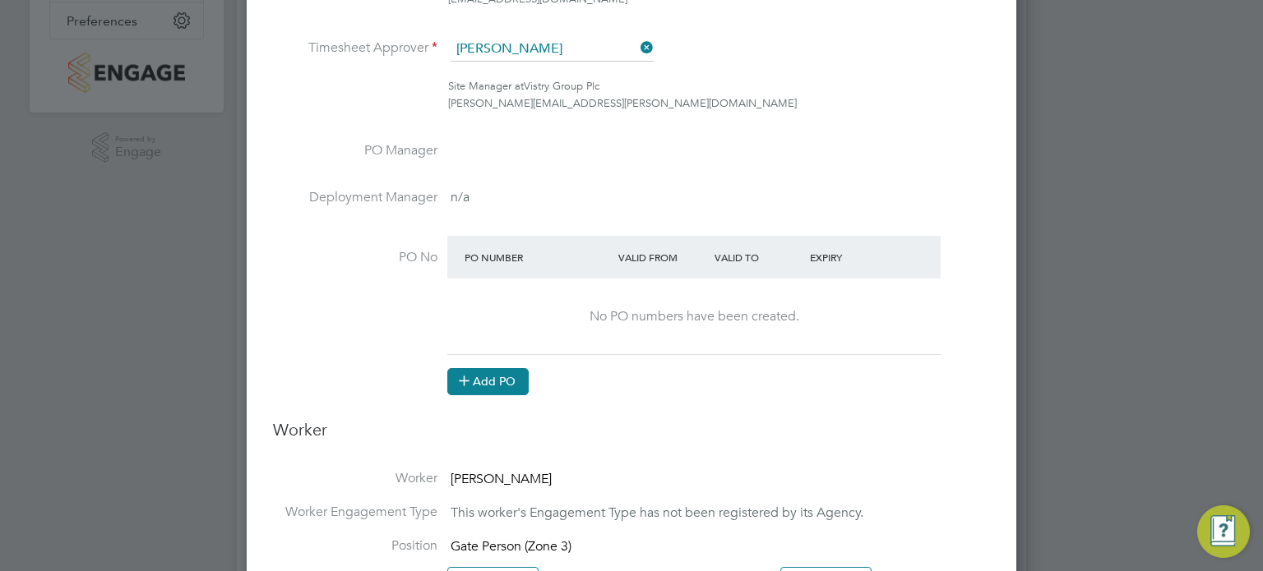
click at [502, 380] on button "Add PO" at bounding box center [487, 381] width 81 height 26
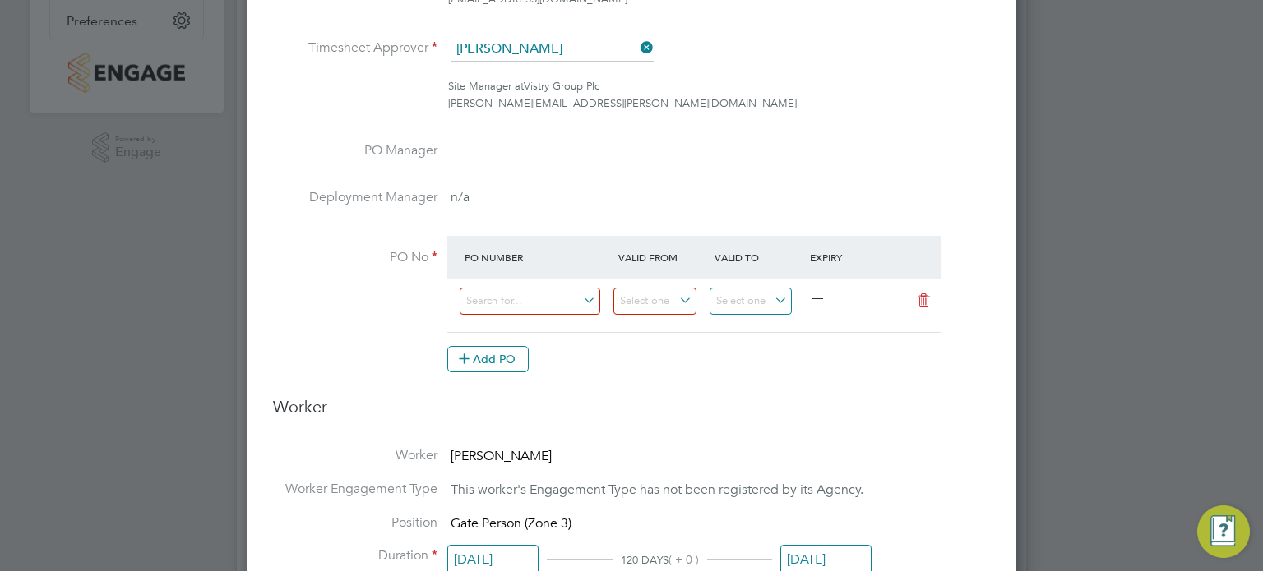
click at [506, 317] on div at bounding box center [537, 305] width 154 height 40
click at [508, 296] on input at bounding box center [530, 301] width 141 height 27
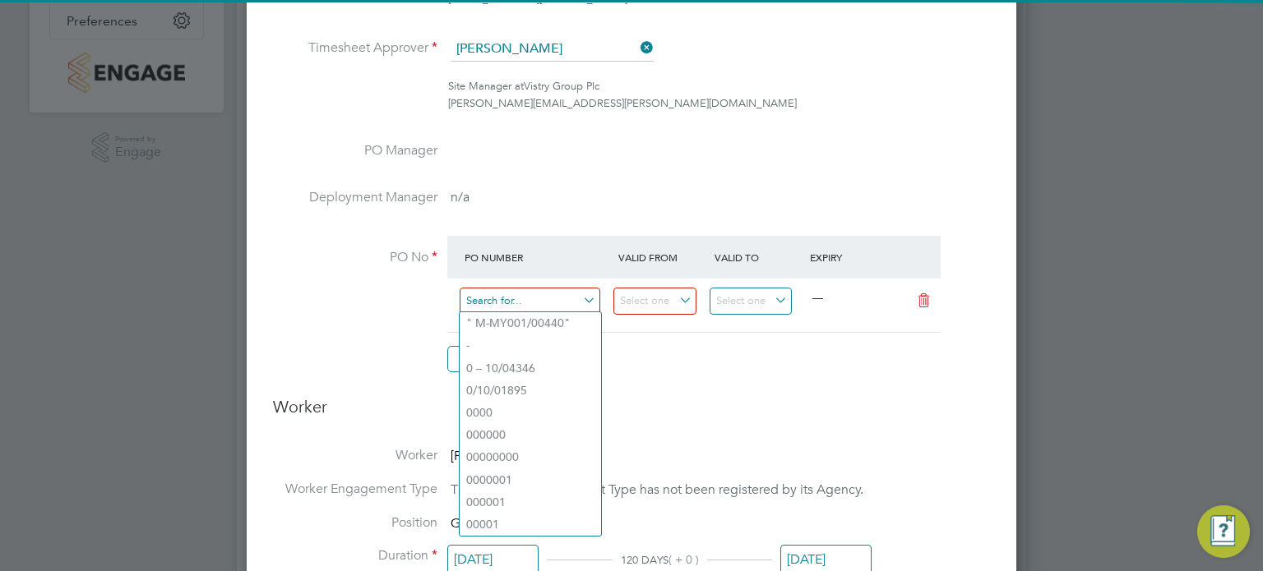
paste input "S-SZ541/00084"
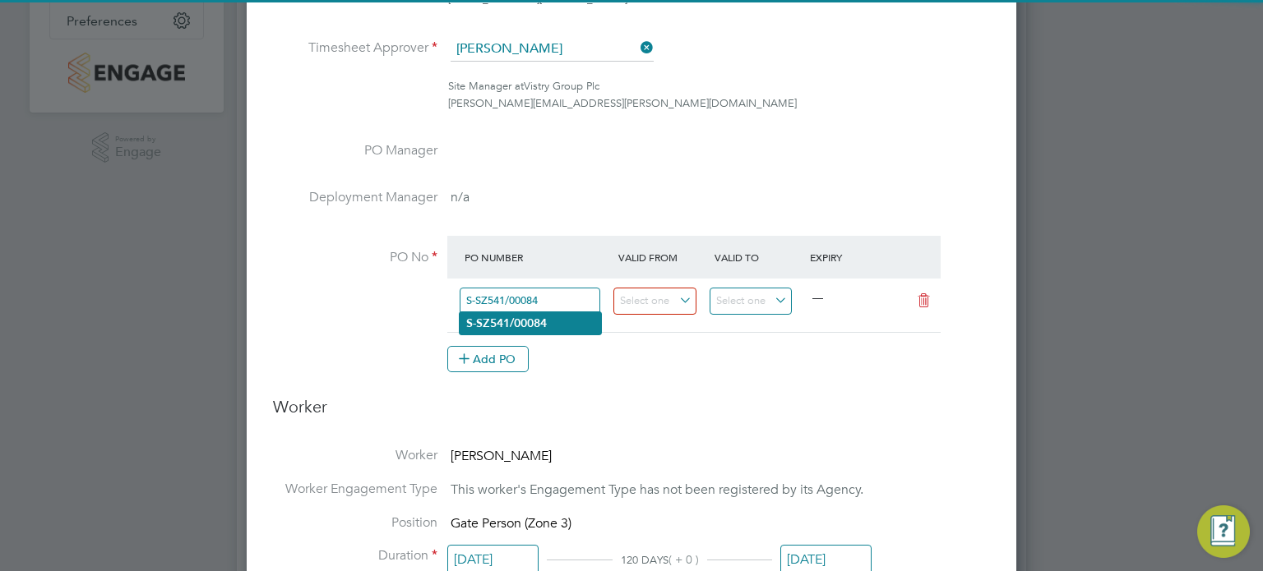
type input "S-SZ541/00084"
click at [513, 317] on b "S-SZ541/00084" at bounding box center [506, 324] width 81 height 14
type input "[DATE]"
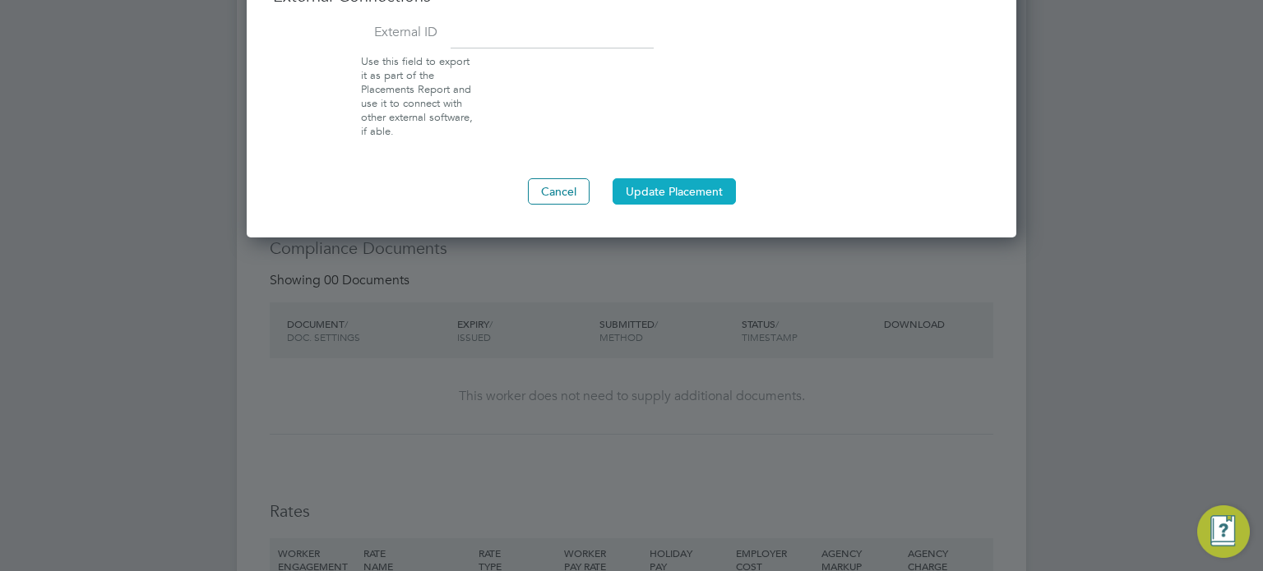
click at [678, 190] on button "Update Placement" at bounding box center [674, 191] width 123 height 26
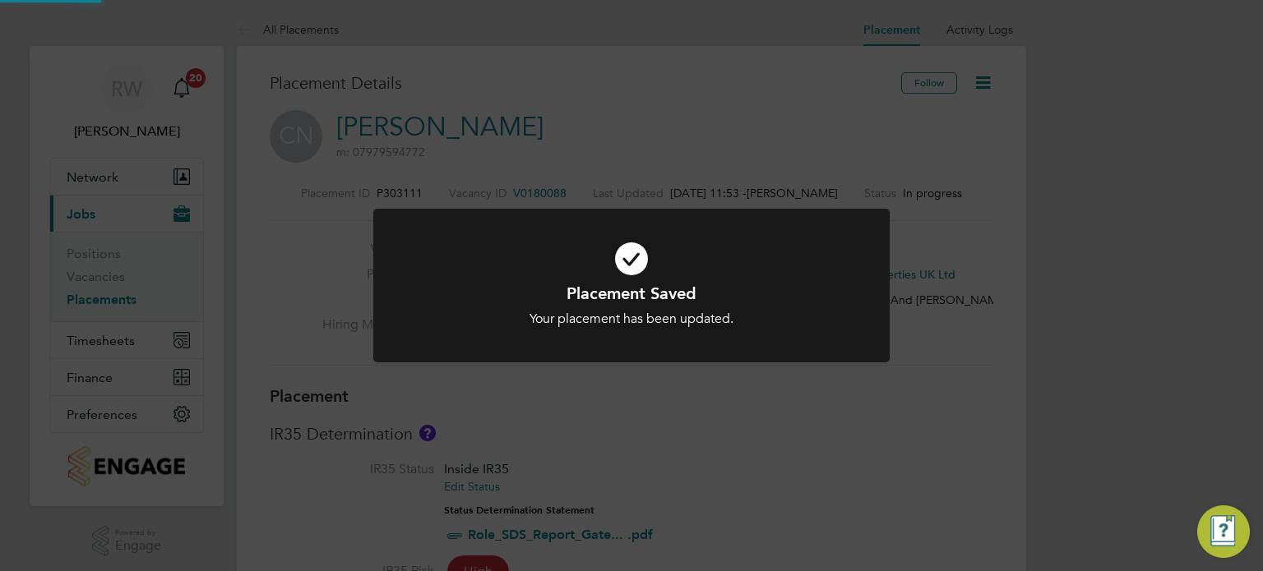
click at [867, 184] on div "Placement Saved Your placement has been updated. Cancel Okay" at bounding box center [631, 285] width 1263 height 571
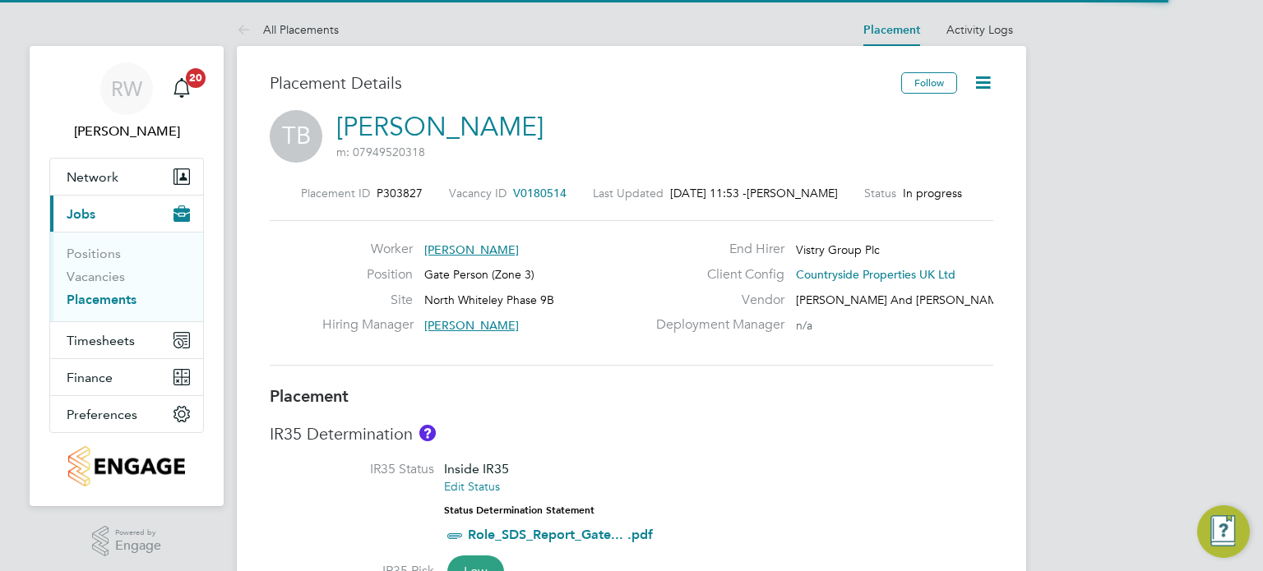
click at [987, 82] on icon at bounding box center [983, 82] width 21 height 21
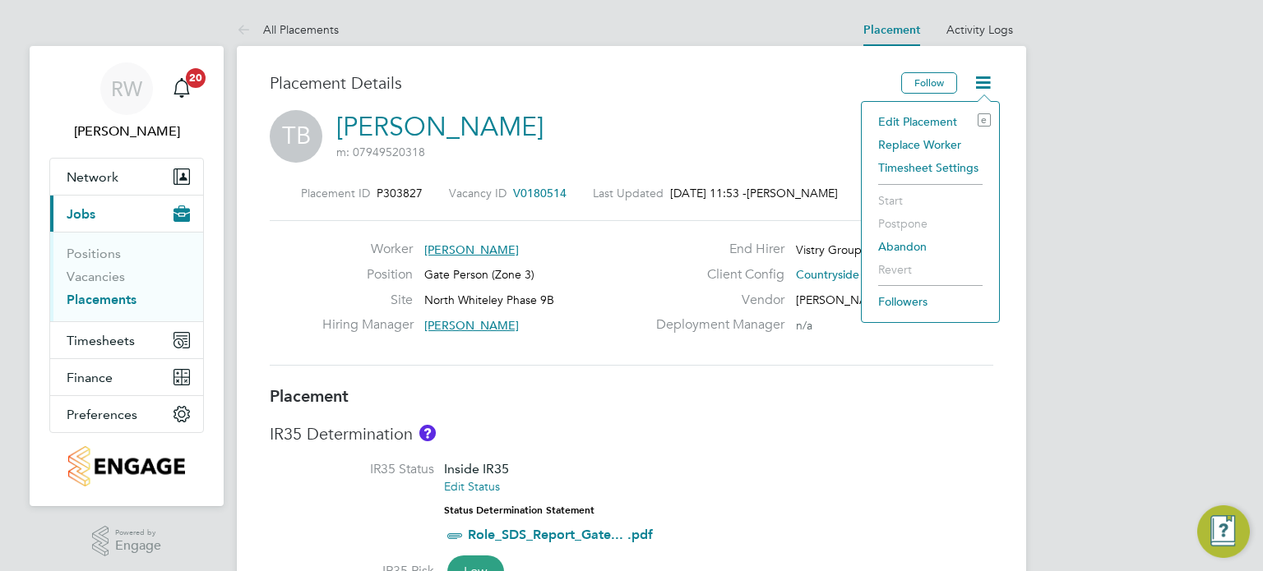
click at [941, 118] on li "Edit Placement e" at bounding box center [930, 121] width 121 height 23
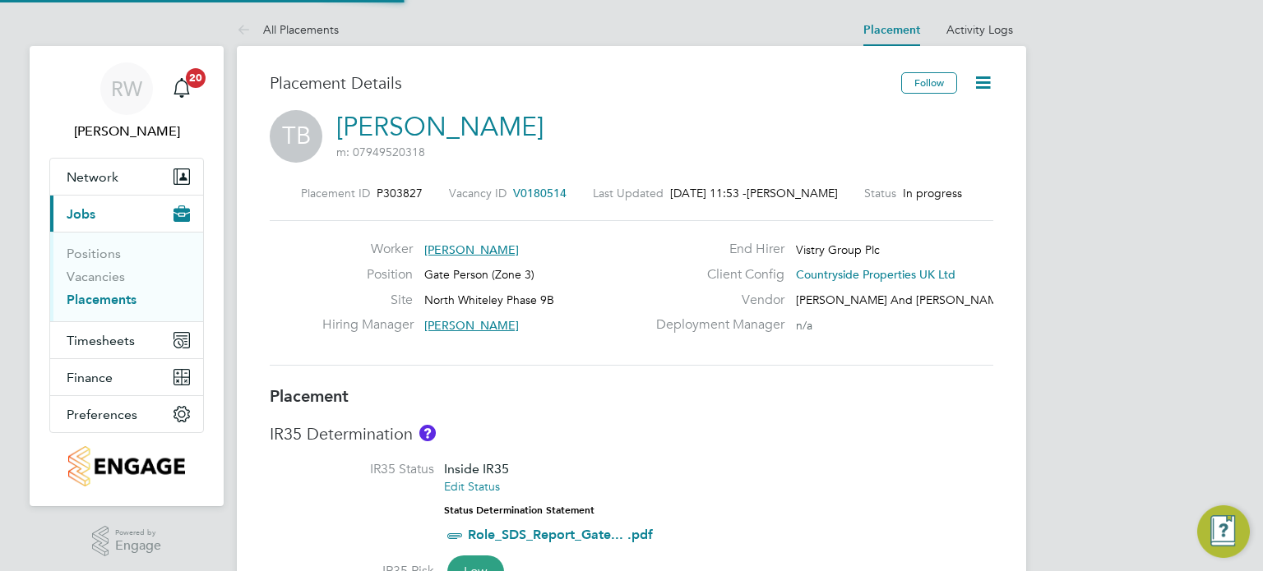
type input "[PERSON_NAME]"
type input "[DATE]"
type input "07:30"
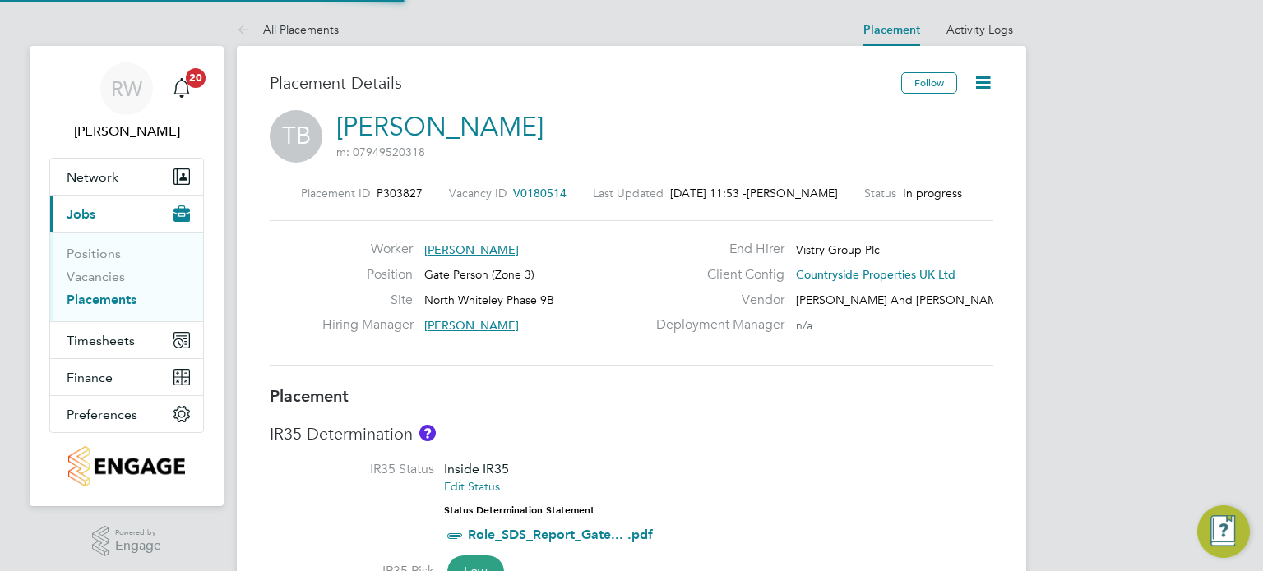
type input "16:30"
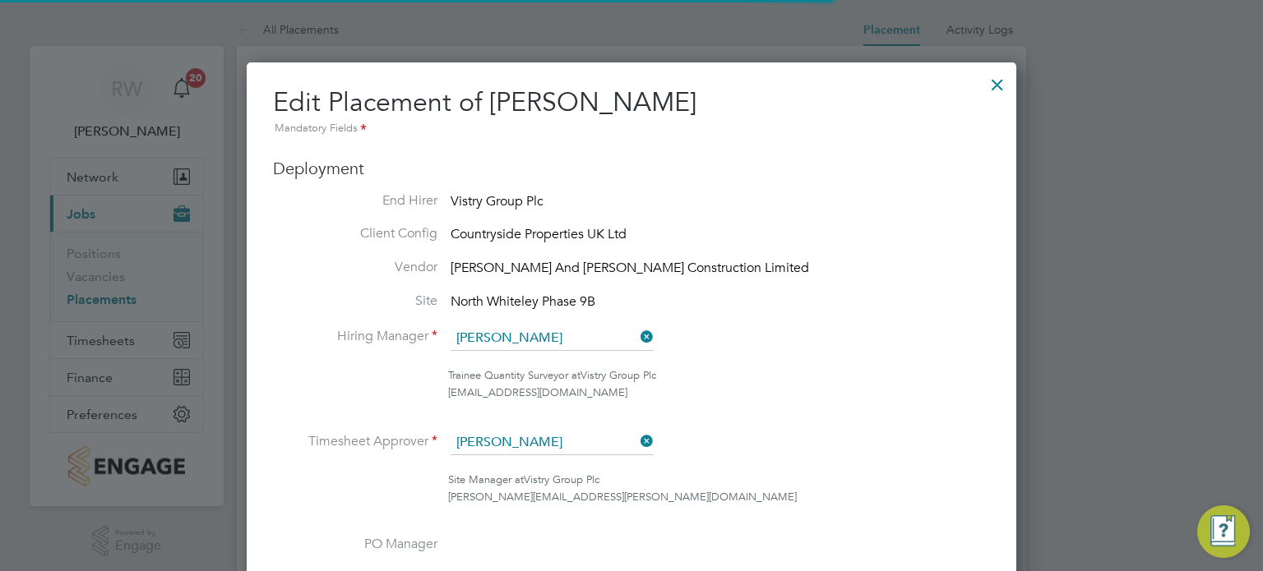
scroll to position [8, 8]
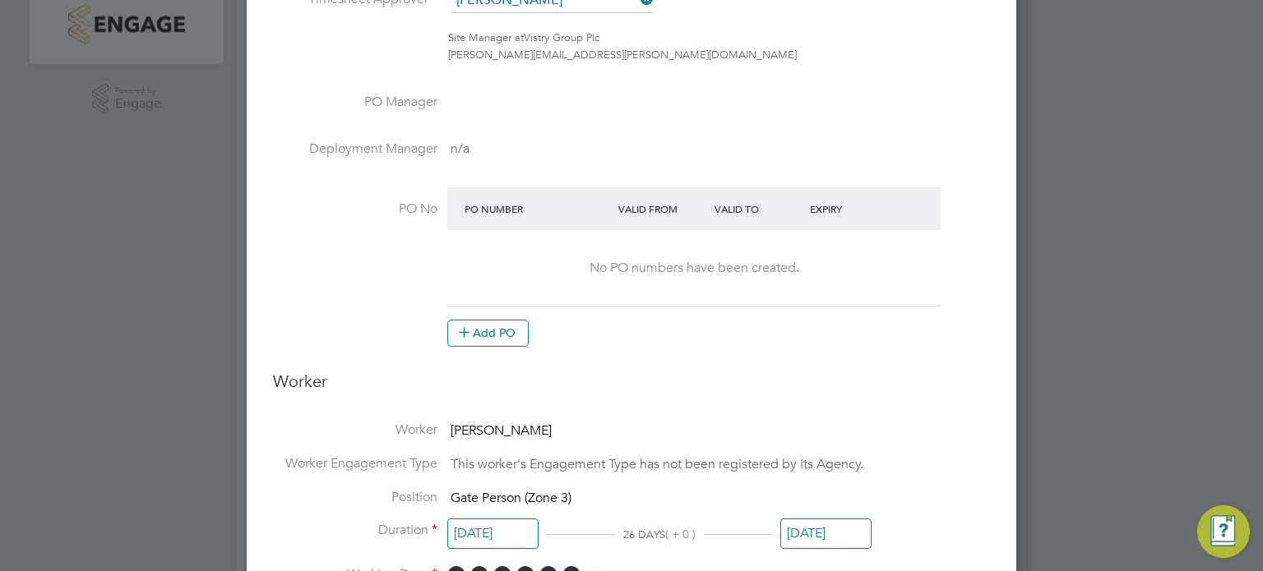
click at [487, 345] on li "PO No PO Number Valid From Valid To Expiry No PO numbers have been created. Add…" at bounding box center [631, 275] width 717 height 177
click at [484, 337] on button "Add PO" at bounding box center [487, 333] width 81 height 26
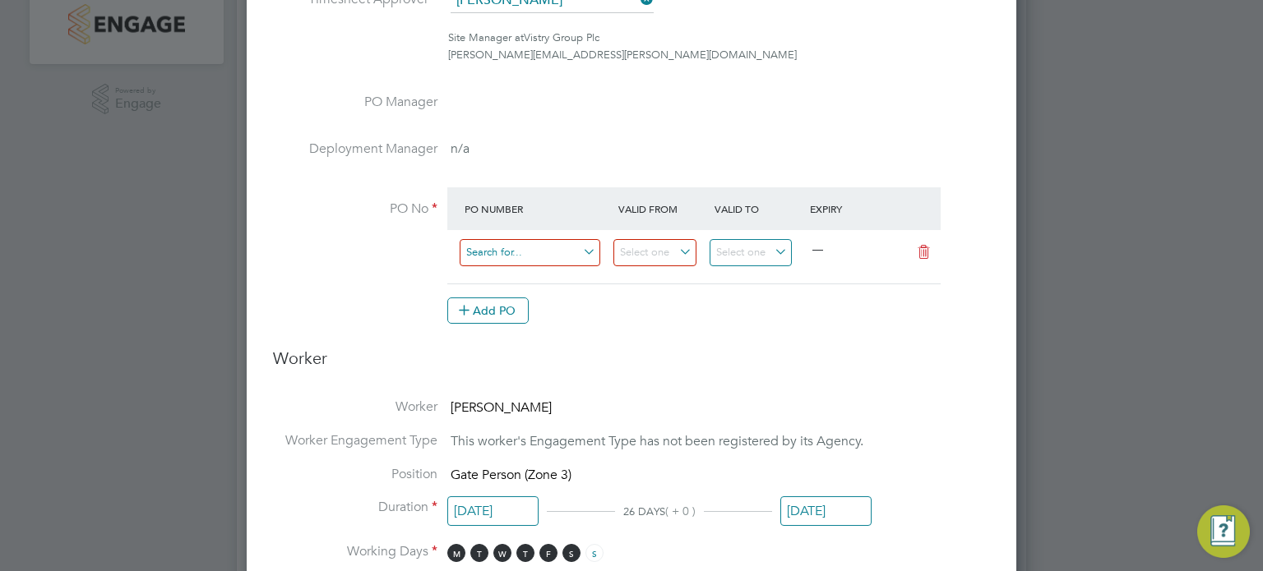
click at [521, 246] on input at bounding box center [530, 252] width 141 height 27
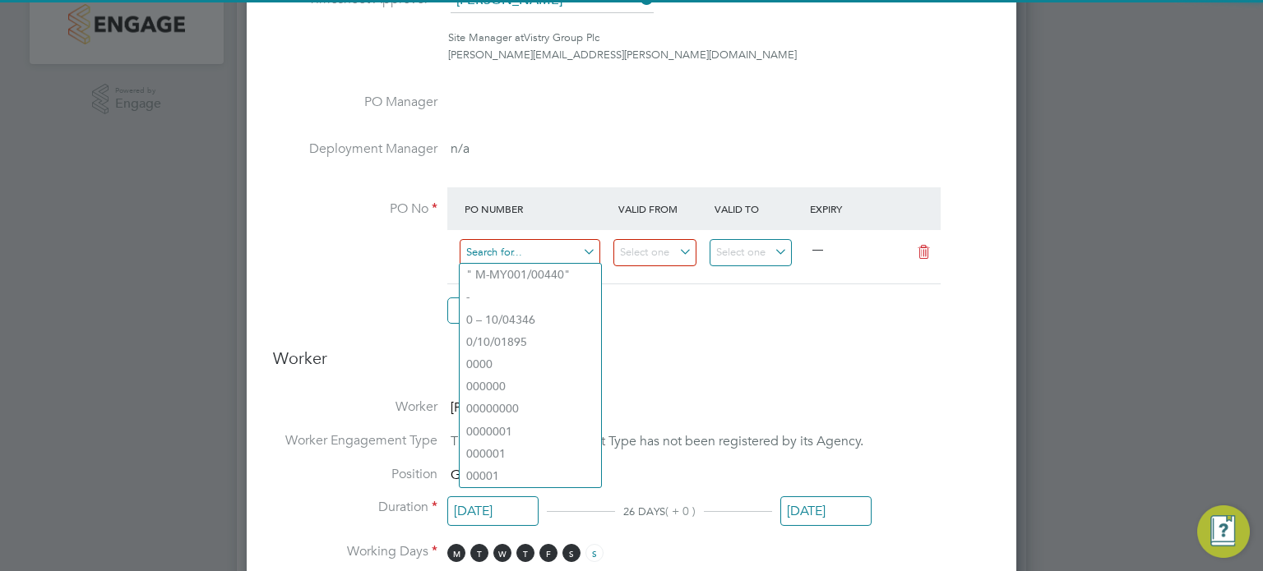
paste input "S-SZ541/00084"
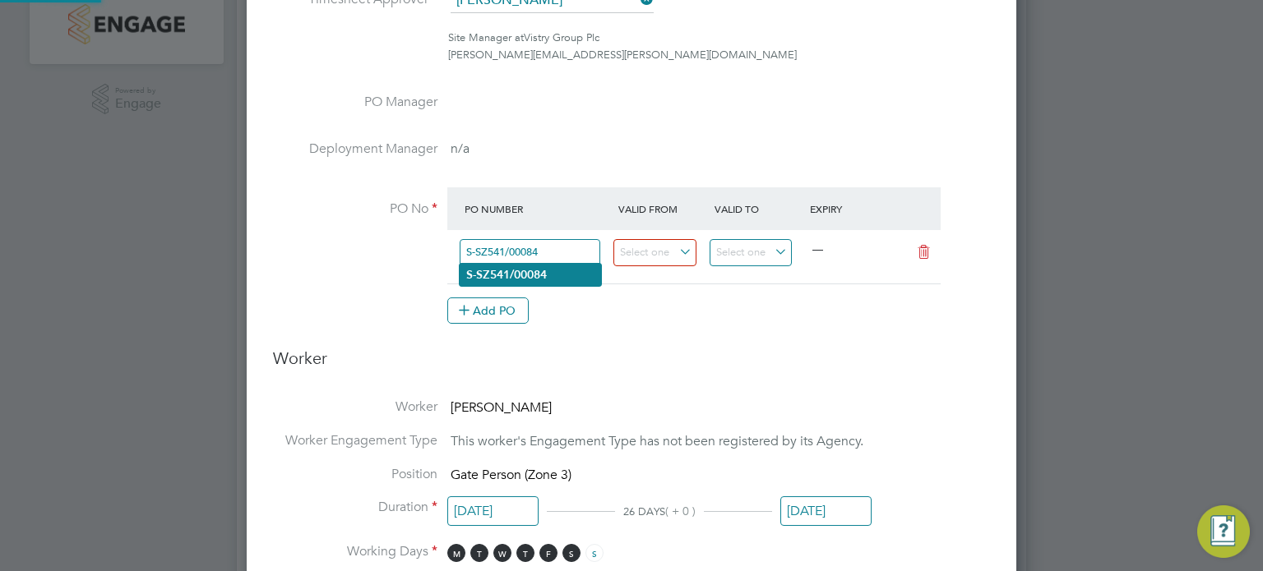
type input "S-SZ541/00084"
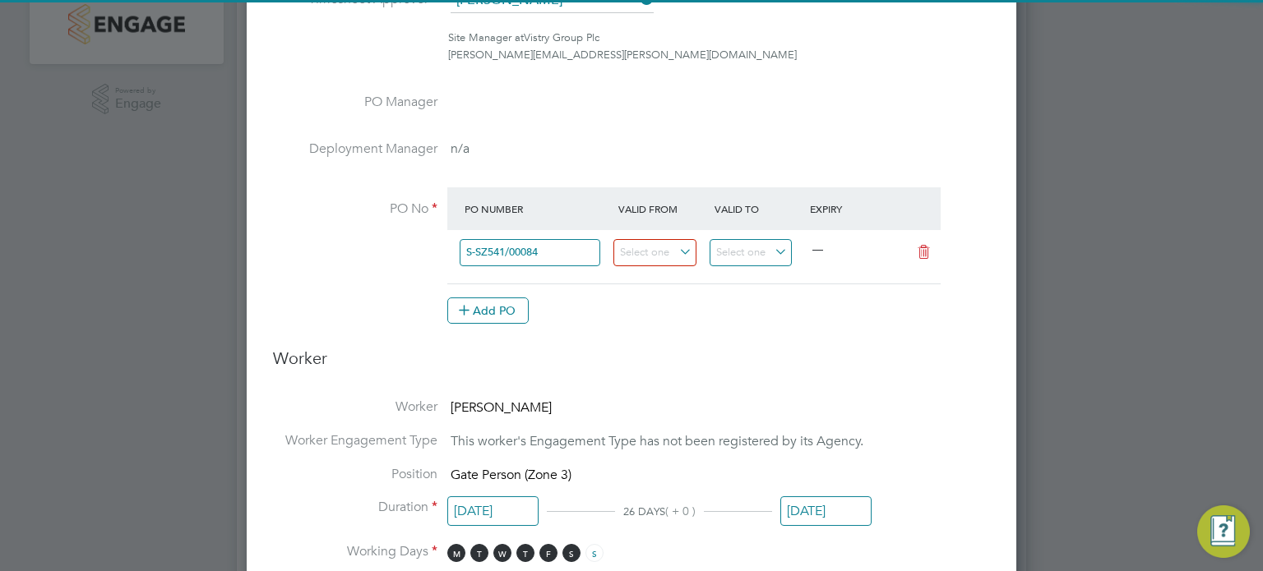
click at [521, 269] on b "S-SZ541/00084" at bounding box center [506, 275] width 81 height 14
type input "[DATE]"
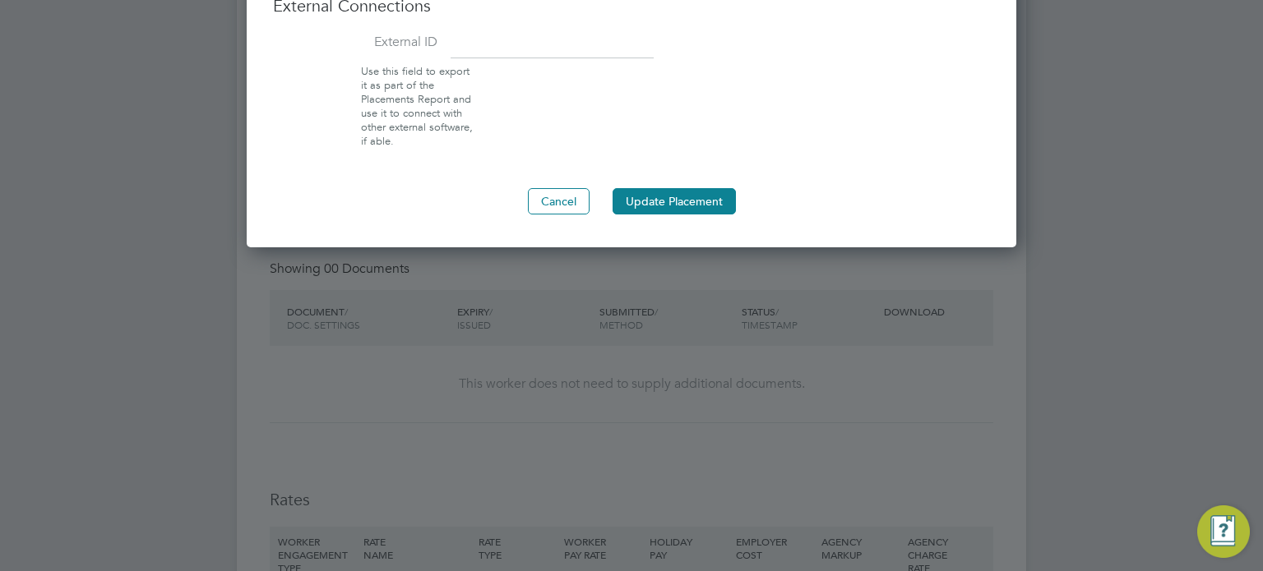
click at [691, 193] on button "Update Placement" at bounding box center [674, 201] width 123 height 26
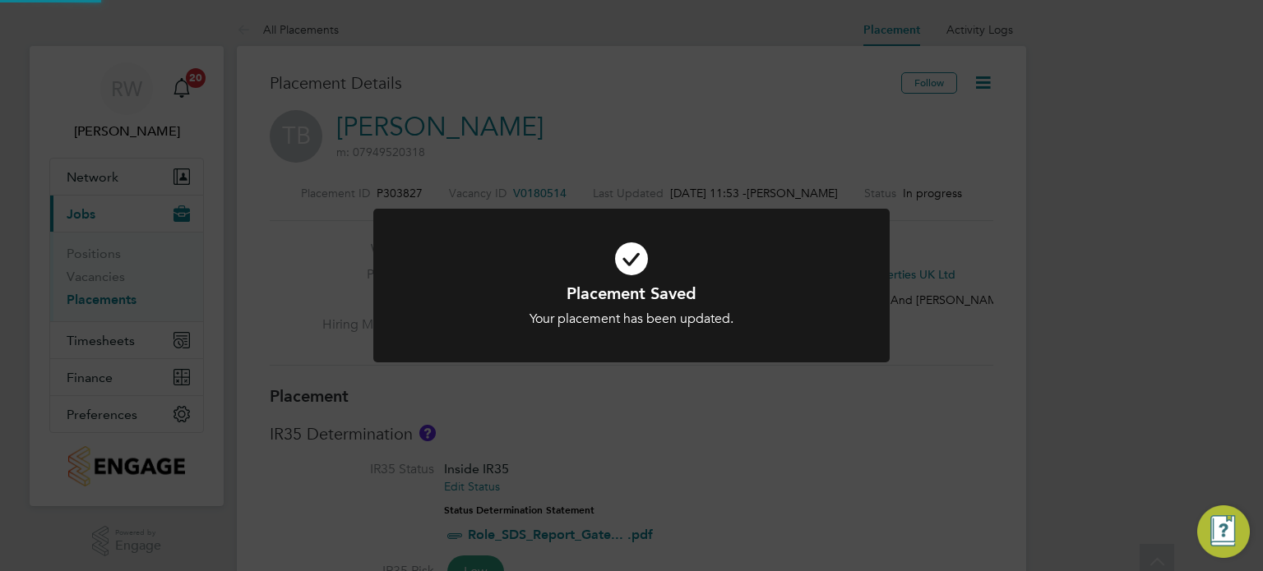
click at [913, 190] on div "Placement Saved Your placement has been updated. Cancel Okay" at bounding box center [631, 285] width 1263 height 571
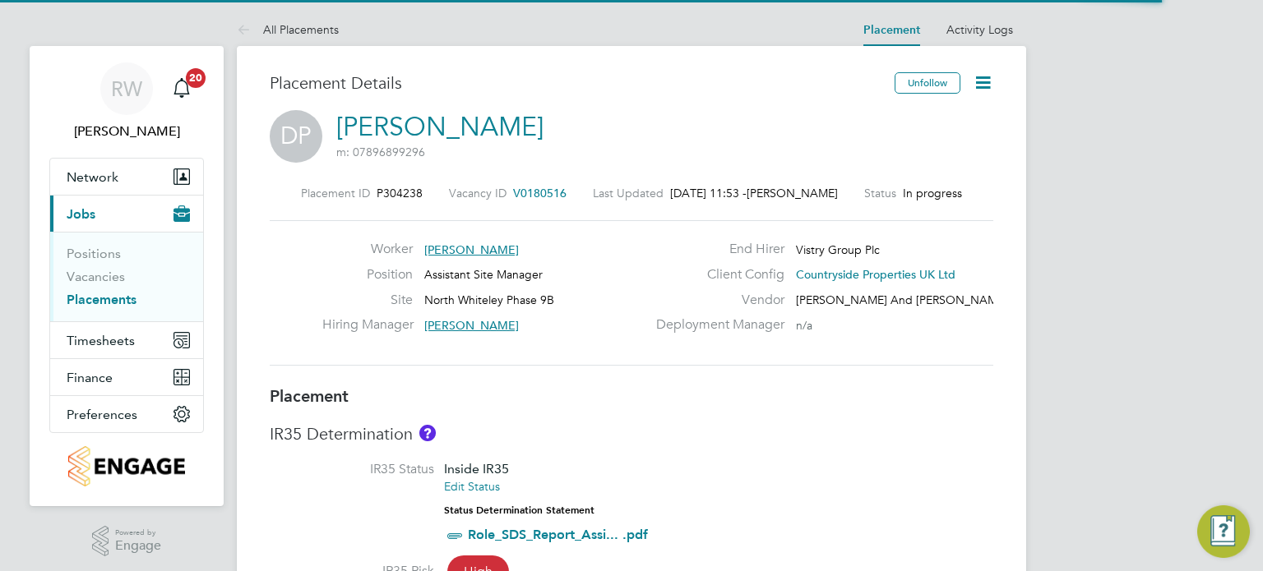
click at [987, 77] on icon at bounding box center [983, 82] width 21 height 21
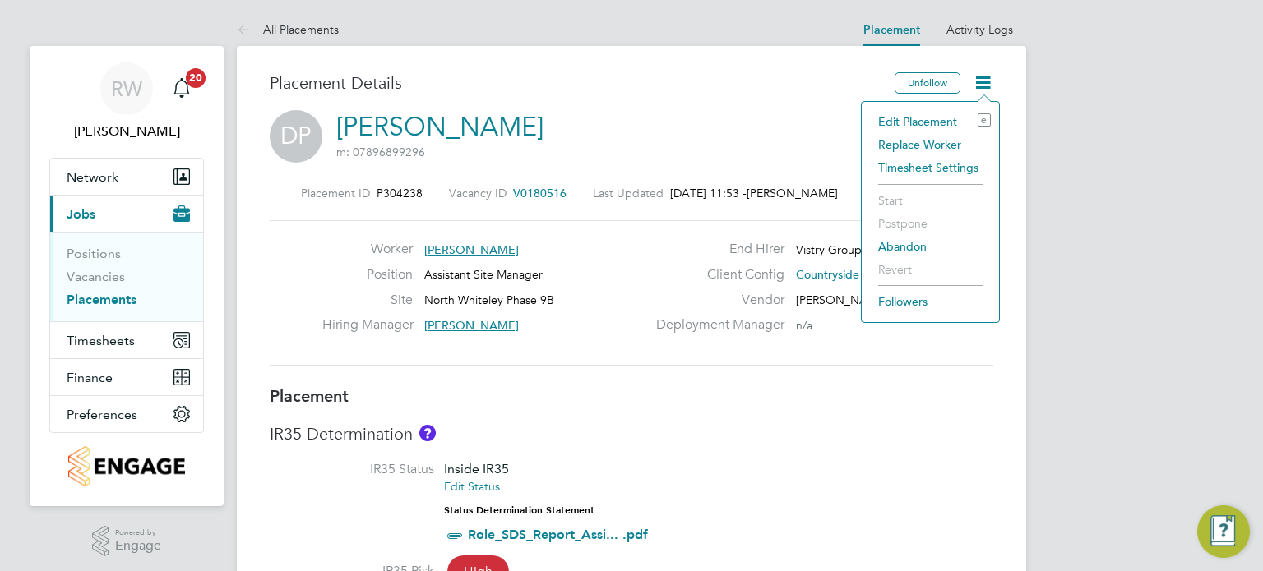
click at [937, 117] on li "Edit Placement e" at bounding box center [930, 121] width 121 height 23
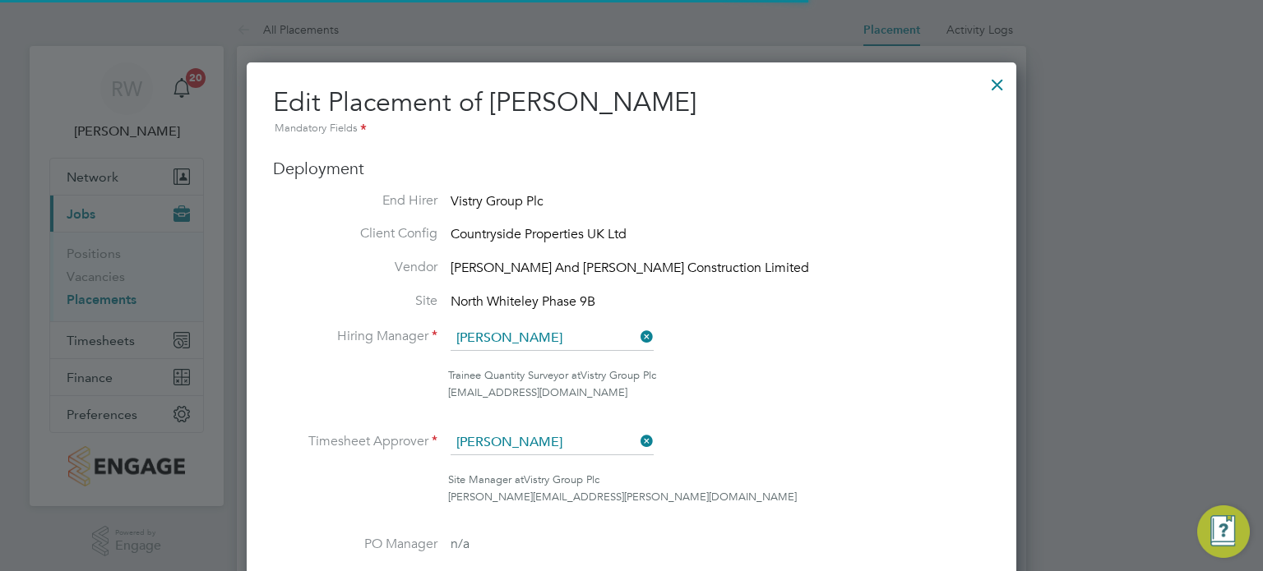
scroll to position [8, 8]
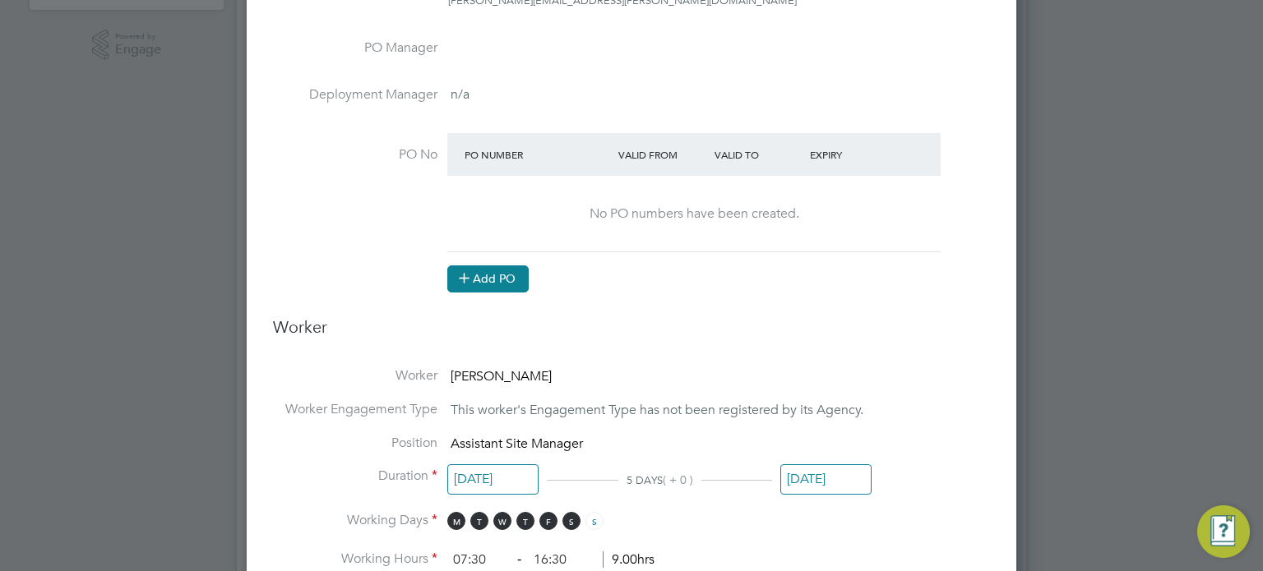
click at [494, 282] on button "Add PO" at bounding box center [487, 279] width 81 height 26
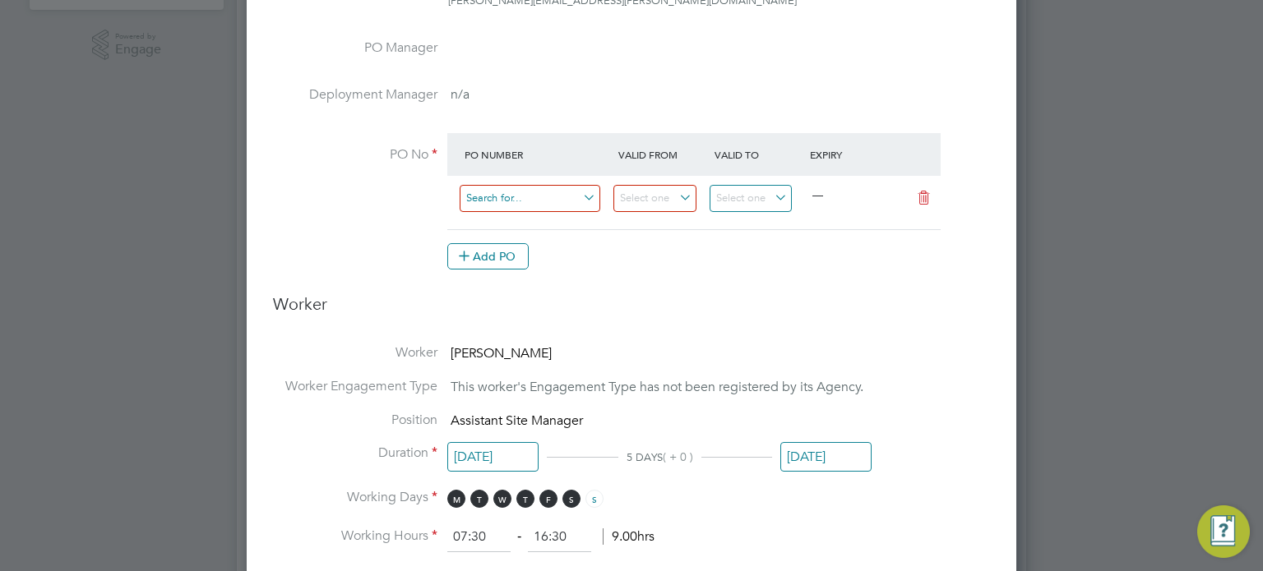
click at [523, 187] on input at bounding box center [530, 198] width 141 height 27
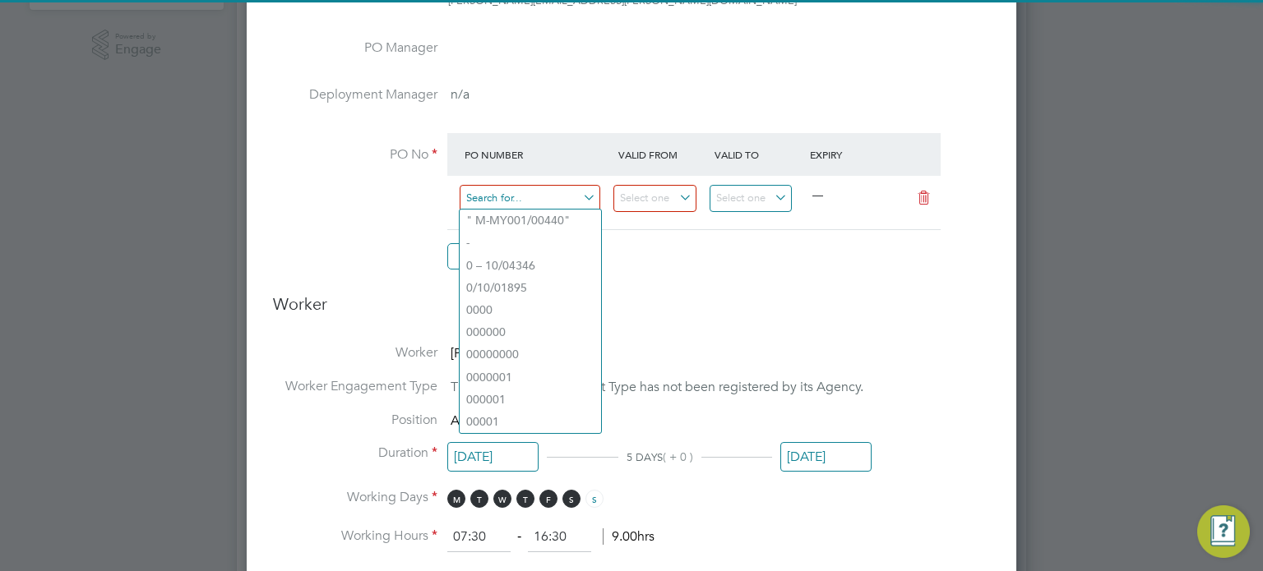
paste input "S-SZ541/00084"
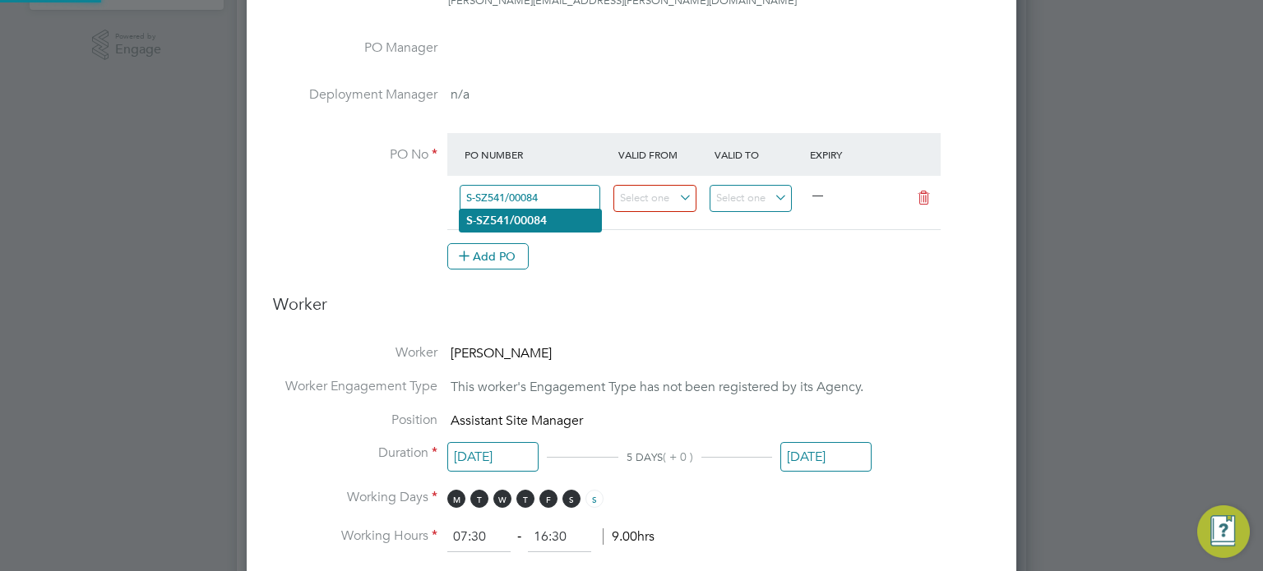
type input "S-SZ541/00084"
click at [541, 226] on li "S-SZ541/00084" at bounding box center [530, 221] width 141 height 22
type input "[DATE]"
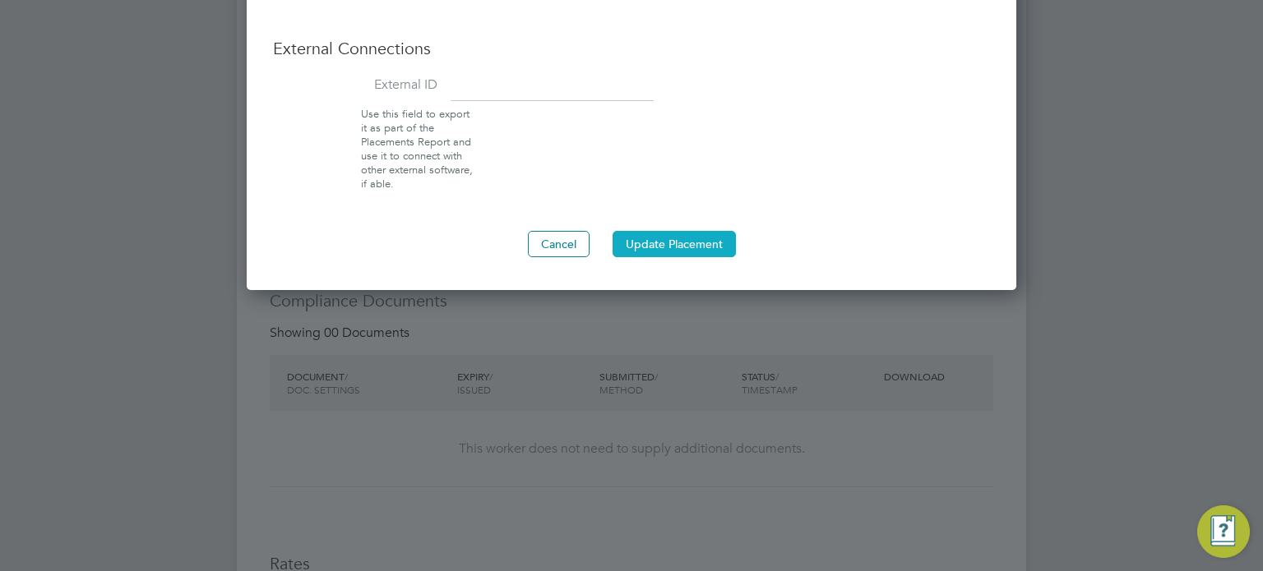
click at [683, 239] on button "Update Placement" at bounding box center [674, 244] width 123 height 26
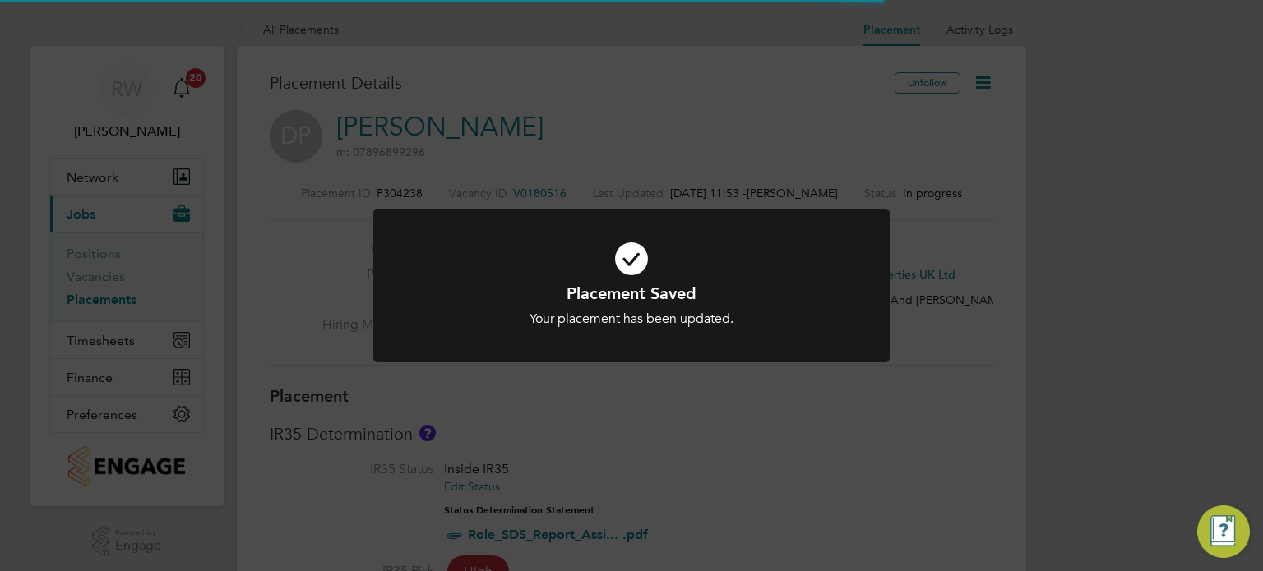
click at [917, 240] on div "Placement Saved Your placement has been updated. Cancel Okay" at bounding box center [631, 285] width 1263 height 571
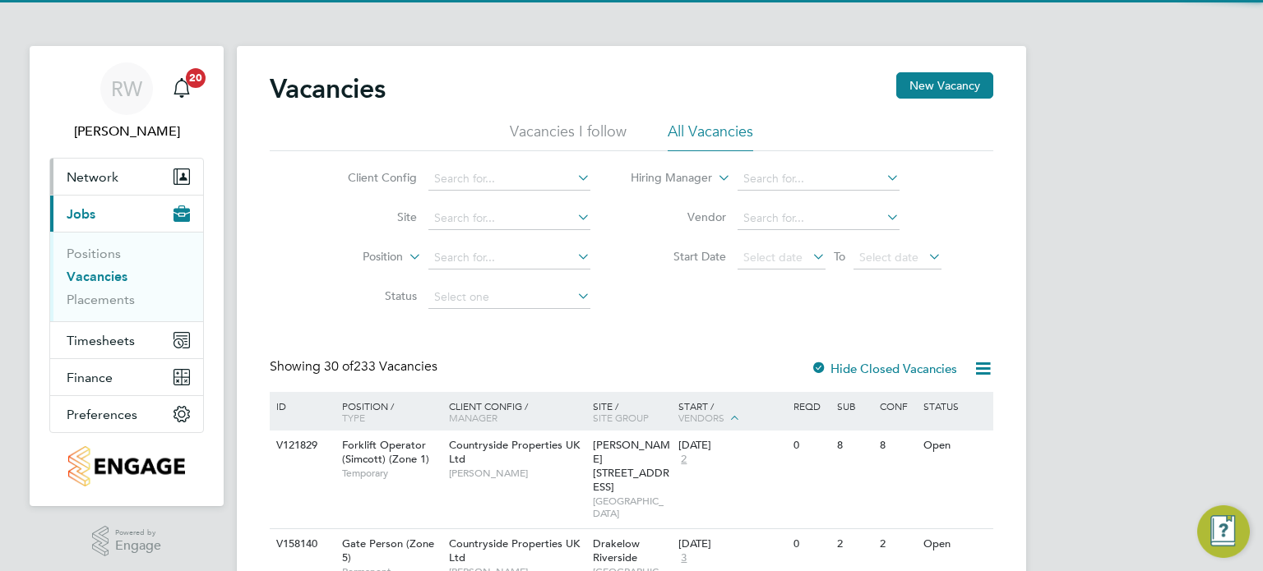
click at [100, 174] on span "Network" at bounding box center [93, 177] width 52 height 16
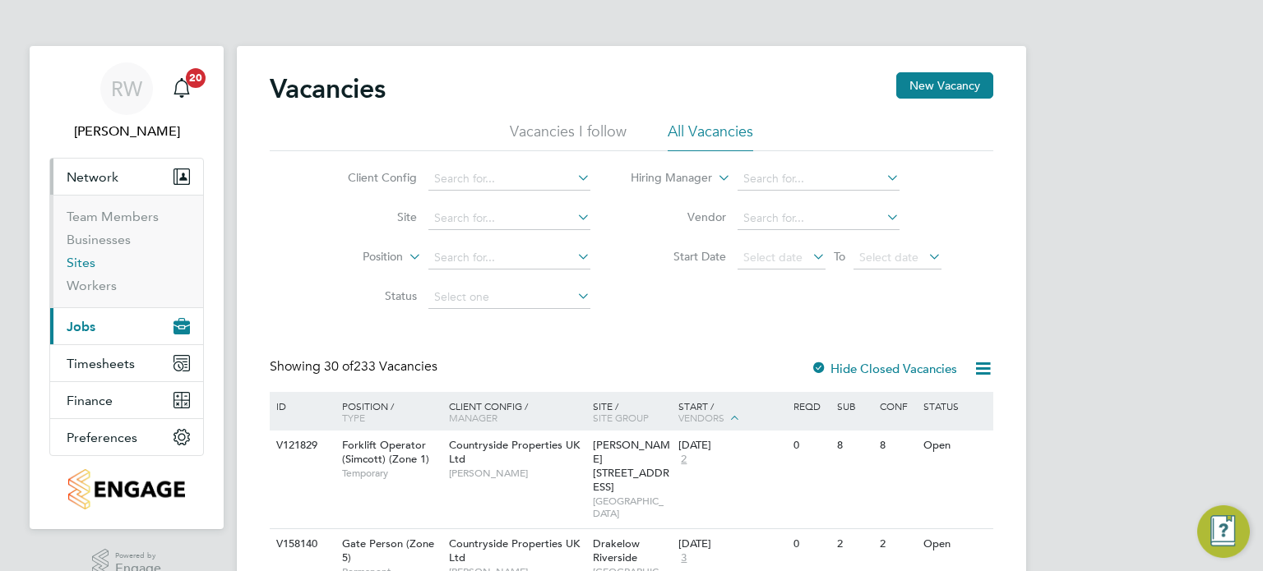
click at [85, 268] on link "Sites" at bounding box center [81, 263] width 29 height 16
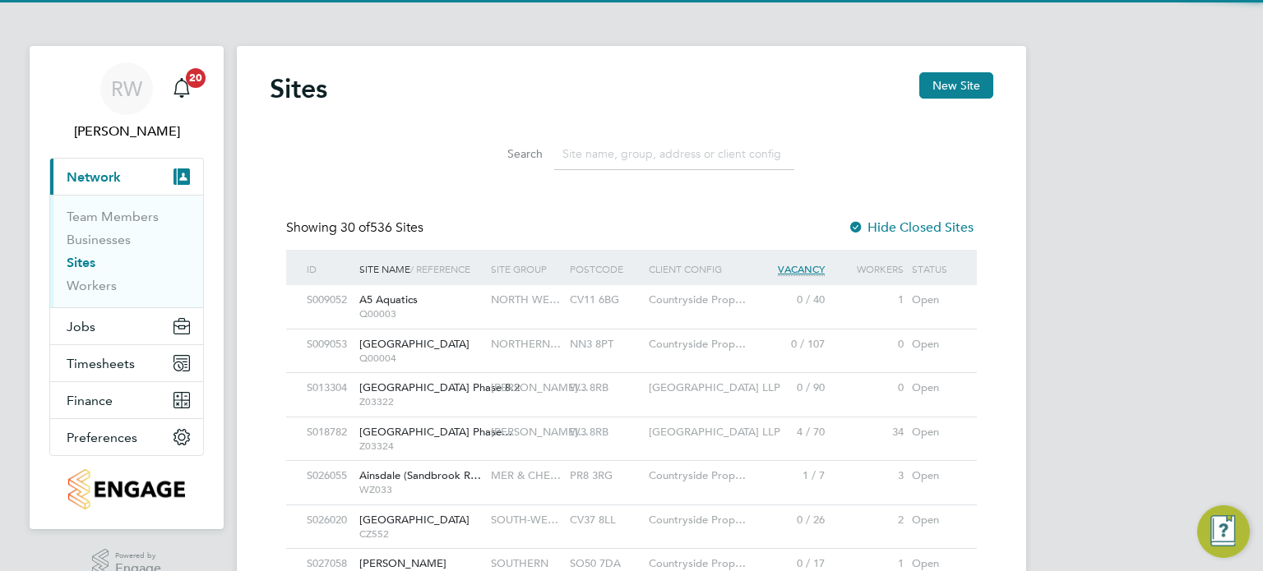
click at [612, 170] on li "Search" at bounding box center [631, 154] width 367 height 49
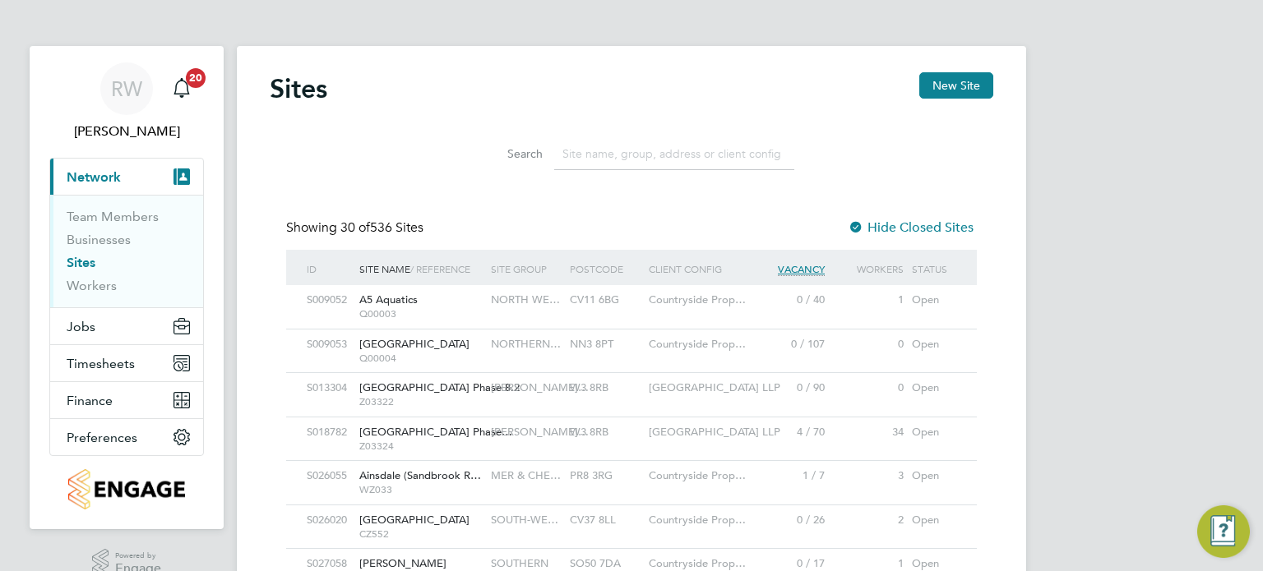
click at [650, 157] on input at bounding box center [674, 154] width 240 height 32
type input "north wh"
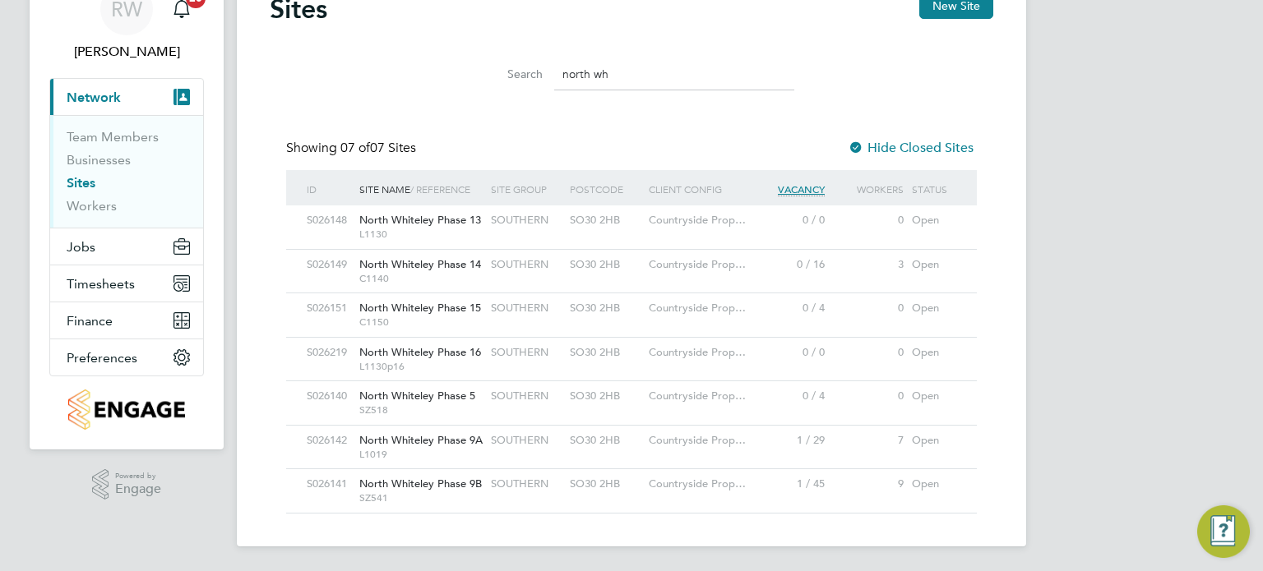
click at [493, 483] on span "SOUTHERN" at bounding box center [520, 484] width 58 height 14
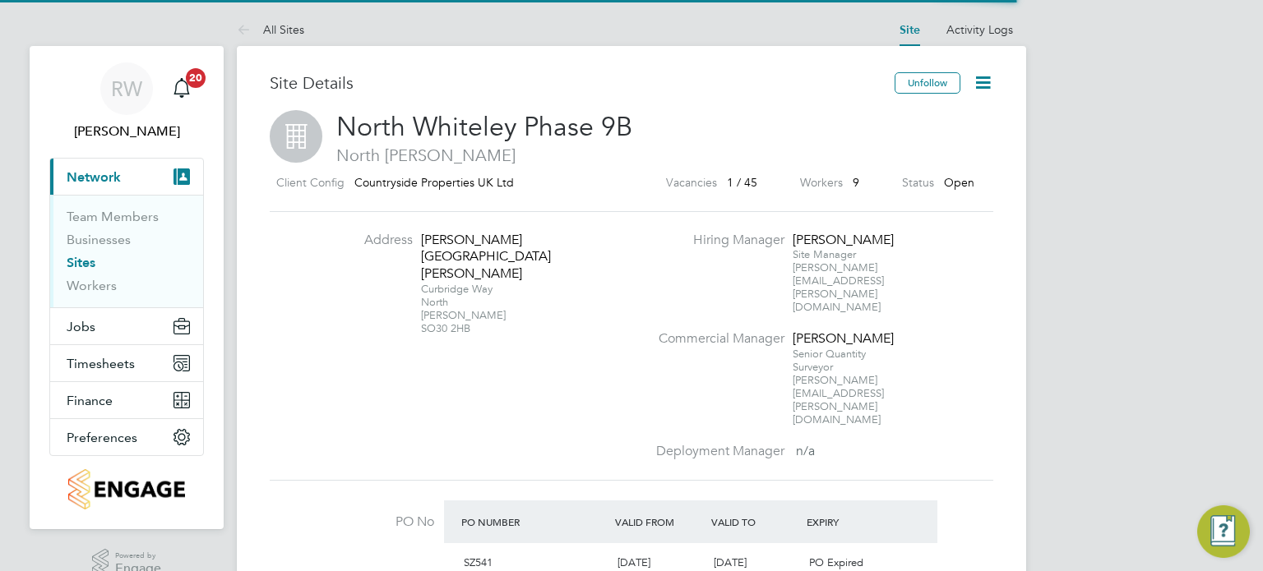
scroll to position [28, 155]
click at [977, 83] on icon at bounding box center [983, 82] width 21 height 21
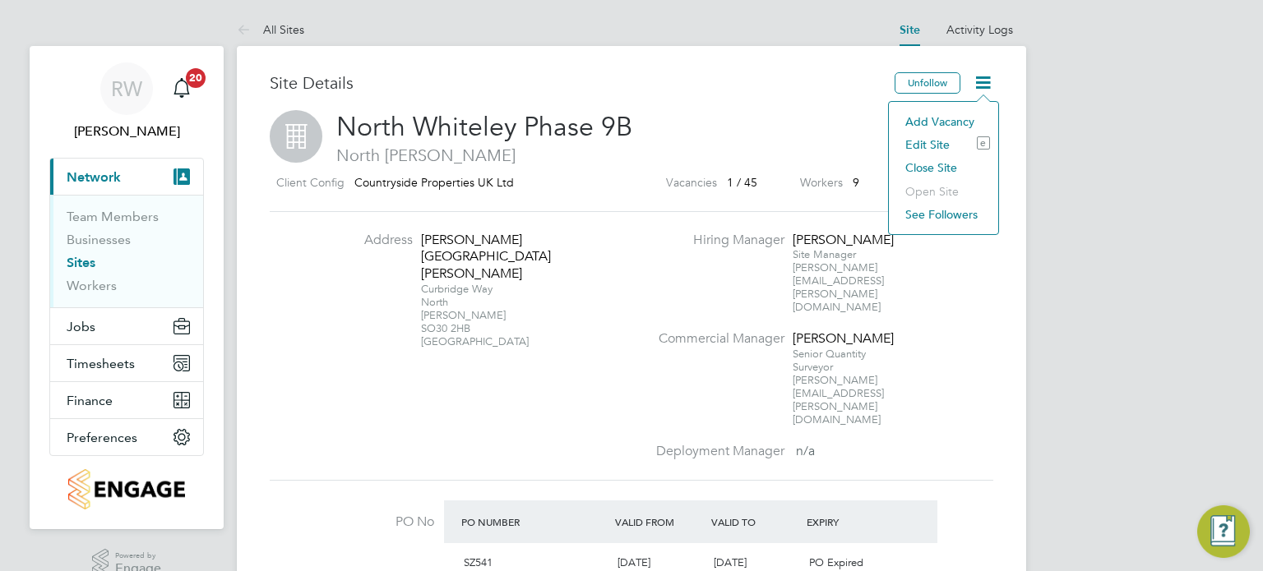
click at [918, 144] on li "Edit Site e" at bounding box center [943, 144] width 93 height 23
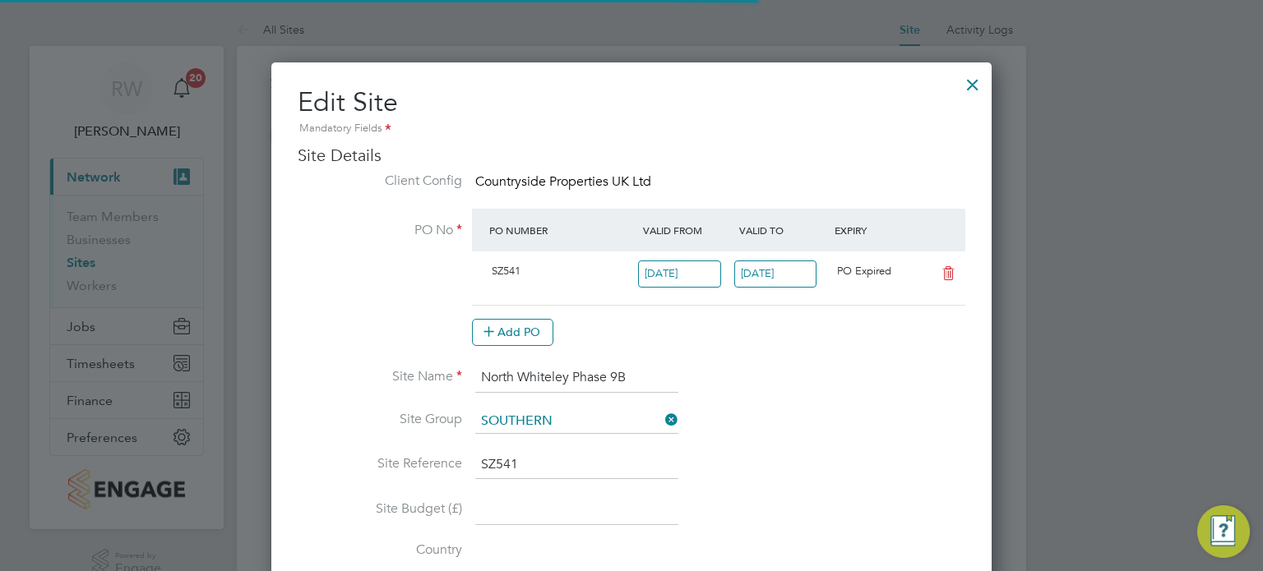
type input "[GEOGRAPHIC_DATA]"
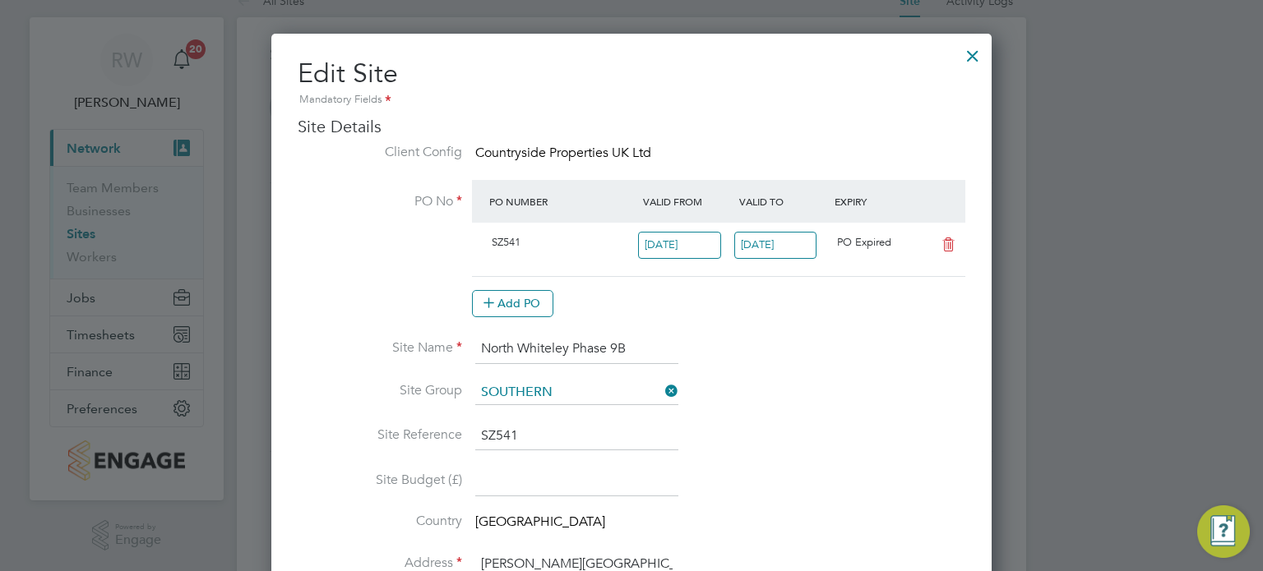
scroll to position [30, 0]
click at [523, 298] on button "Add PO" at bounding box center [512, 302] width 81 height 26
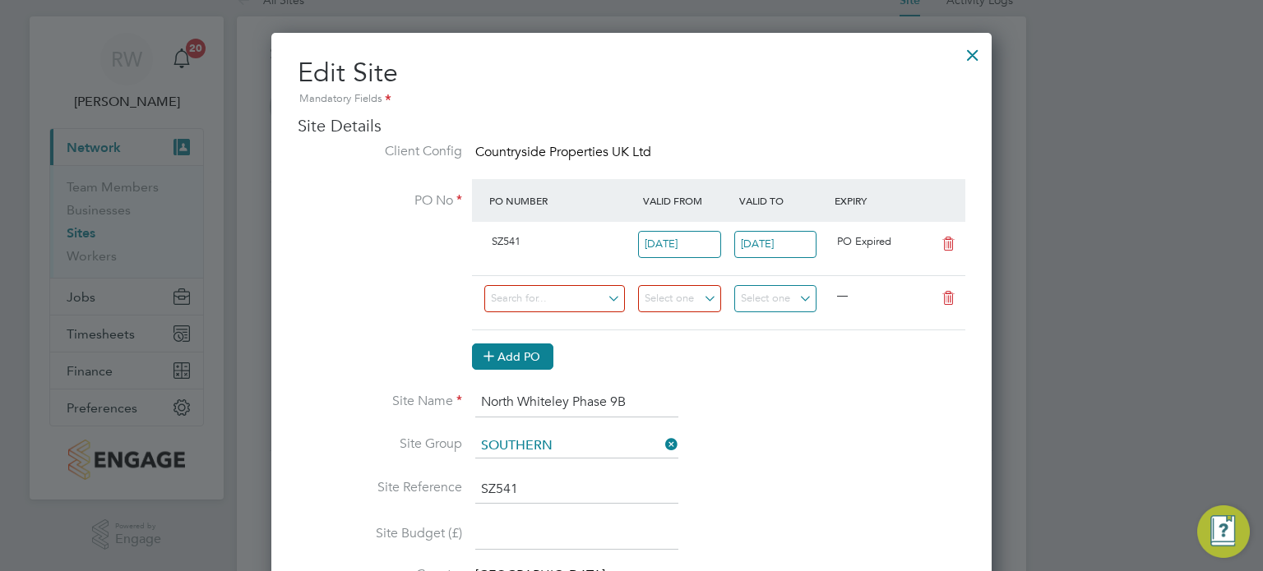
scroll to position [2006, 721]
click at [524, 289] on input at bounding box center [554, 298] width 141 height 27
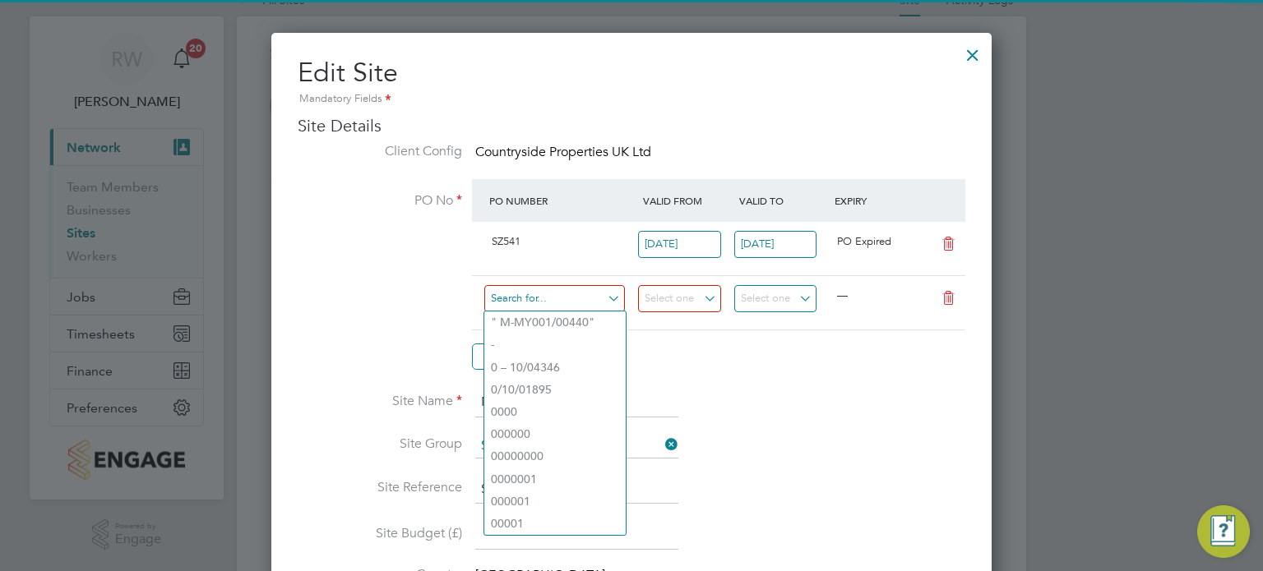
paste input "S-SZ541/00084"
click at [524, 289] on input "S-SZ541/00084" at bounding box center [554, 298] width 141 height 27
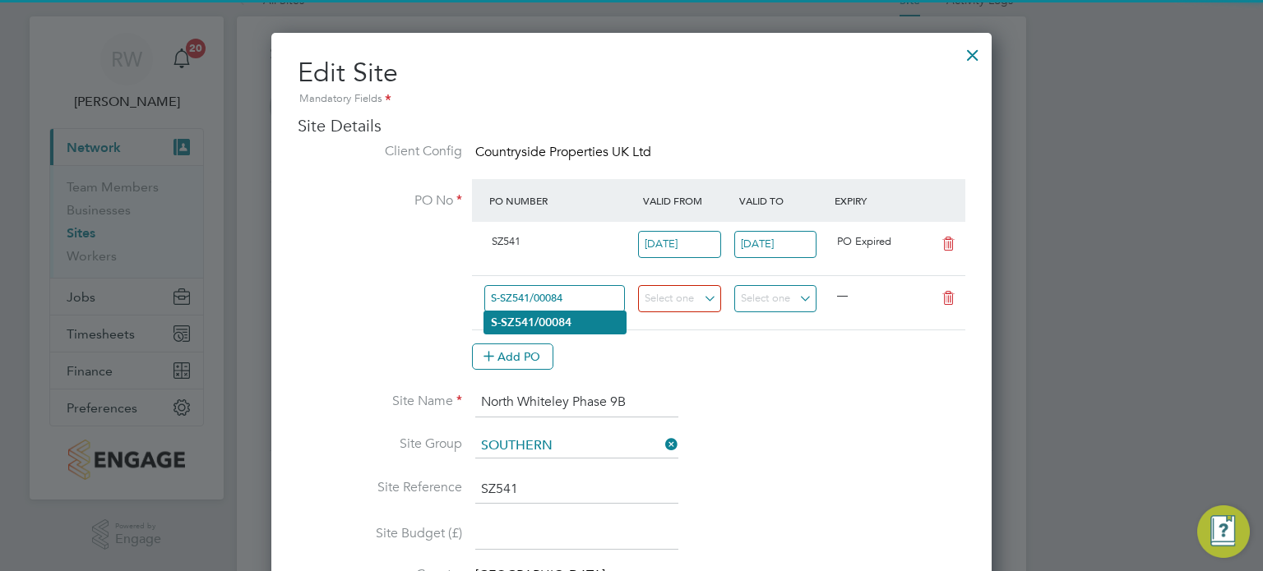
type input "S-SZ541/00084"
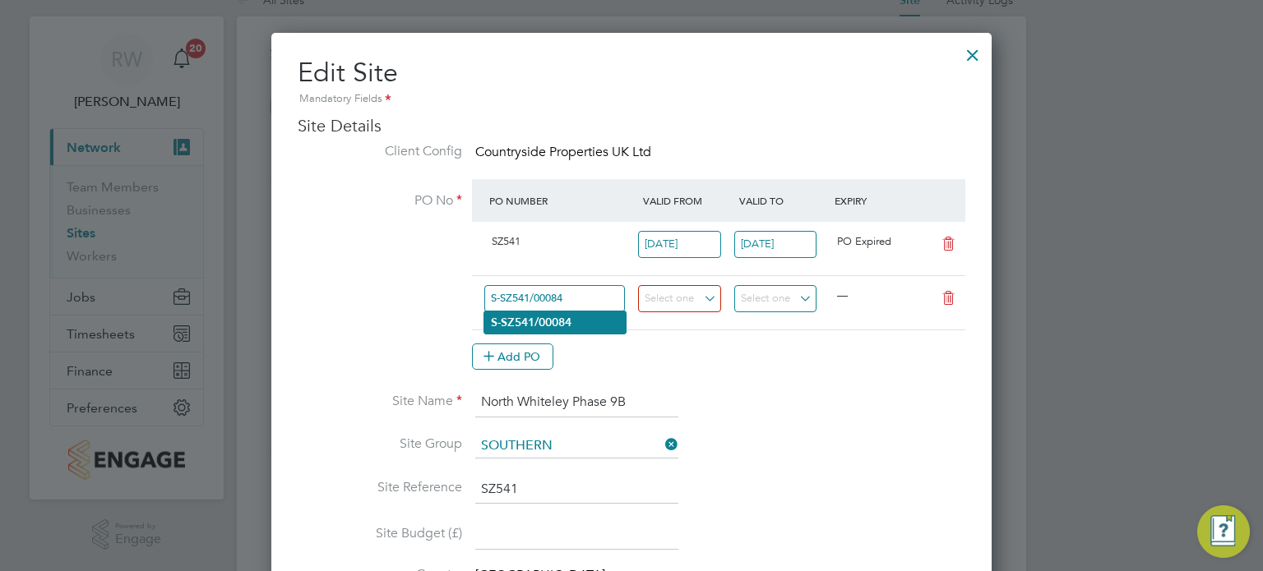
click at [526, 317] on b "S-SZ541/00084" at bounding box center [531, 323] width 81 height 14
type input "[DATE]"
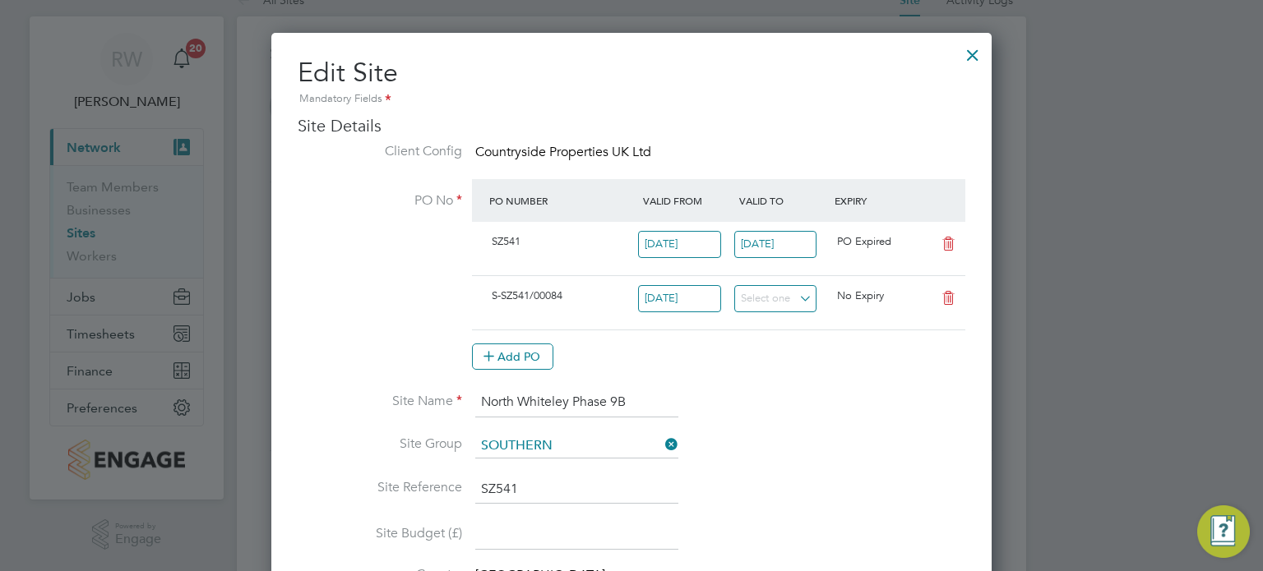
scroll to position [28, 155]
click at [943, 247] on icon at bounding box center [948, 244] width 21 height 13
type input "[DATE]"
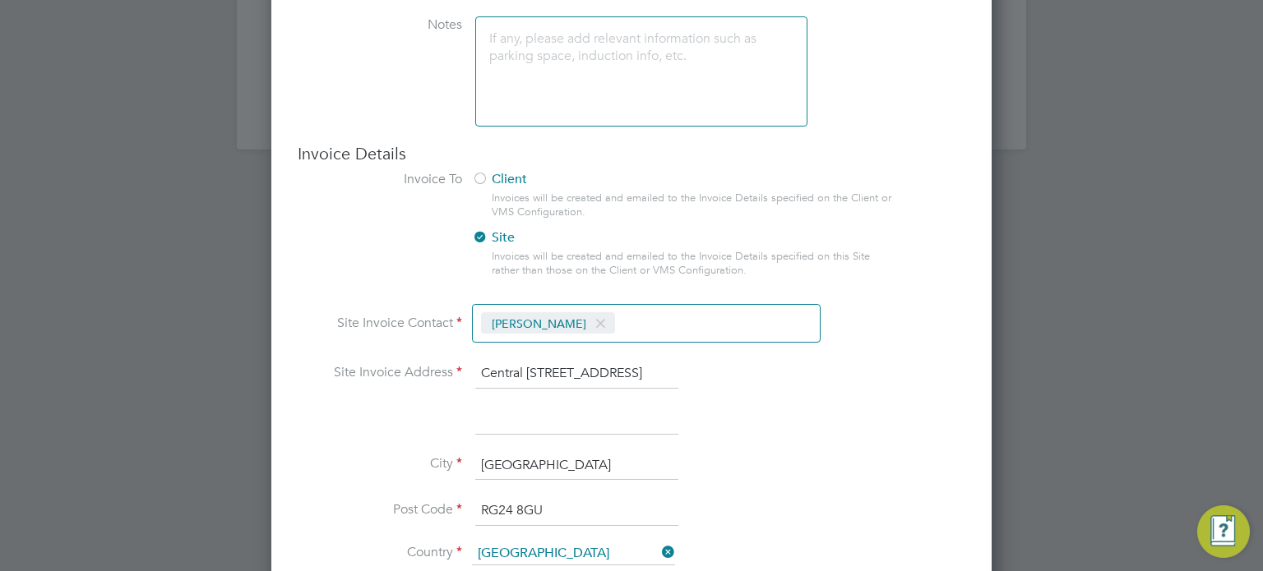
scroll to position [1441, 0]
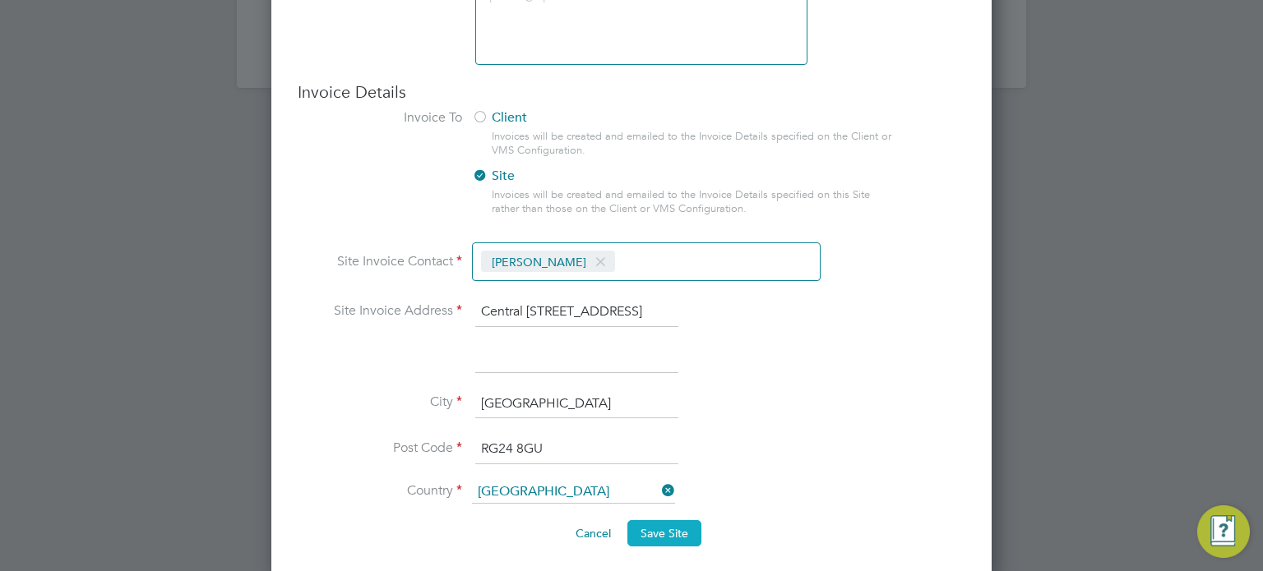
click at [676, 529] on span "Save Site" at bounding box center [665, 533] width 48 height 15
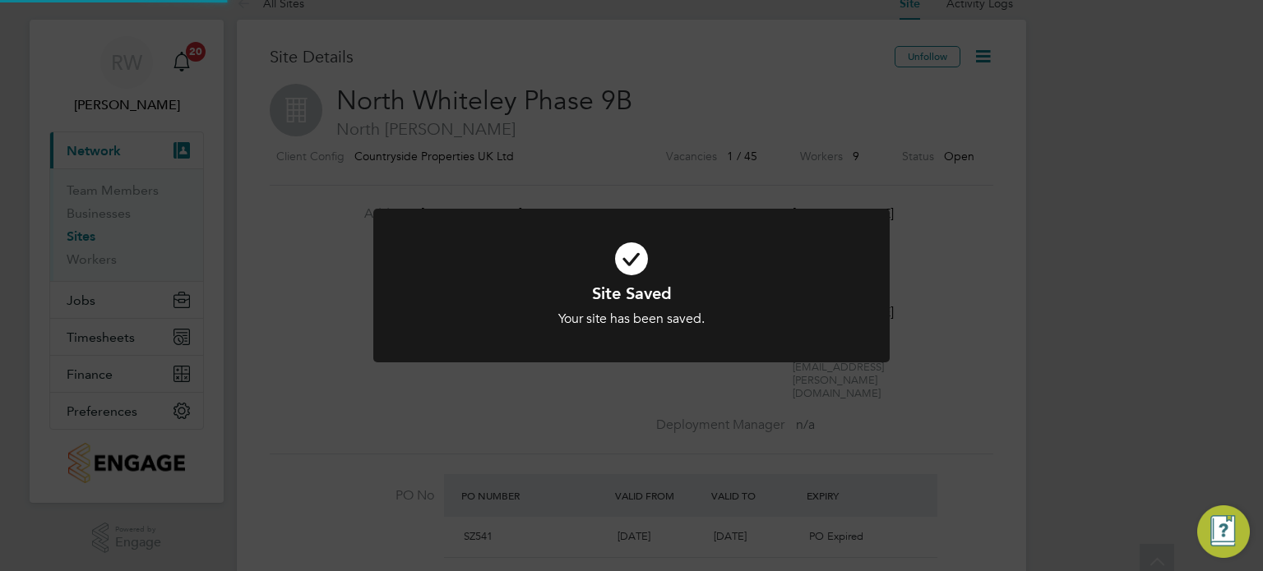
scroll to position [0, 0]
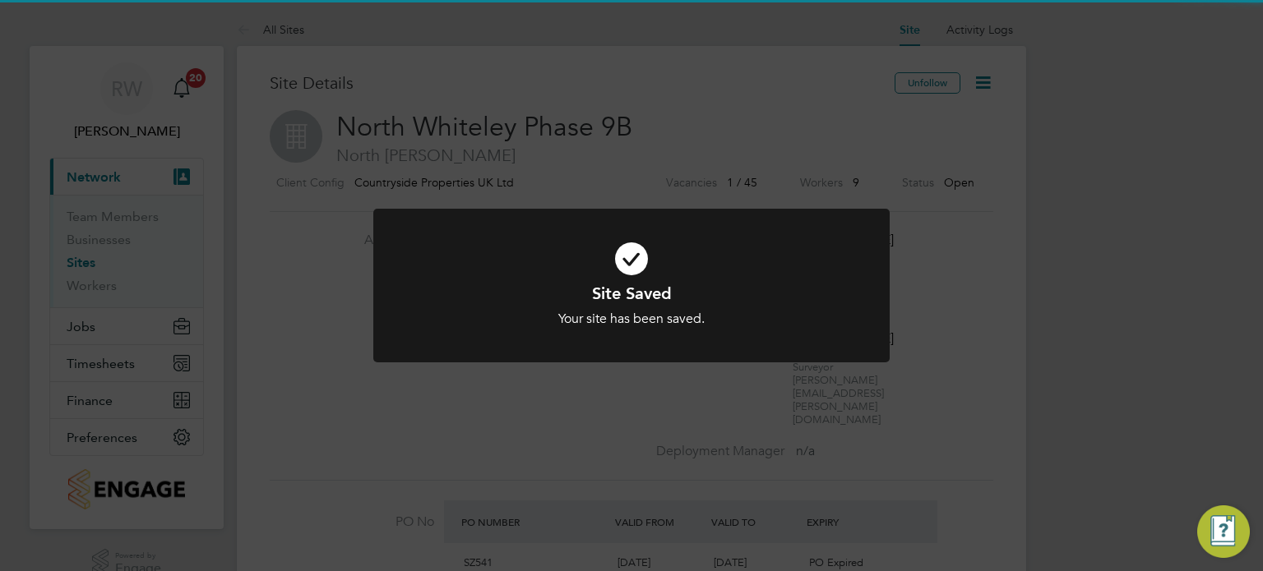
click at [676, 529] on div "Site Saved Your site has been saved. Cancel Okay" at bounding box center [631, 285] width 1263 height 571
